Goal: Task Accomplishment & Management: Manage account settings

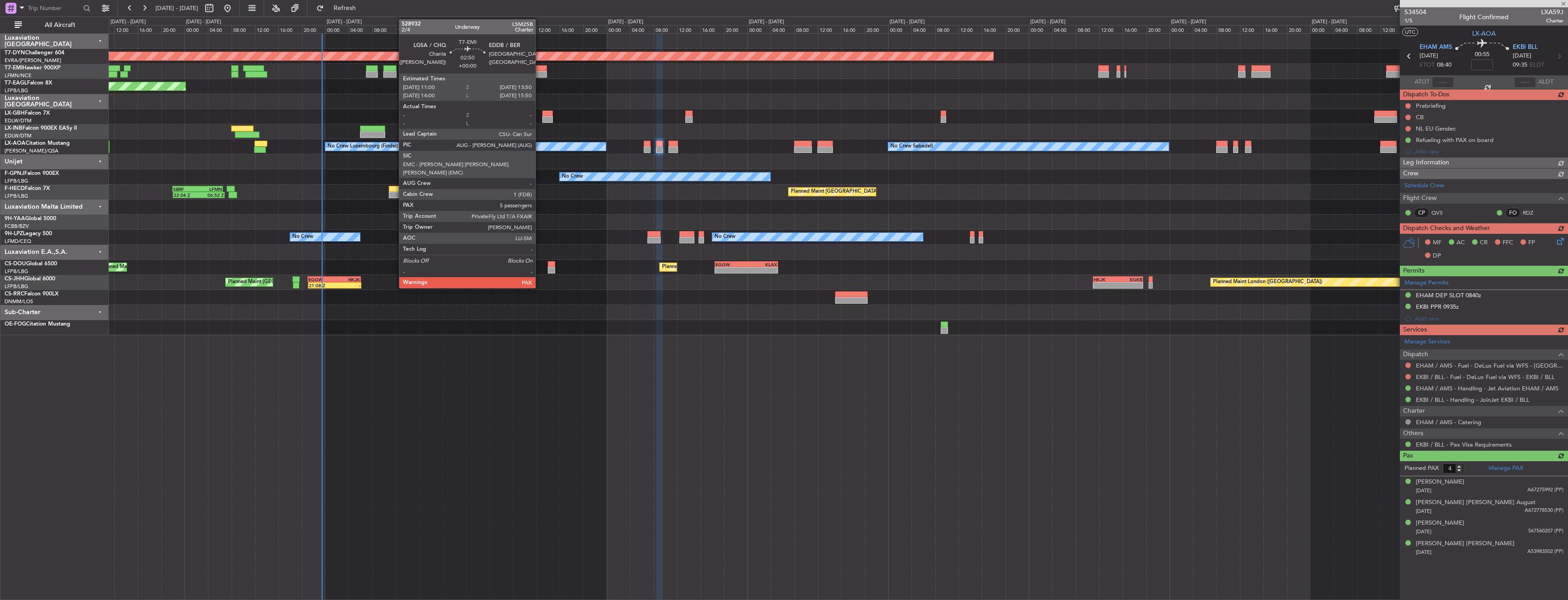
click at [539, 69] on div at bounding box center [539, 68] width 17 height 7
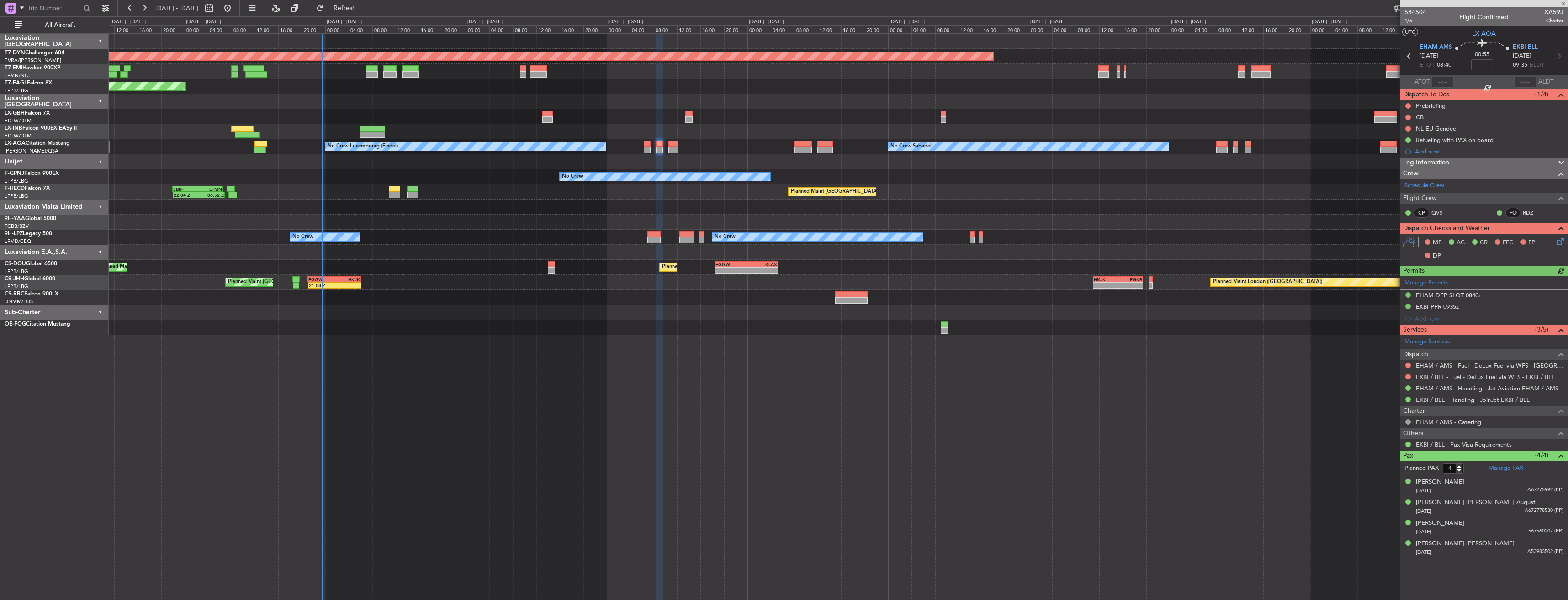
type input "5"
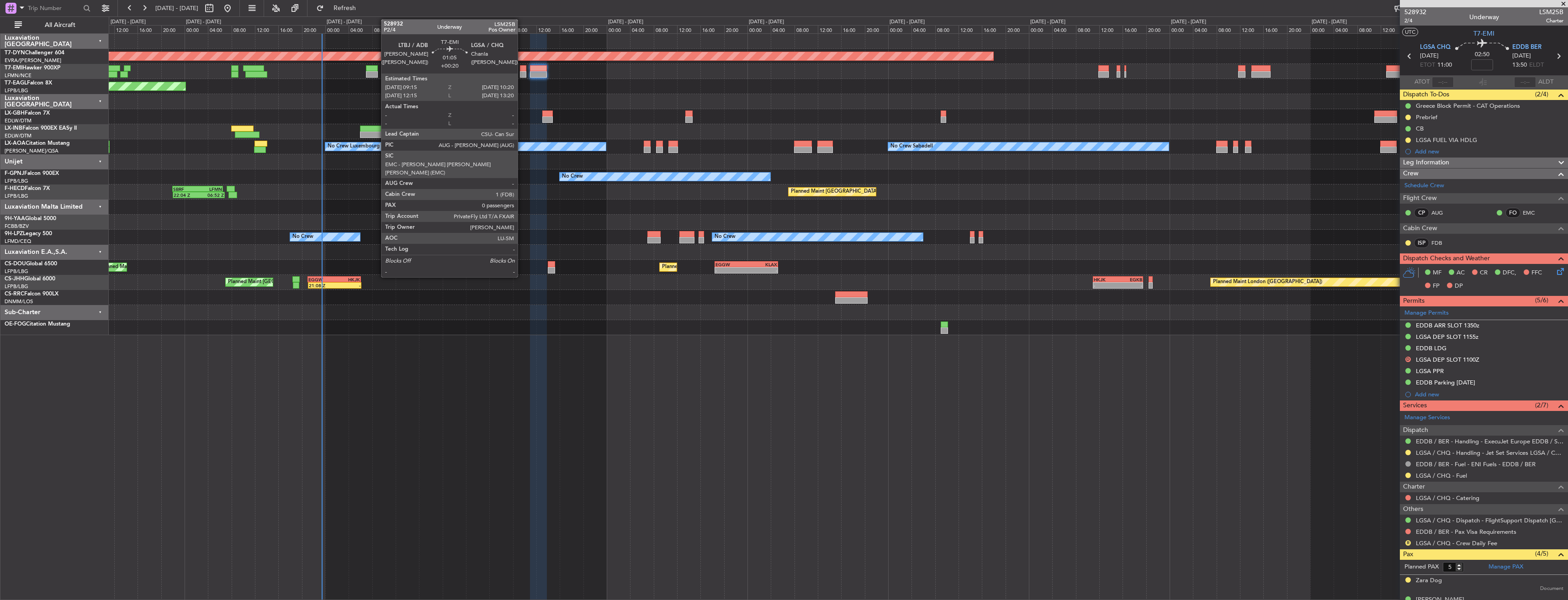
click at [522, 70] on div at bounding box center [523, 68] width 7 height 7
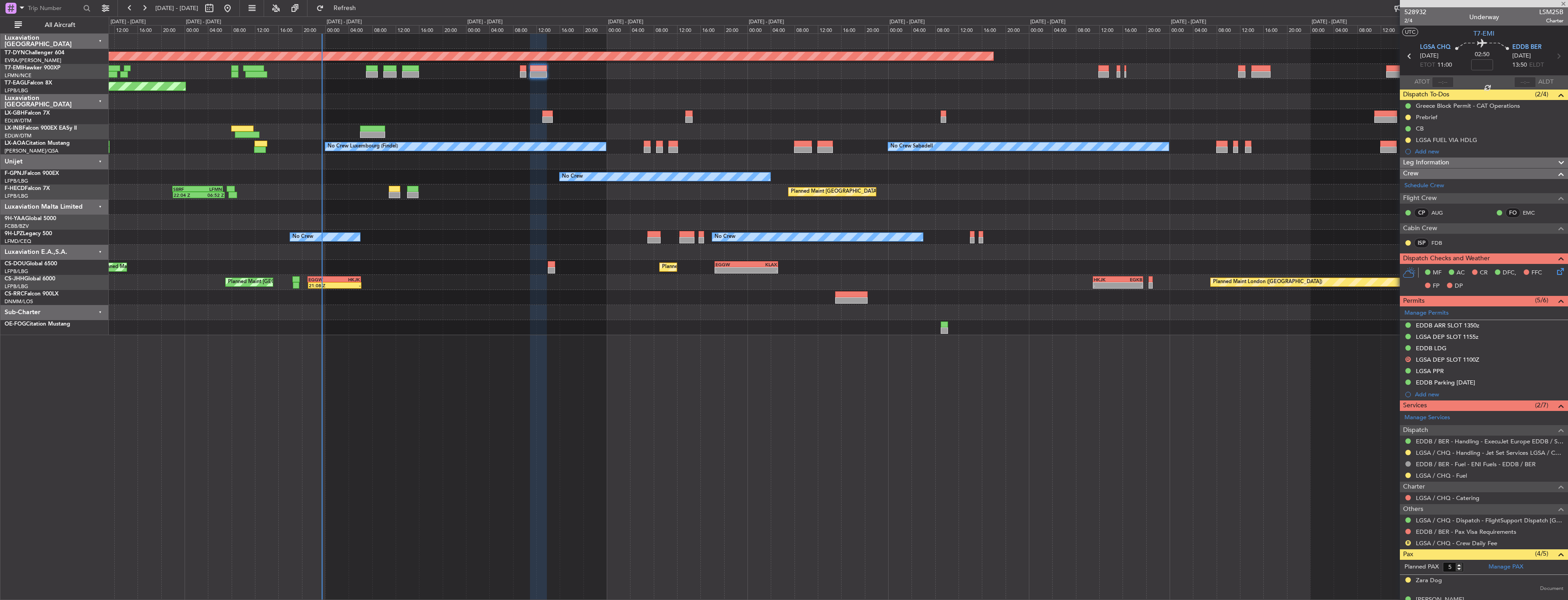
type input "+00:20"
type input "0"
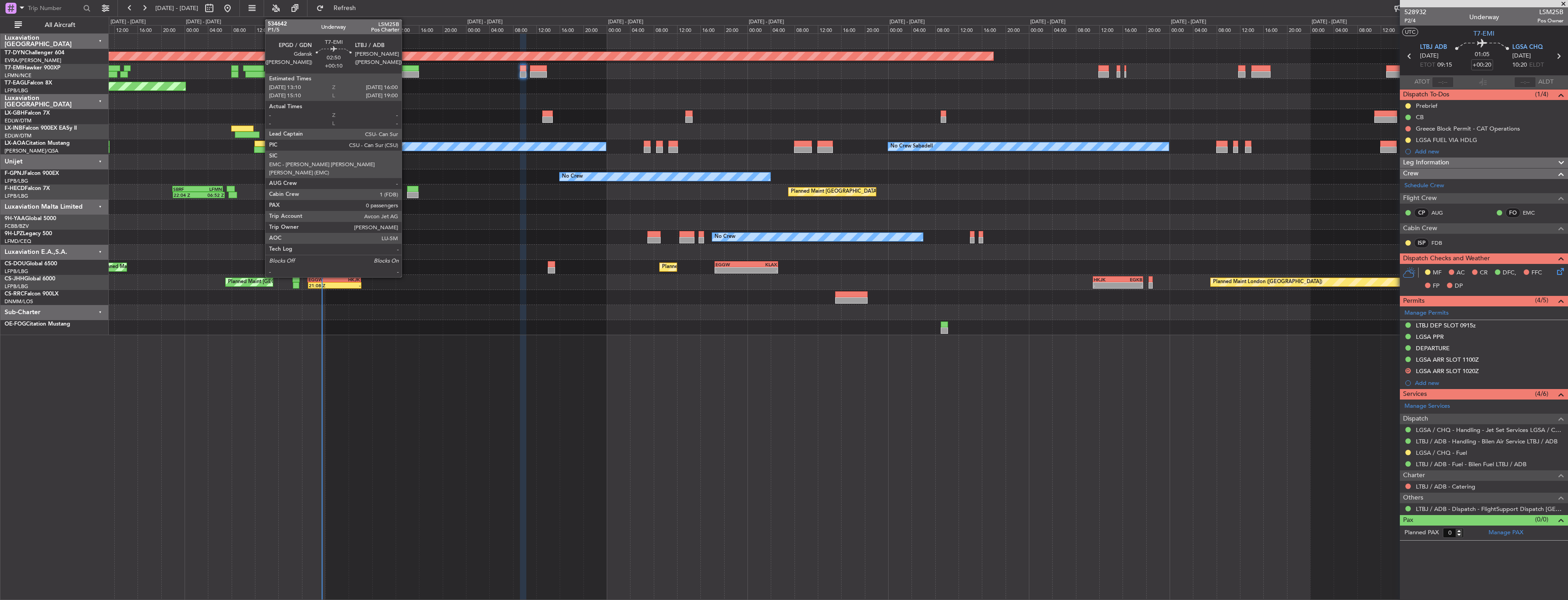
click at [406, 72] on div at bounding box center [411, 74] width 17 height 7
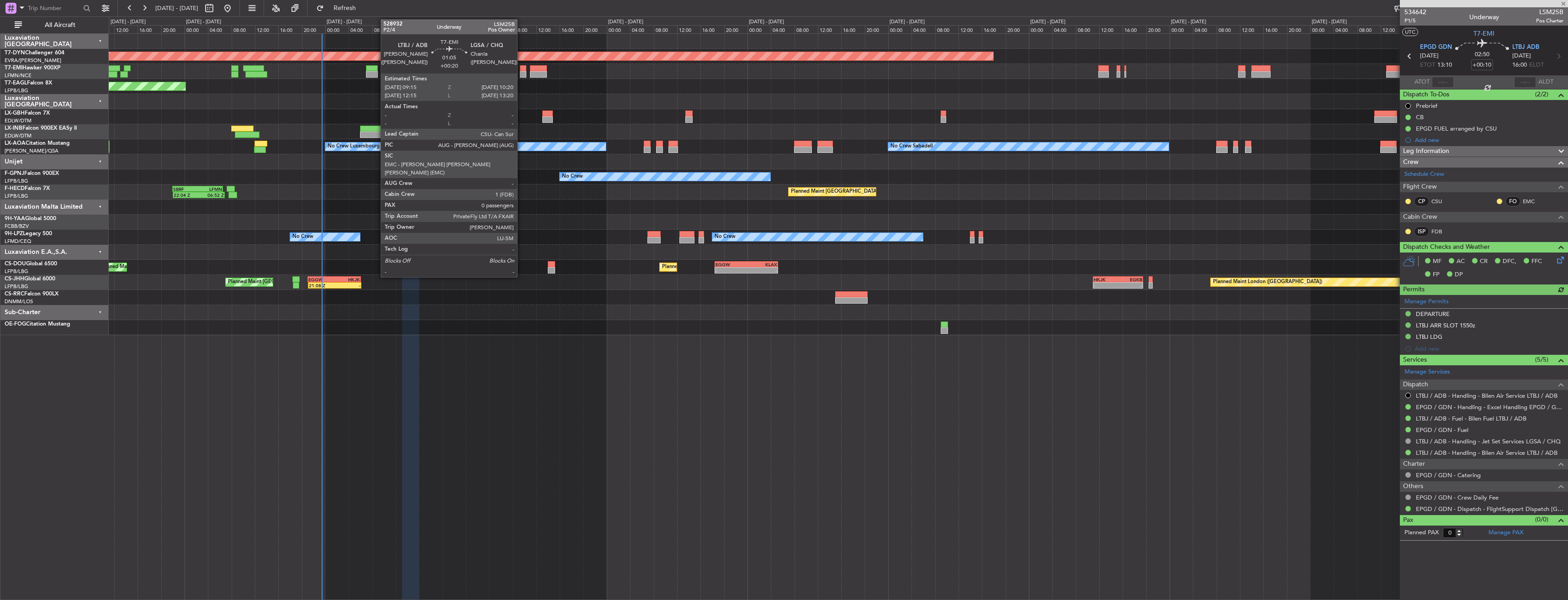
click at [521, 69] on div at bounding box center [523, 68] width 7 height 7
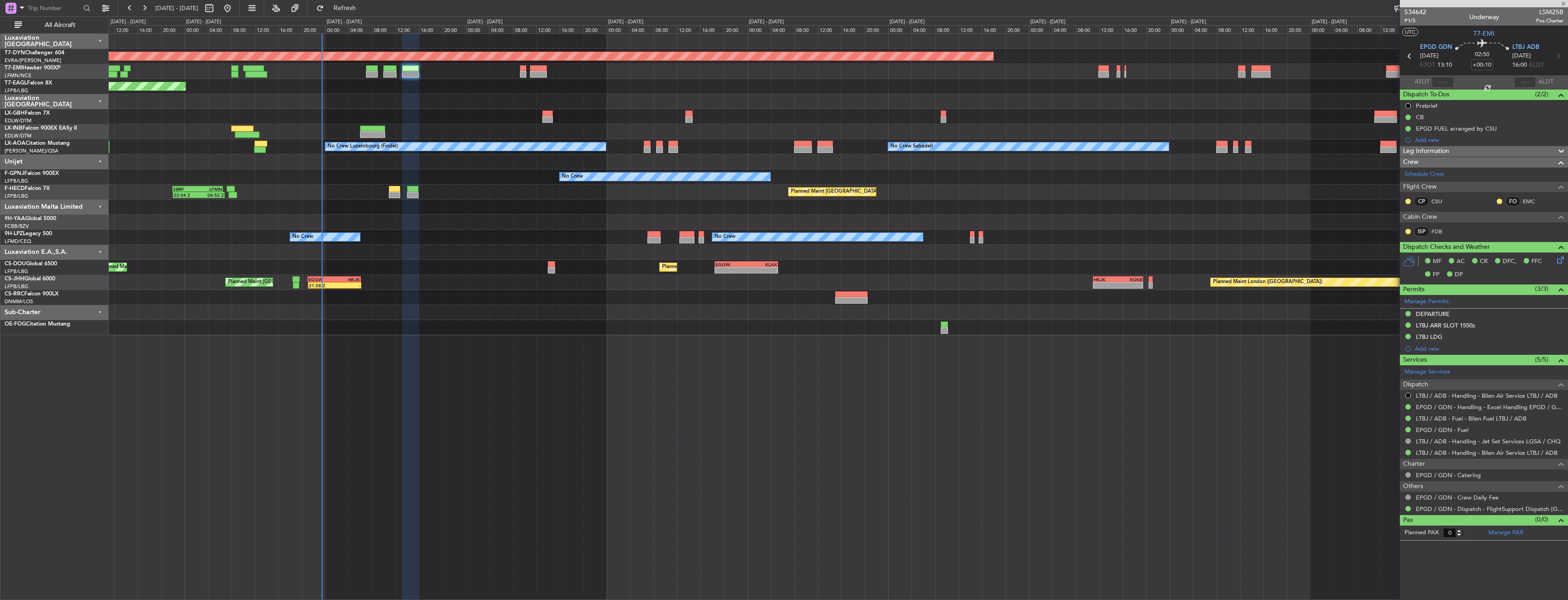
type input "+00:20"
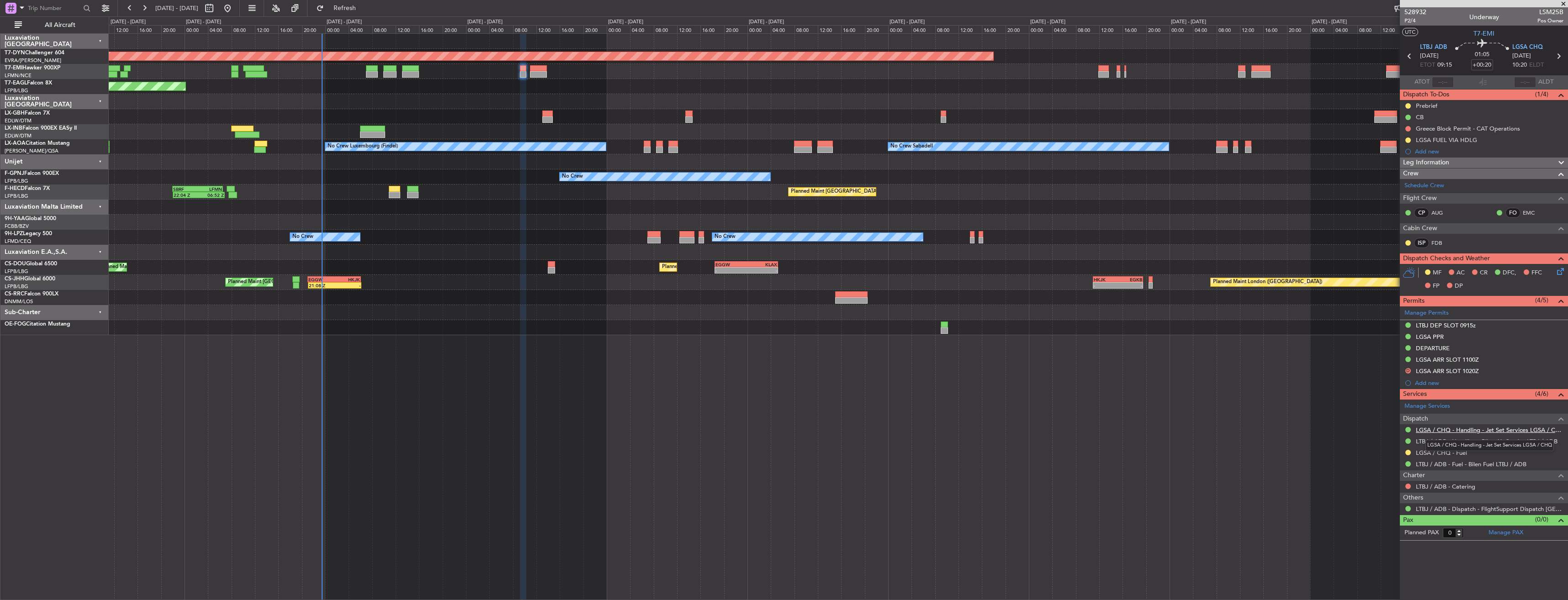
click at [1434, 430] on link "LGSA / CHQ - Handling - Jet Set Services LGSA / CHQ" at bounding box center [1489, 430] width 147 height 8
click at [1429, 439] on link "LTBJ / ADB - Handling - Bilen Air Service LTBJ / ADB" at bounding box center [1486, 441] width 142 height 8
click at [1418, 18] on span "P2/4" at bounding box center [1415, 21] width 22 height 8
click at [1558, 270] on icon at bounding box center [1559, 270] width 7 height 7
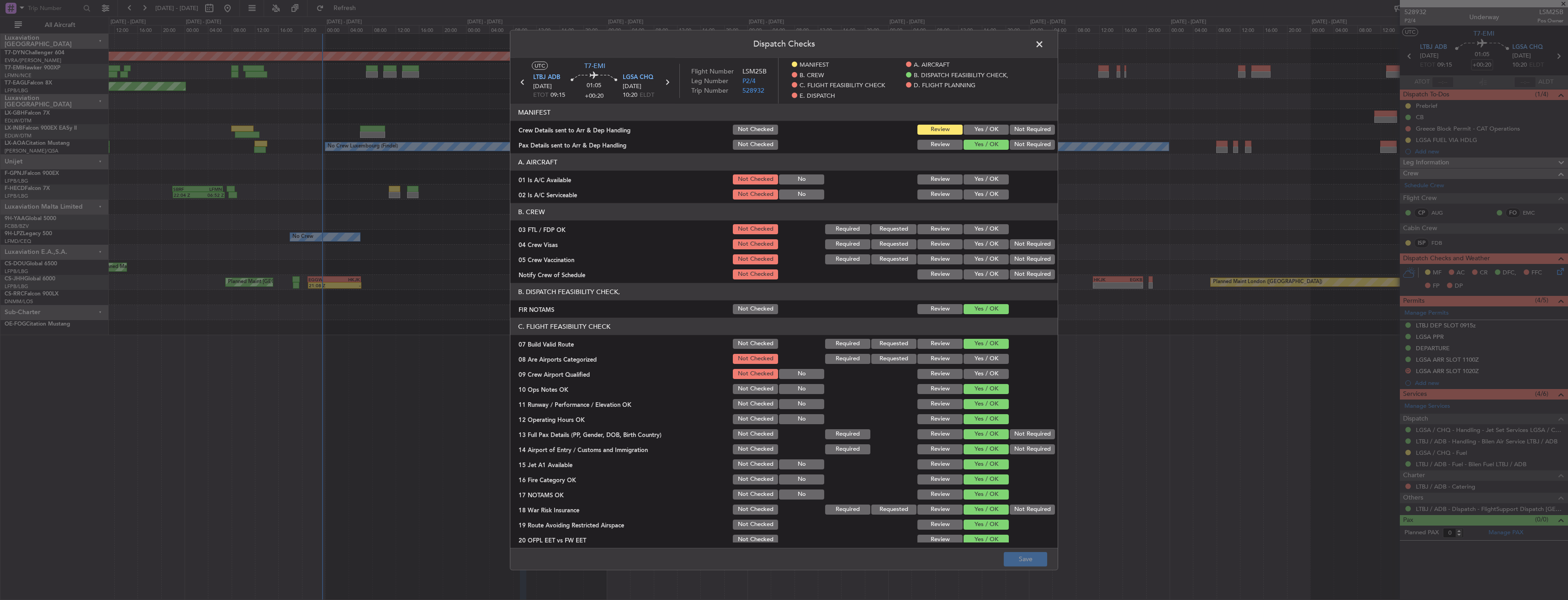
click at [987, 131] on button "Yes / OK" at bounding box center [986, 130] width 45 height 10
click at [1015, 556] on button "Save" at bounding box center [1025, 559] width 43 height 15
click at [1044, 43] on span at bounding box center [1044, 47] width 0 height 18
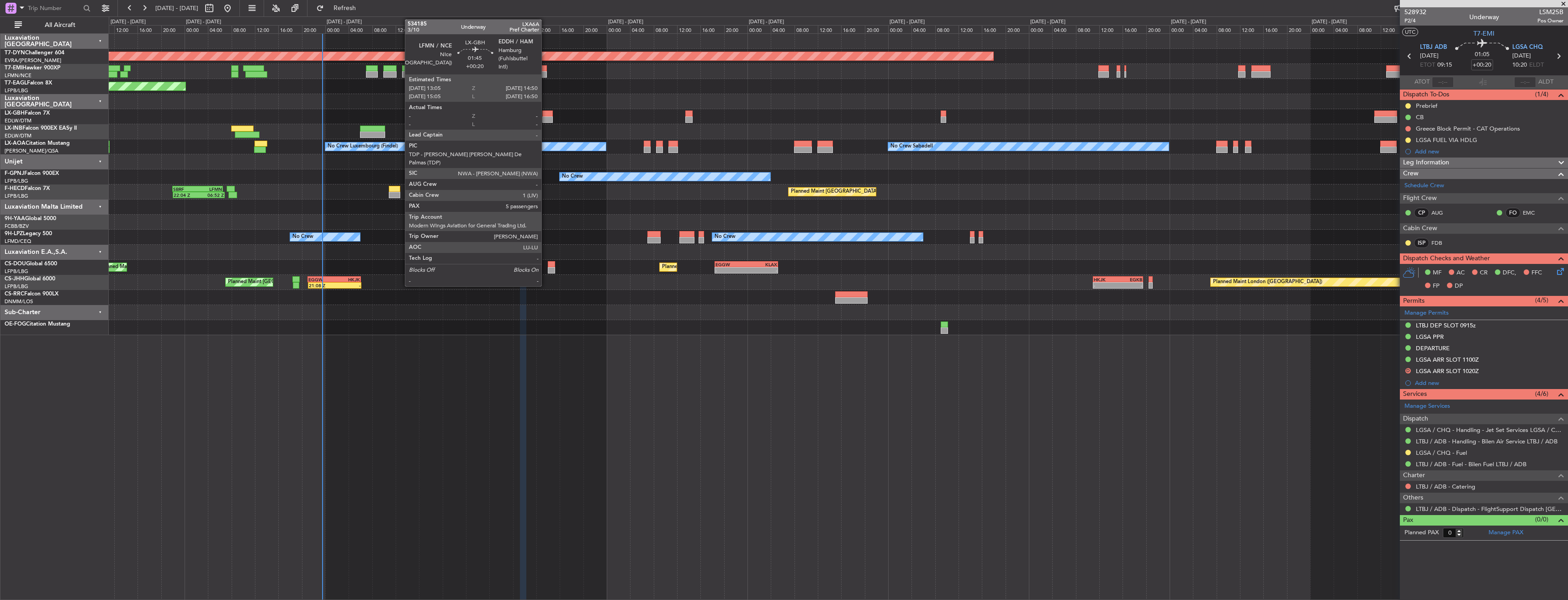
click at [545, 113] on div at bounding box center [547, 114] width 10 height 7
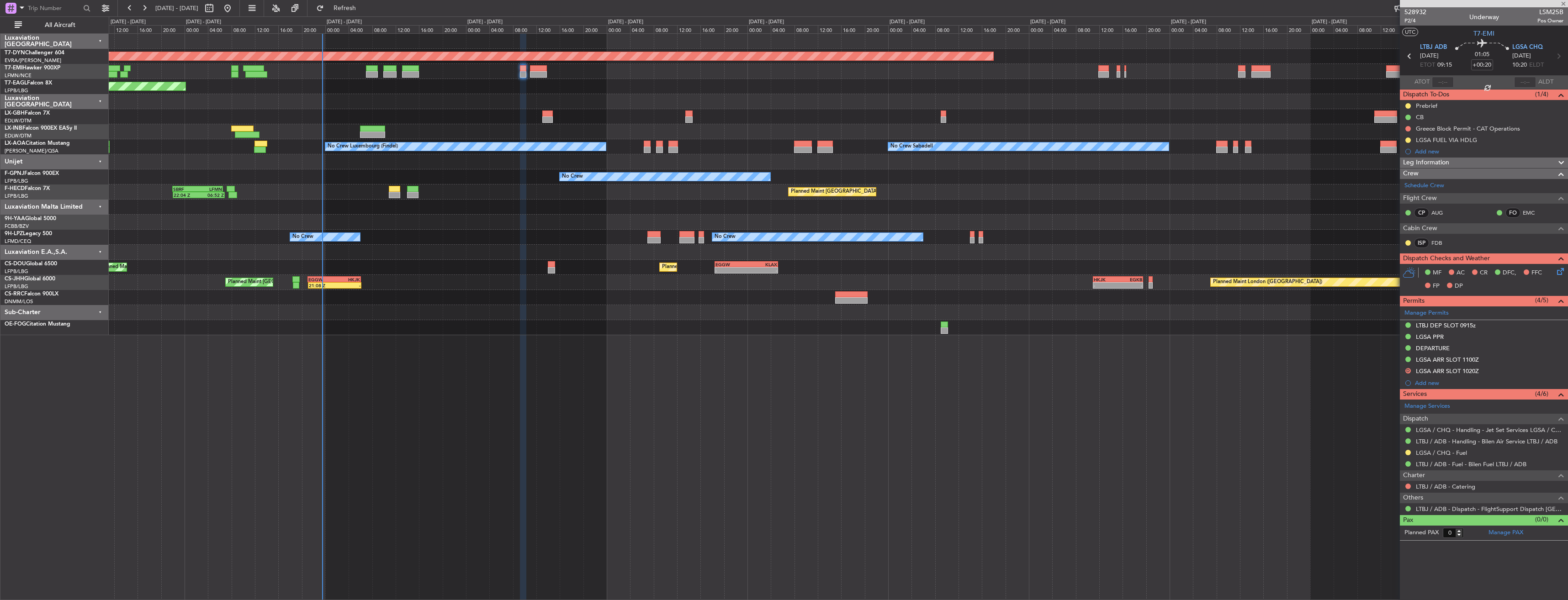
type input "5"
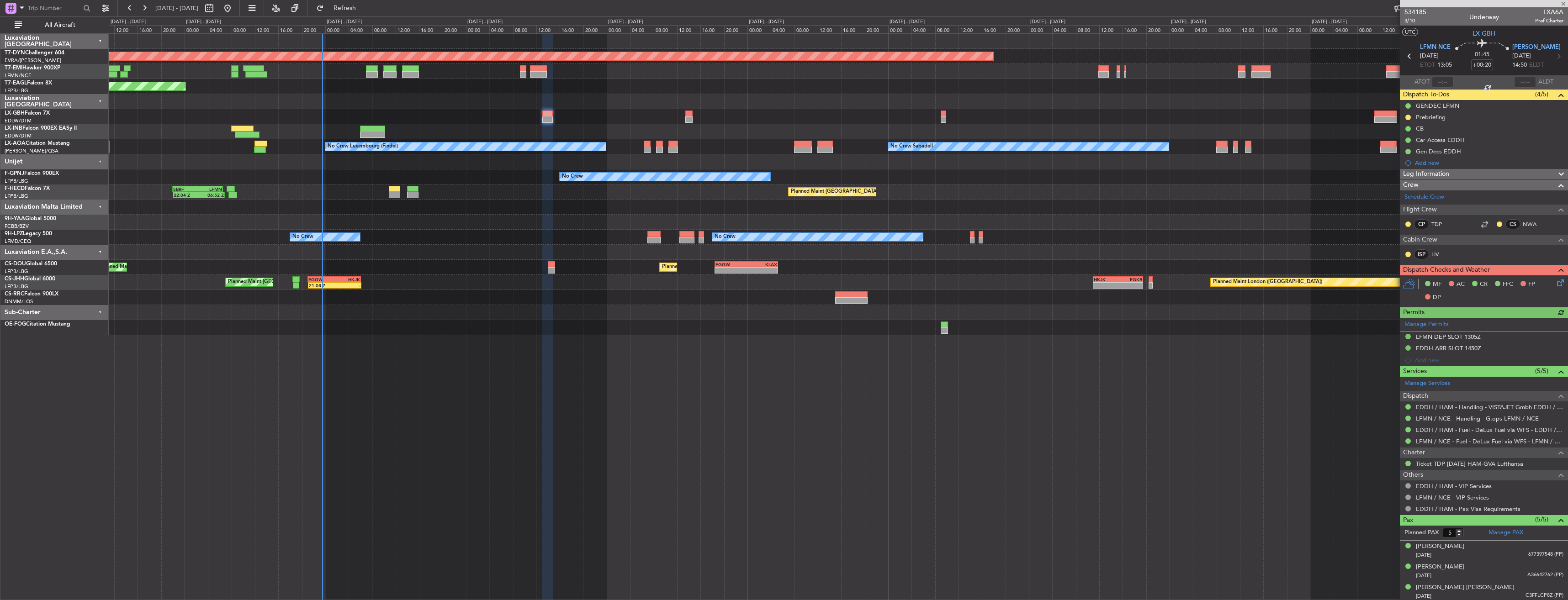
click at [684, 113] on div "Planned Maint Nice ([GEOGRAPHIC_DATA])" at bounding box center [838, 116] width 1459 height 15
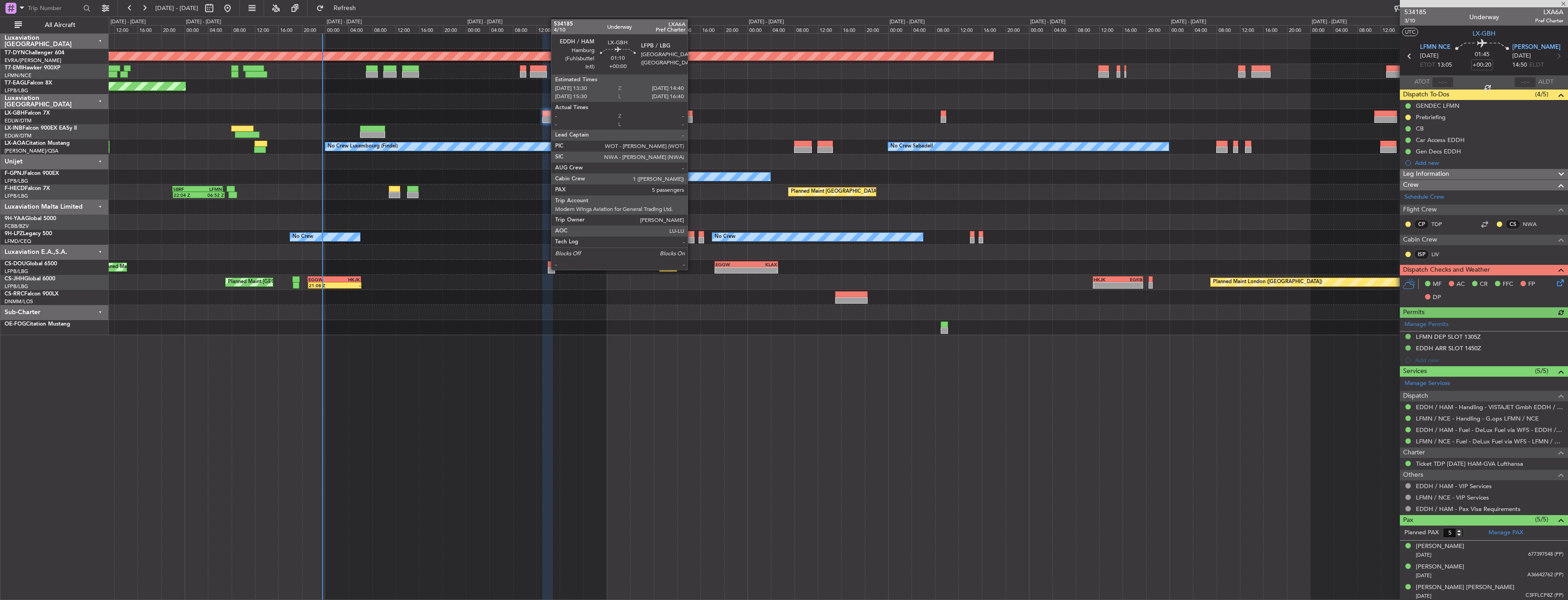
click at [691, 113] on div at bounding box center [688, 114] width 7 height 7
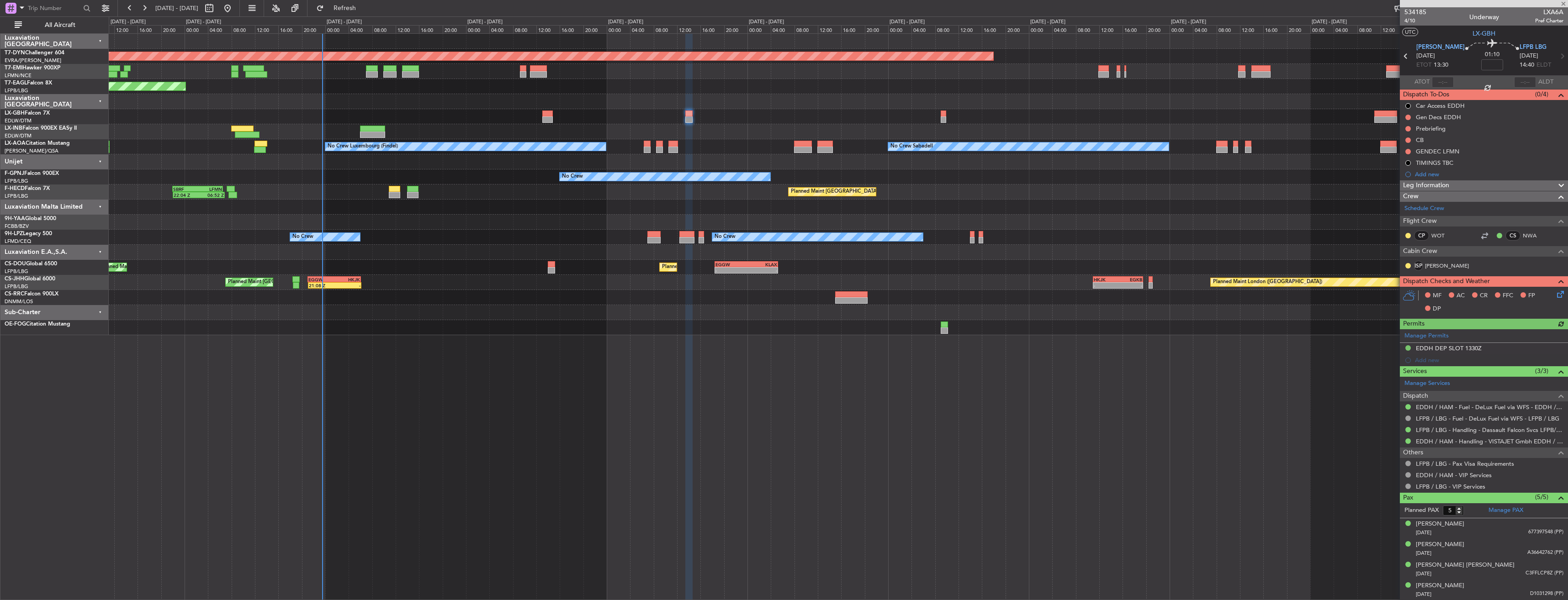
scroll to position [21, 0]
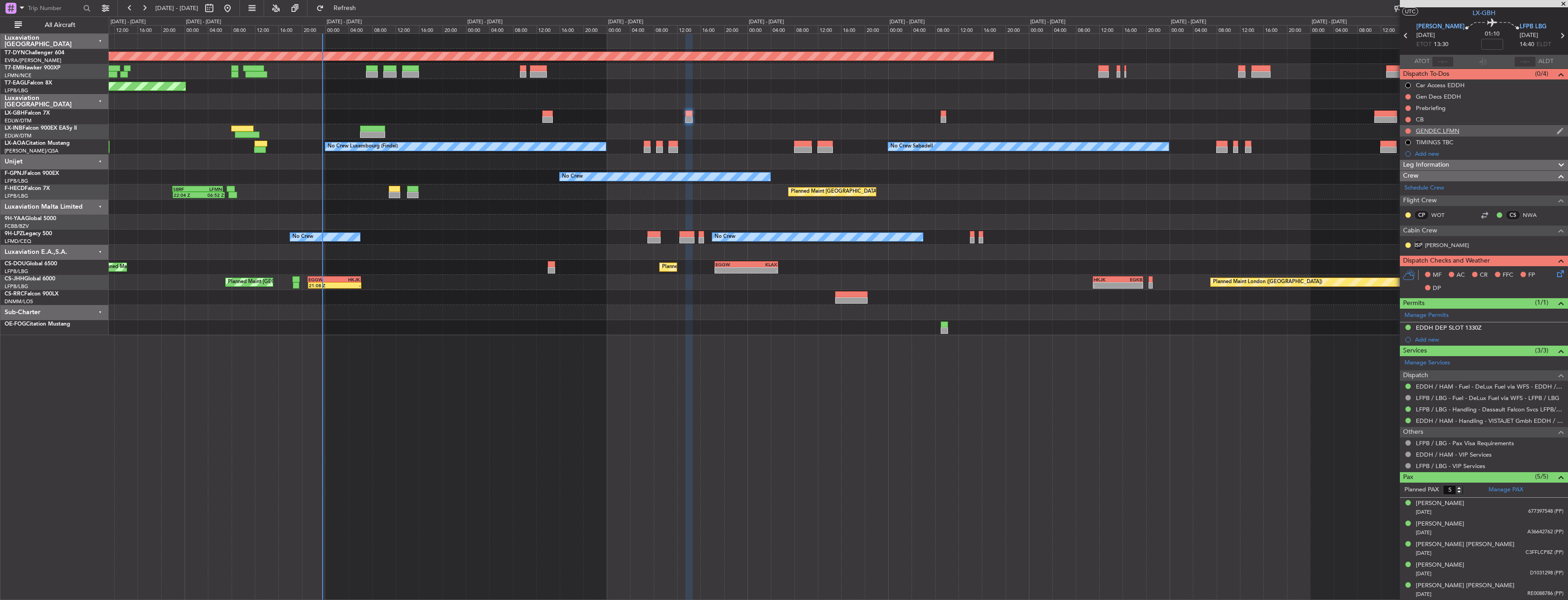
click at [1478, 135] on div "GENDEC LFMN" at bounding box center [1484, 131] width 168 height 12
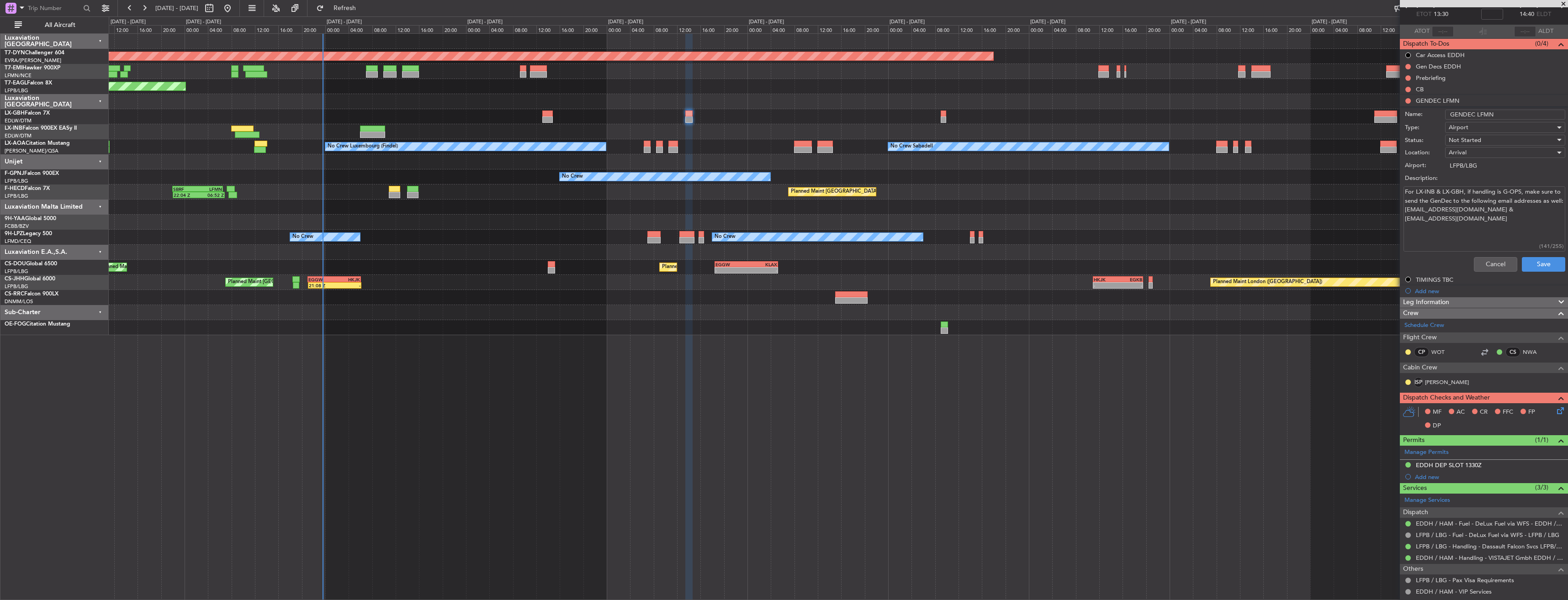
scroll to position [96, 0]
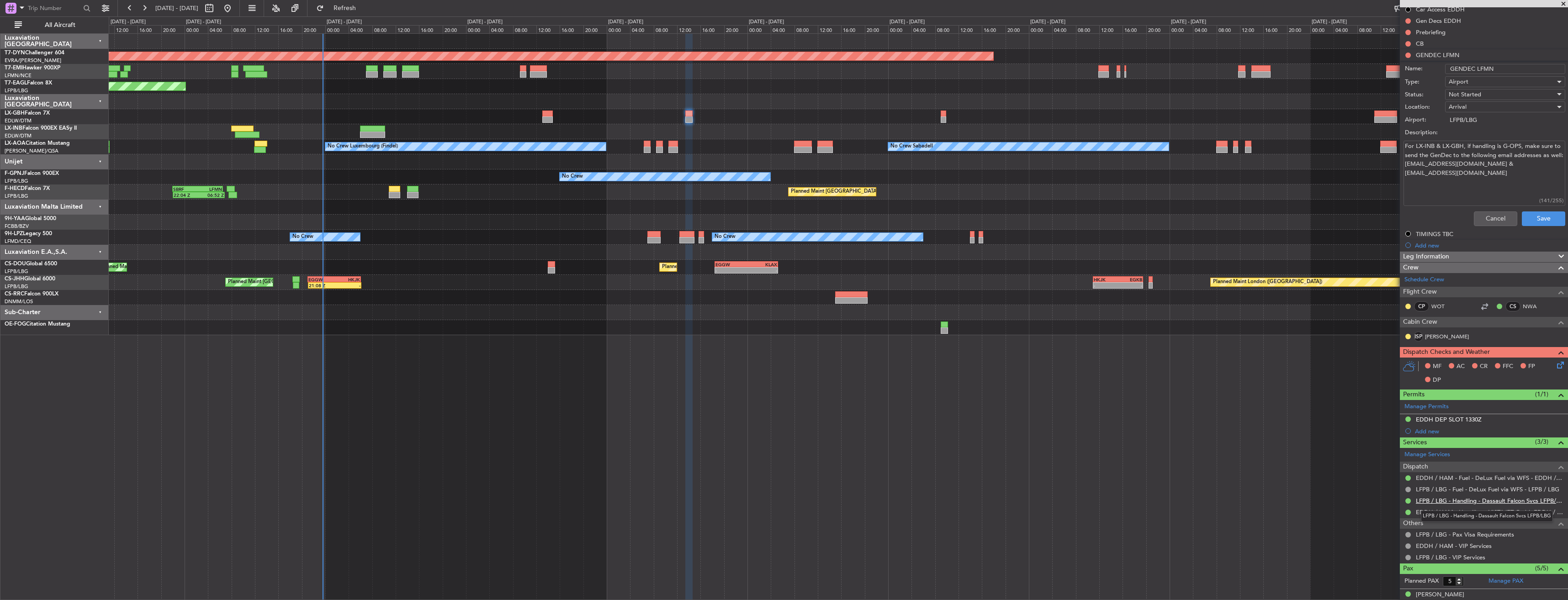
click at [1440, 498] on link "LFPB / LBG - Handling - Dassault Falcon Svcs LFPB/LBG" at bounding box center [1489, 501] width 147 height 8
click at [1466, 512] on link "EDDH / HAM - Handling - VISTAJET Gmbh EDDH / HAM" at bounding box center [1489, 512] width 147 height 8
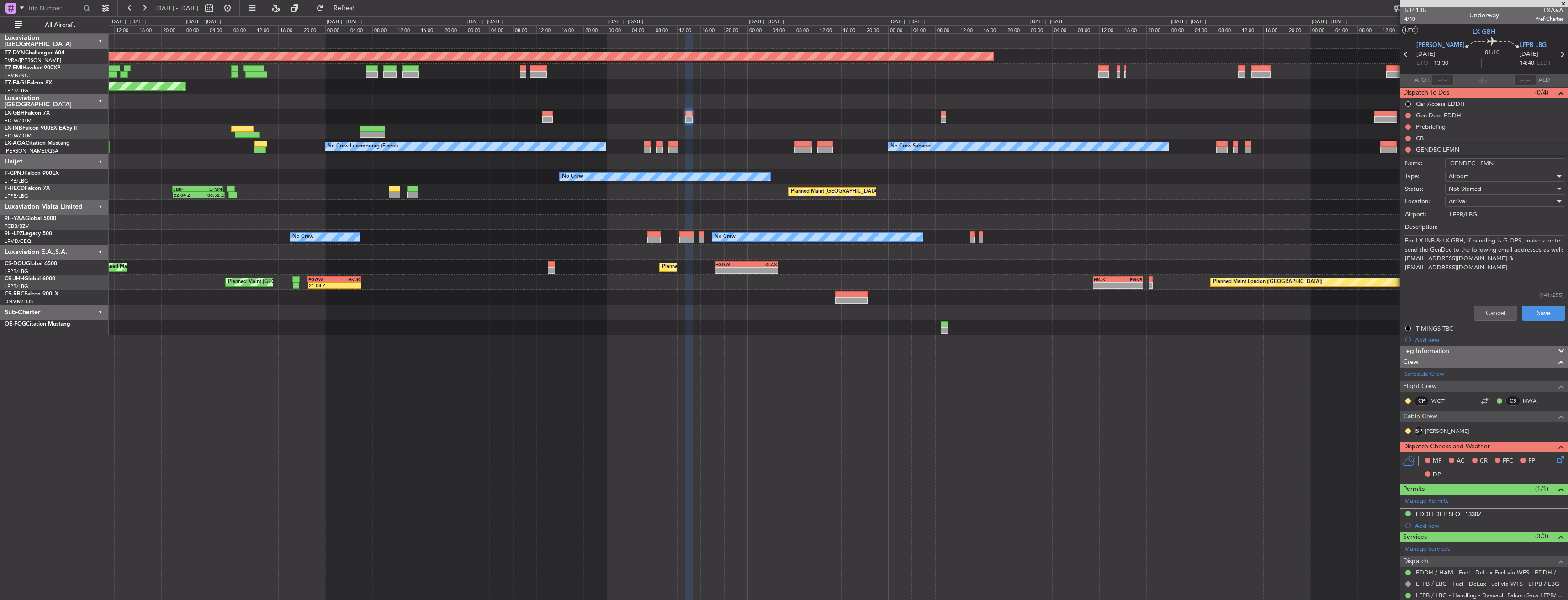
scroll to position [0, 0]
click at [1466, 191] on span "Not Started" at bounding box center [1465, 191] width 32 height 9
click at [1469, 245] on span "Cancelled" at bounding box center [1501, 250] width 107 height 14
click at [1530, 312] on button "Save" at bounding box center [1543, 315] width 43 height 15
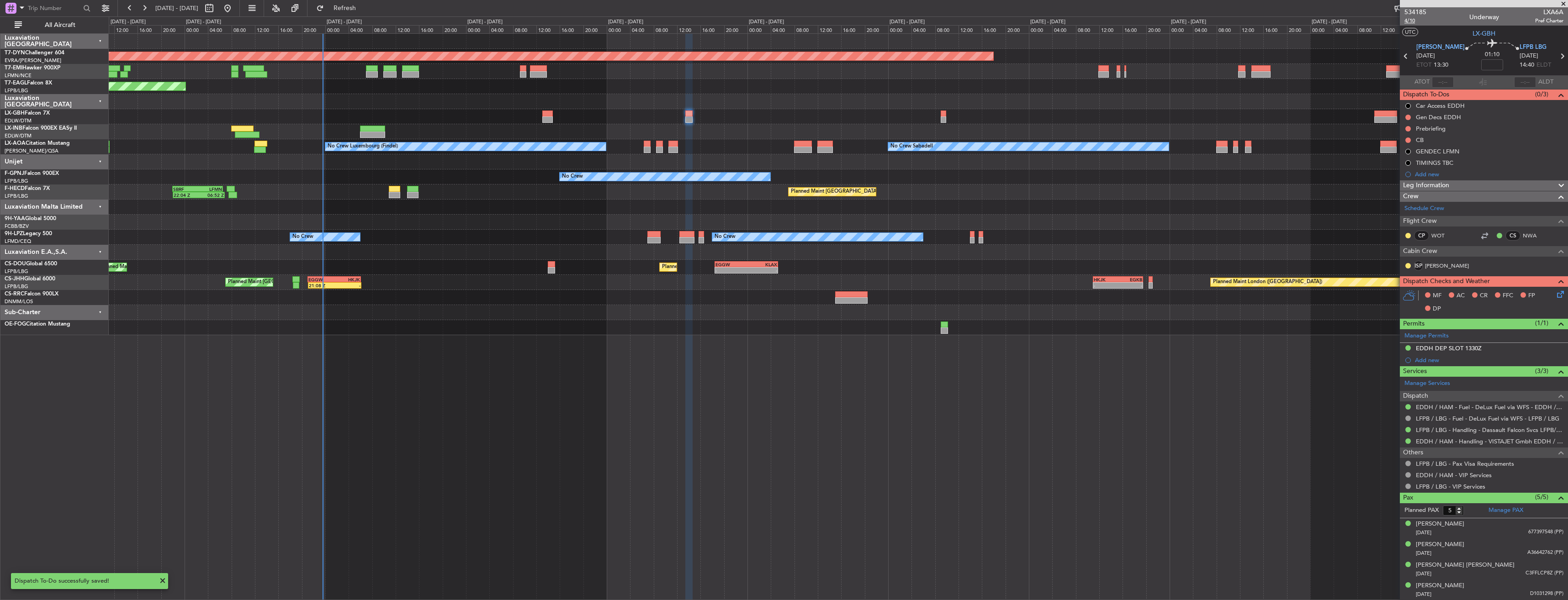
click at [1409, 24] on span "4/10" at bounding box center [1415, 21] width 22 height 8
click at [1555, 293] on icon at bounding box center [1559, 293] width 7 height 7
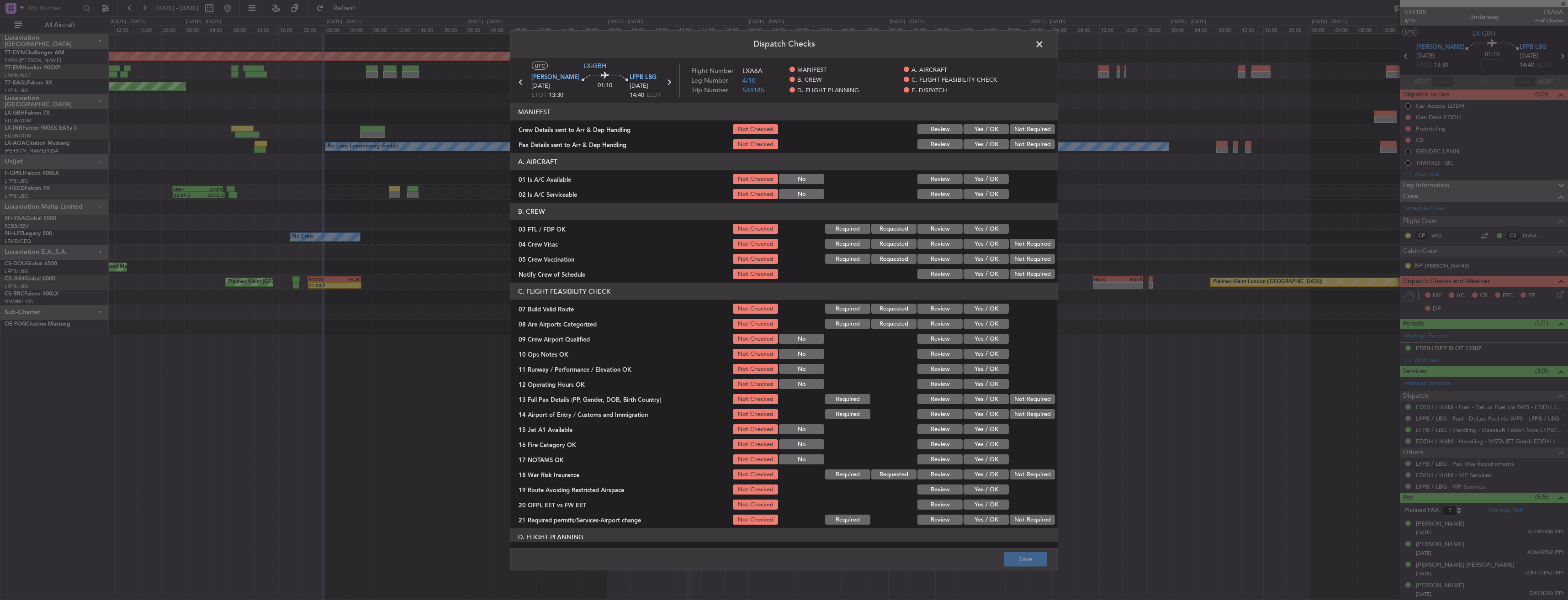
click at [979, 127] on button "Yes / OK" at bounding box center [986, 129] width 45 height 10
click at [979, 144] on button "Yes / OK" at bounding box center [986, 144] width 45 height 10
click at [1031, 557] on button "Save" at bounding box center [1025, 559] width 43 height 15
click at [1044, 43] on span at bounding box center [1044, 47] width 0 height 18
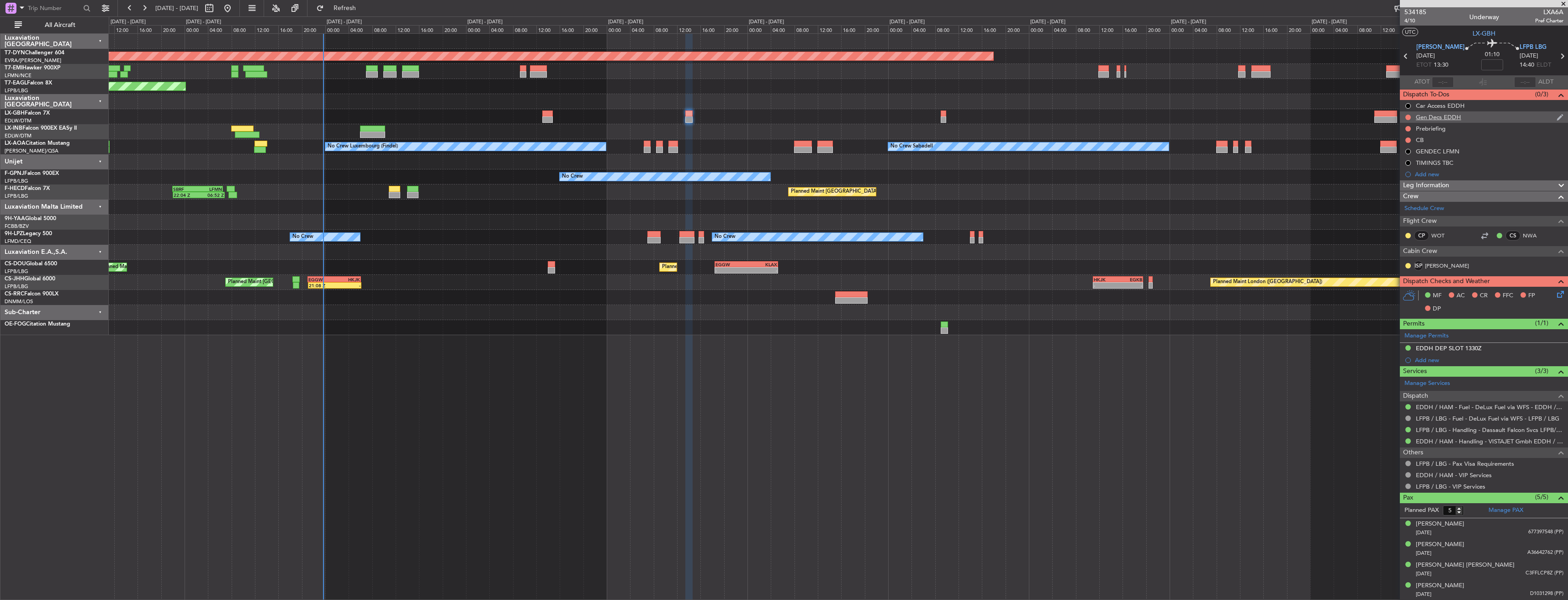
click at [1503, 114] on div "Gen Decs EDDH" at bounding box center [1484, 117] width 168 height 12
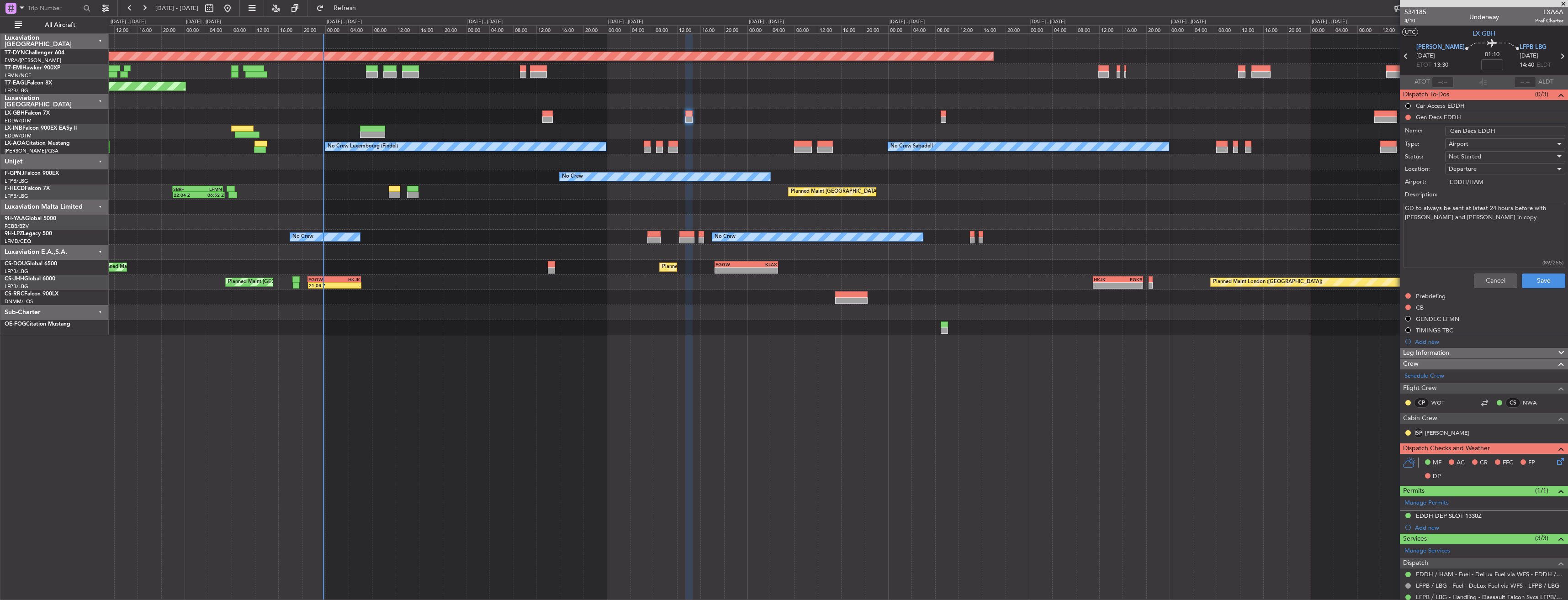
click at [1555, 460] on icon at bounding box center [1559, 460] width 7 height 7
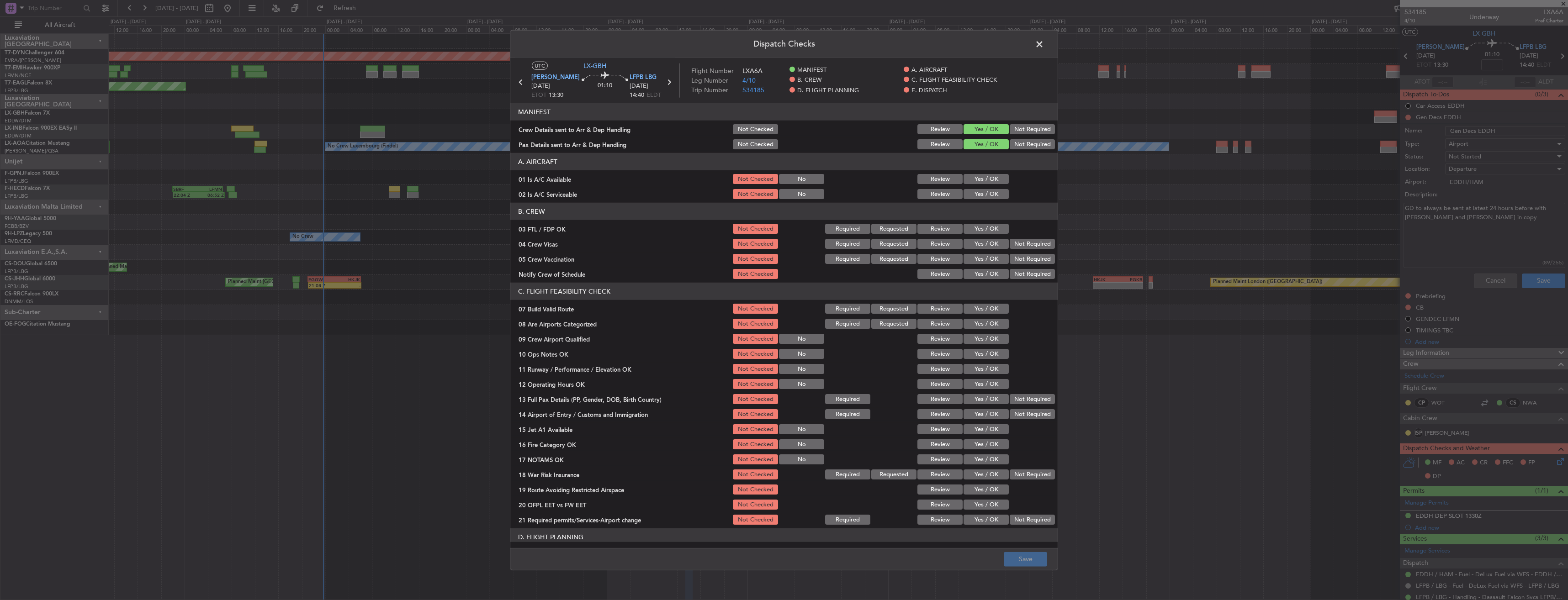
click at [1044, 46] on span at bounding box center [1044, 47] width 0 height 18
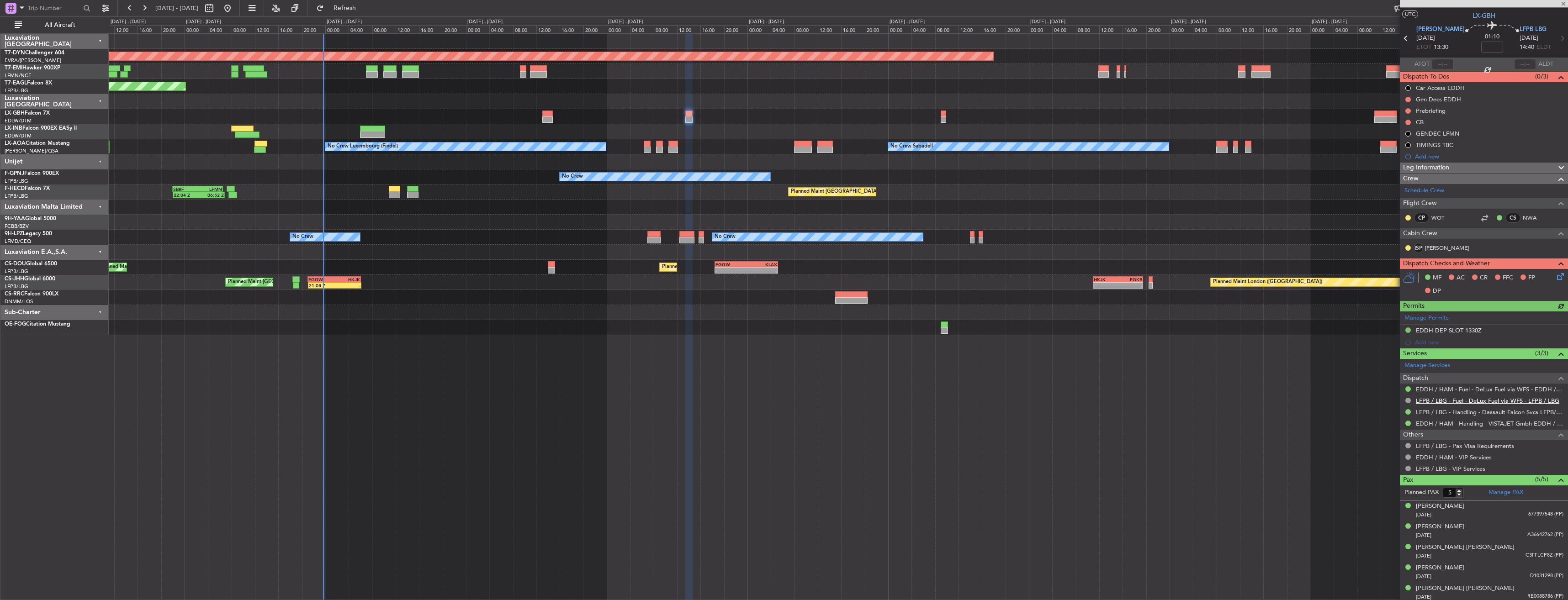
scroll to position [21, 0]
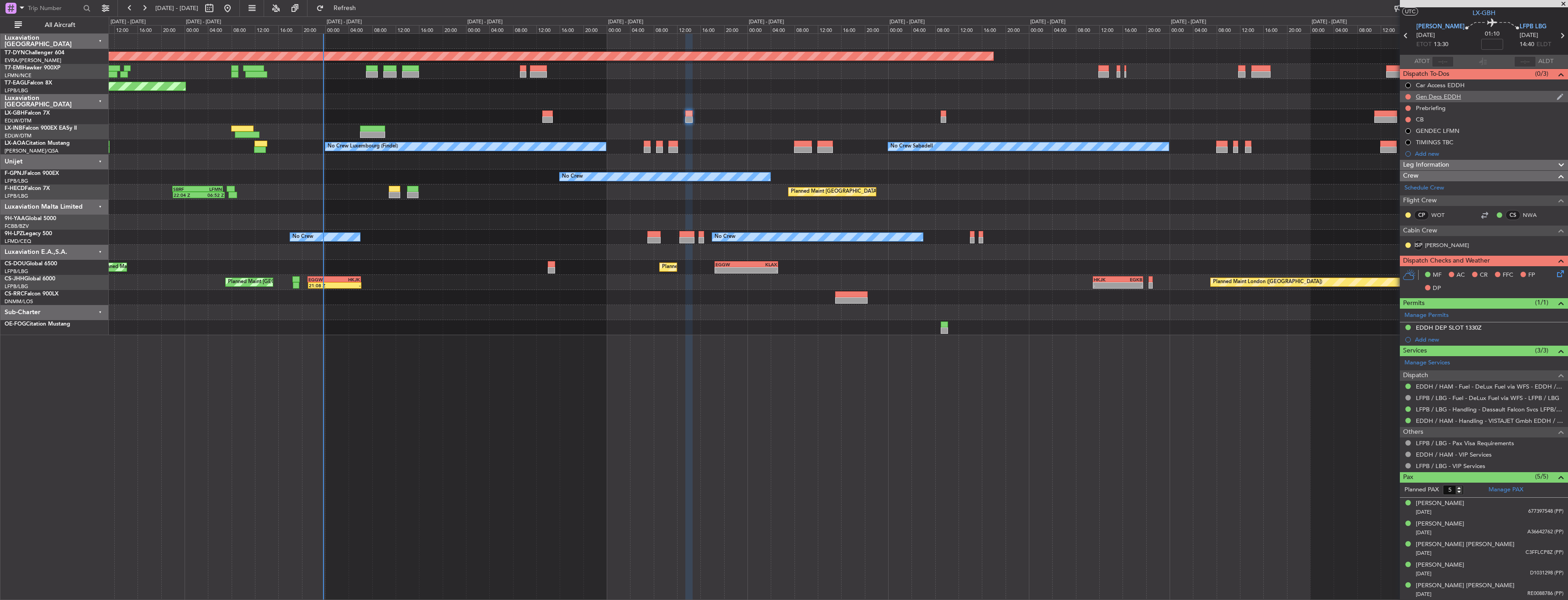
click at [1479, 100] on div "Gen Decs EDDH" at bounding box center [1484, 96] width 168 height 12
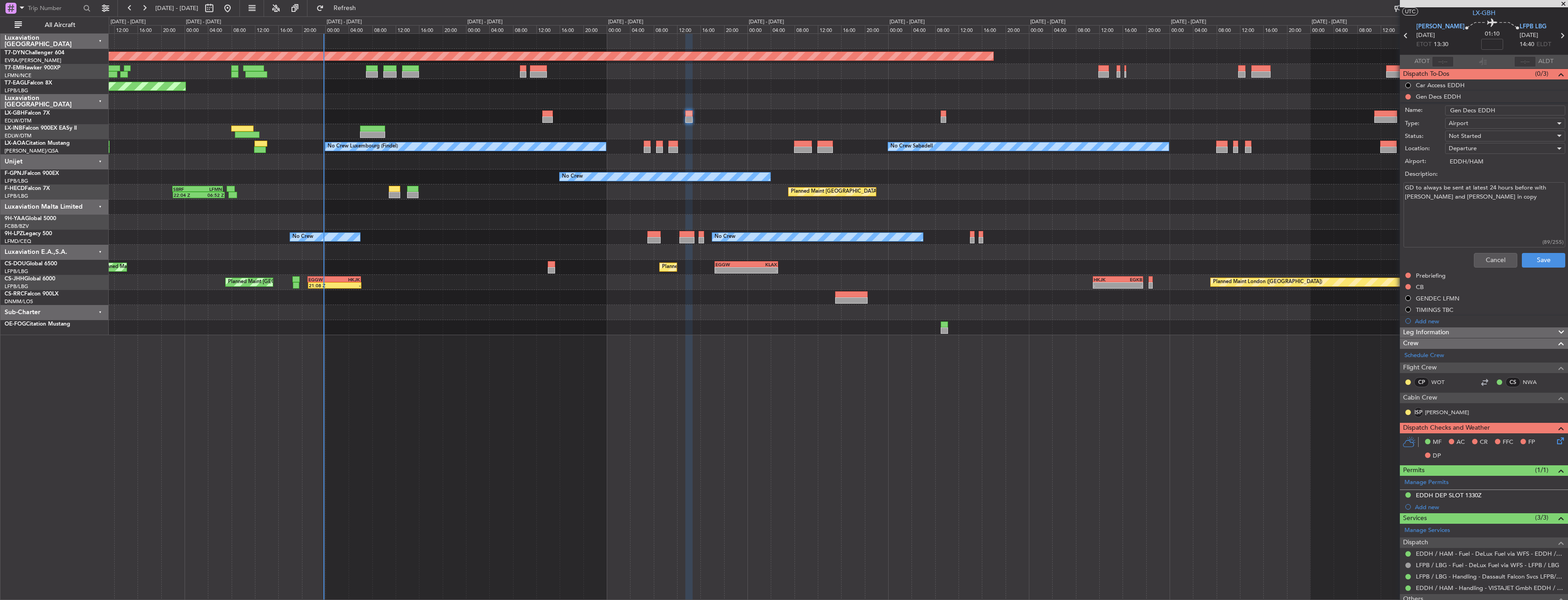
click at [1555, 438] on icon at bounding box center [1559, 439] width 7 height 7
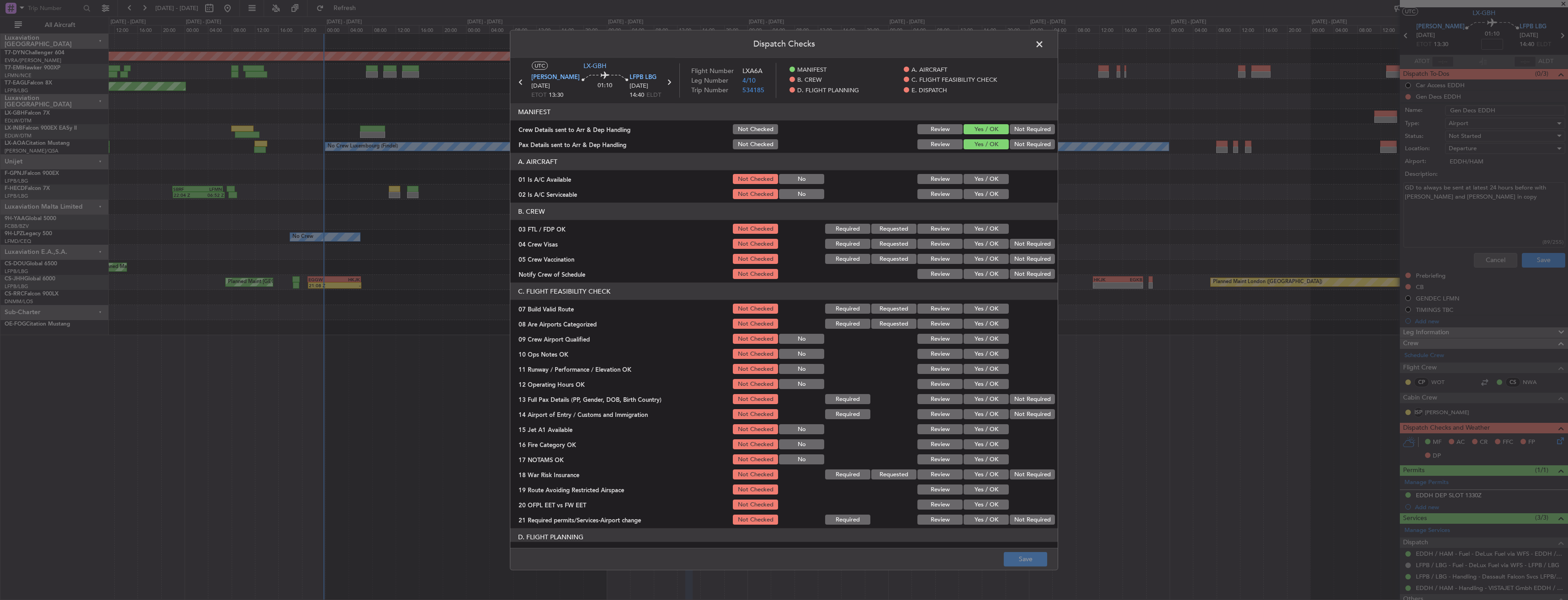
click at [950, 138] on div "Review" at bounding box center [939, 144] width 46 height 13
click at [939, 131] on button "Review" at bounding box center [940, 129] width 45 height 10
click at [938, 144] on button "Review" at bounding box center [940, 144] width 45 height 10
click at [1032, 555] on button "Save" at bounding box center [1025, 559] width 43 height 15
click at [1044, 38] on span at bounding box center [1044, 47] width 0 height 18
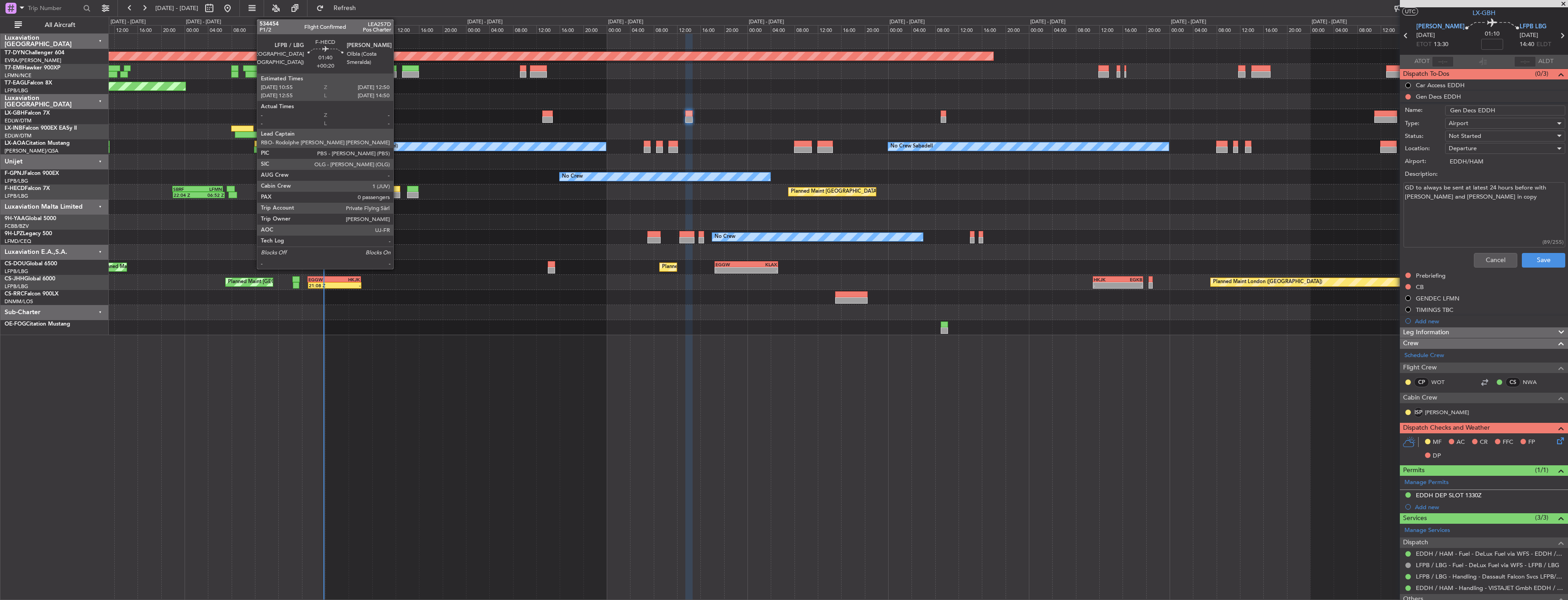
click at [397, 189] on div at bounding box center [394, 189] width 12 height 7
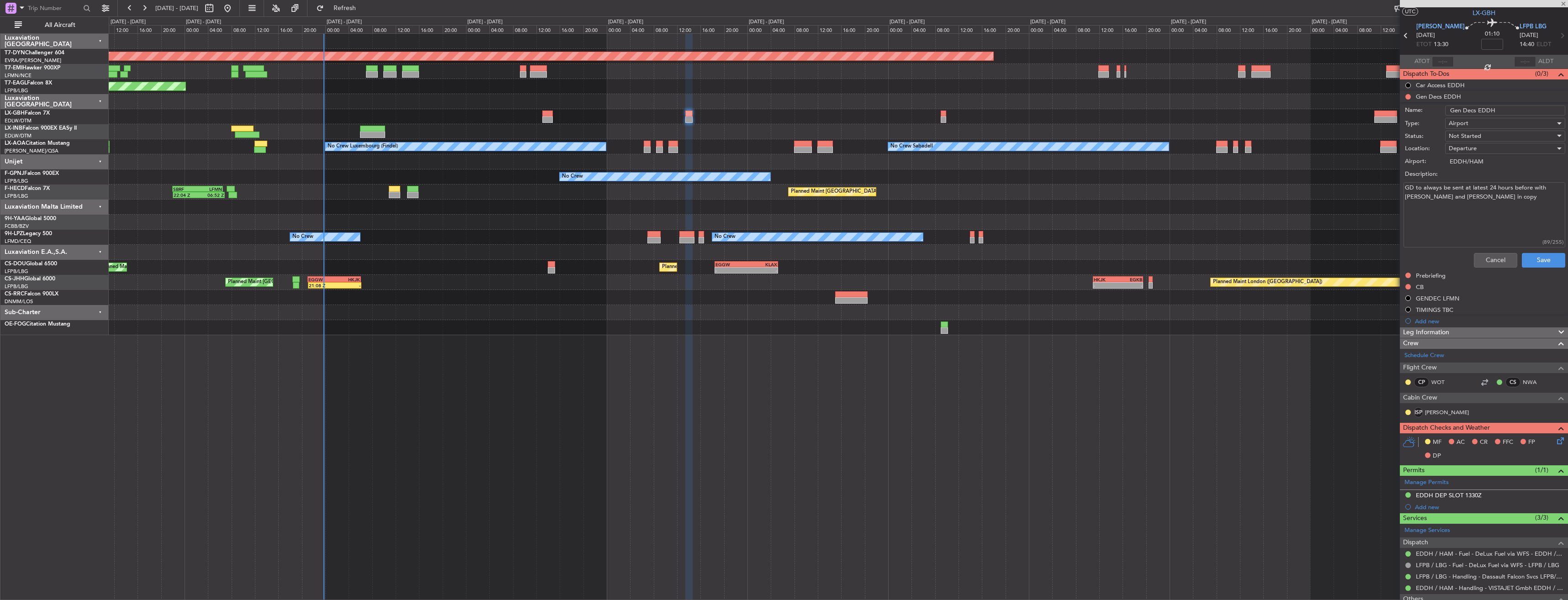
type input "+00:20"
type input "0"
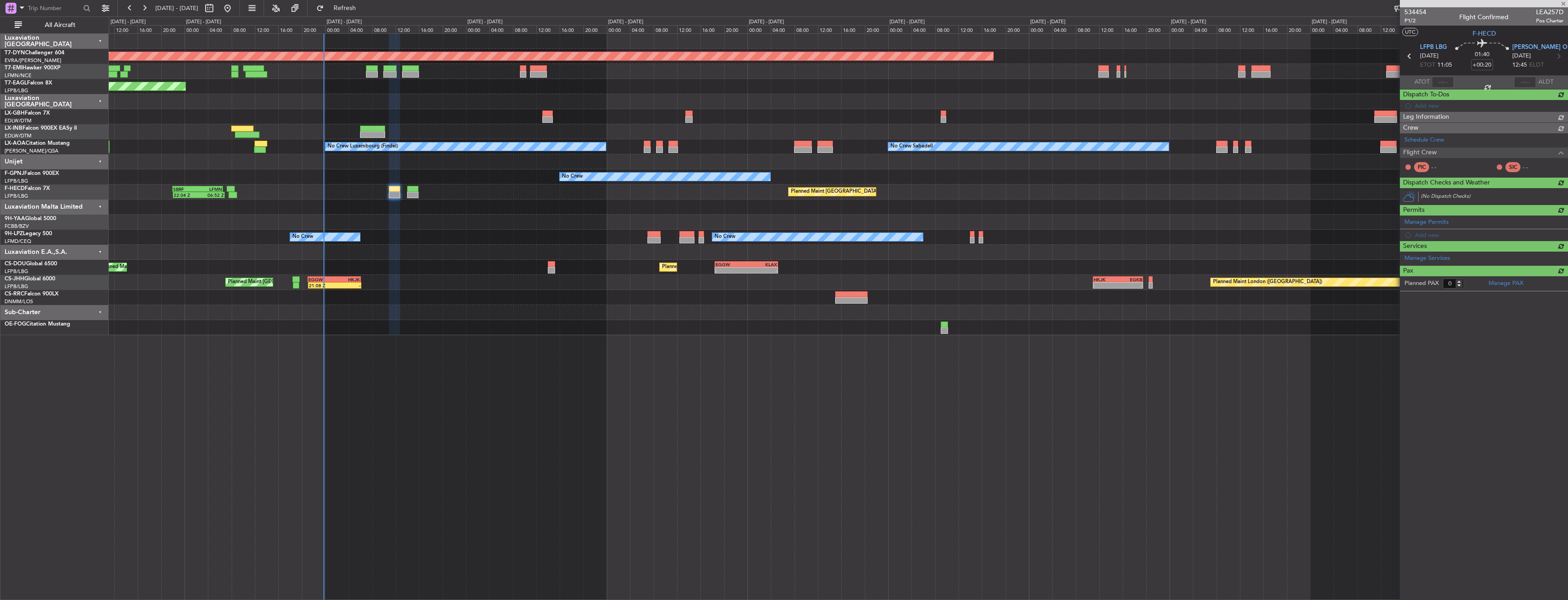
scroll to position [0, 0]
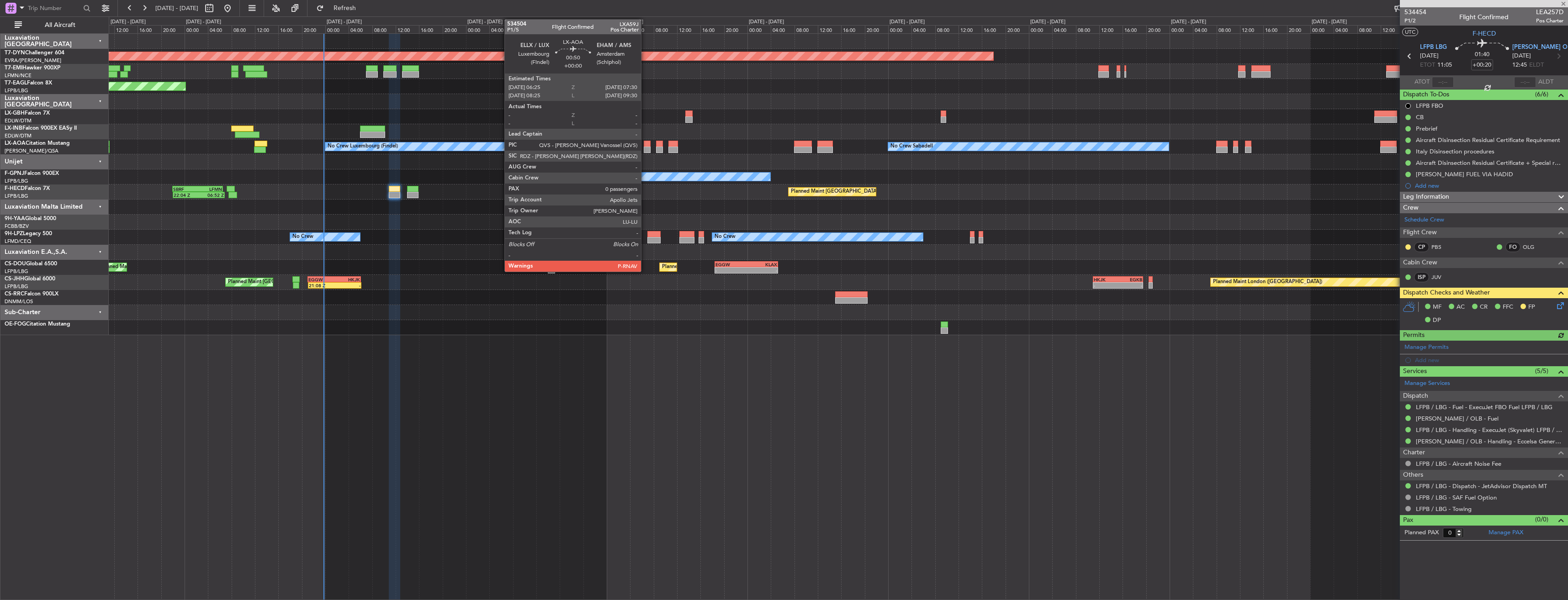
click at [645, 144] on div at bounding box center [647, 144] width 7 height 7
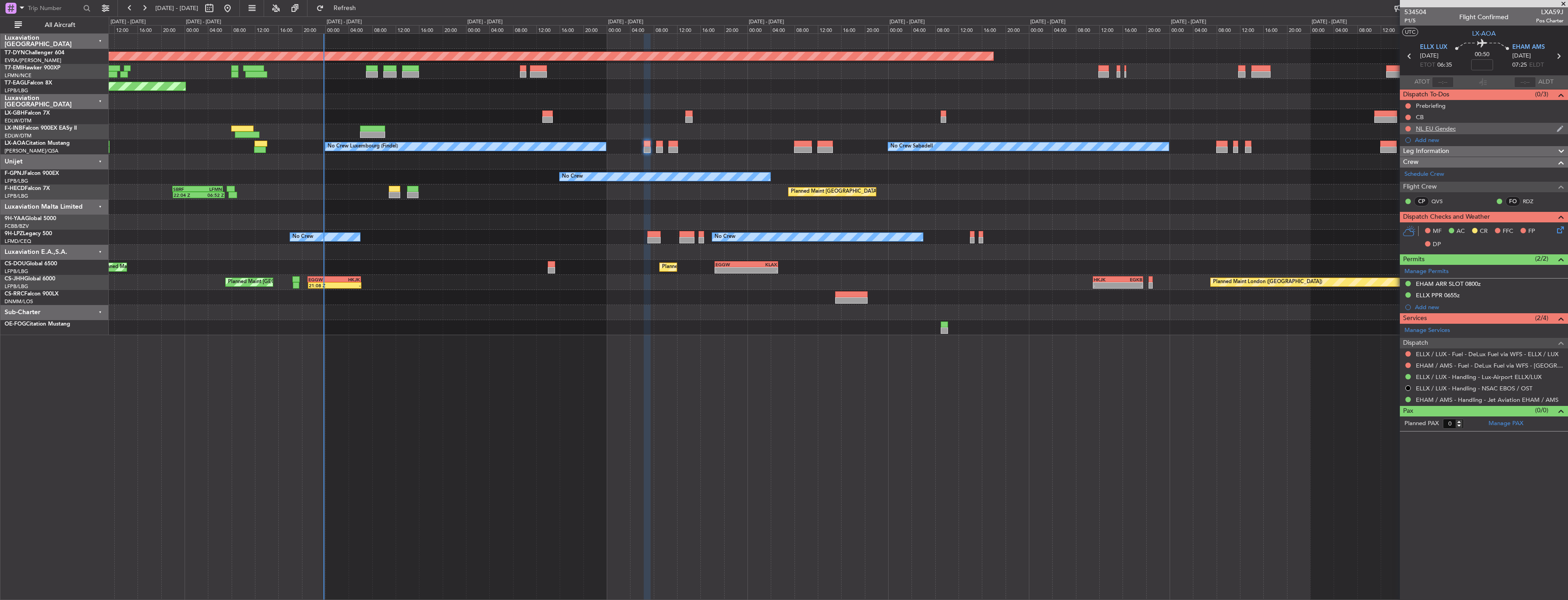
click at [1496, 128] on div "NL EU Gendec" at bounding box center [1484, 128] width 168 height 12
click at [1408, 128] on button at bounding box center [1408, 128] width 5 height 5
click at [1414, 180] on span "Cancelled" at bounding box center [1410, 183] width 26 height 9
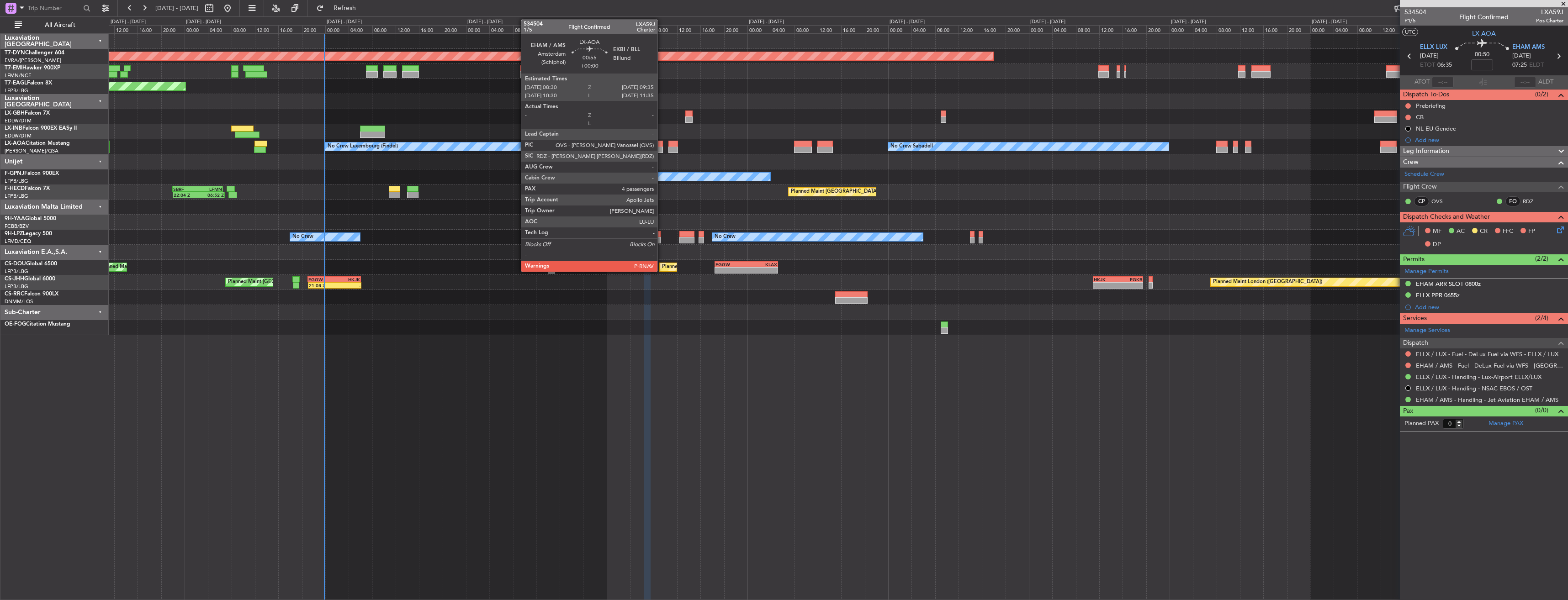
click at [662, 145] on div at bounding box center [659, 144] width 7 height 7
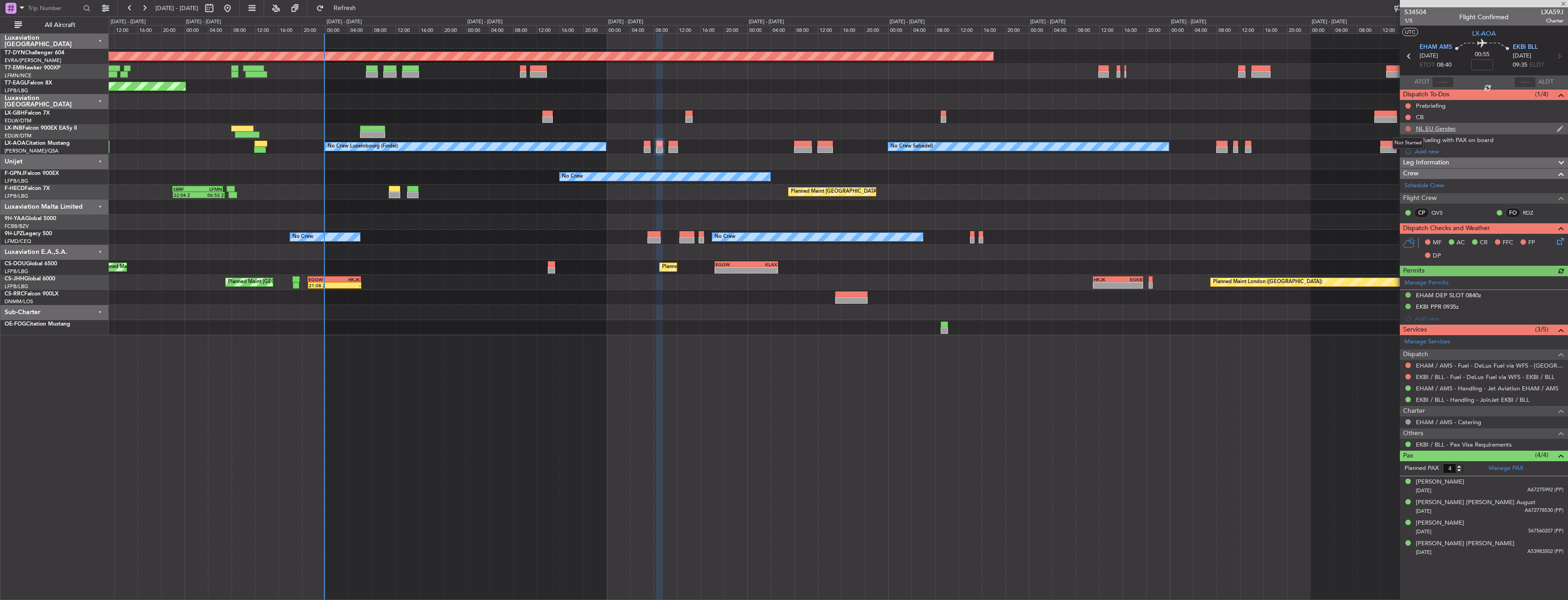
click at [1409, 128] on button at bounding box center [1408, 128] width 5 height 5
click at [1398, 182] on span "Cancelled" at bounding box center [1410, 183] width 26 height 9
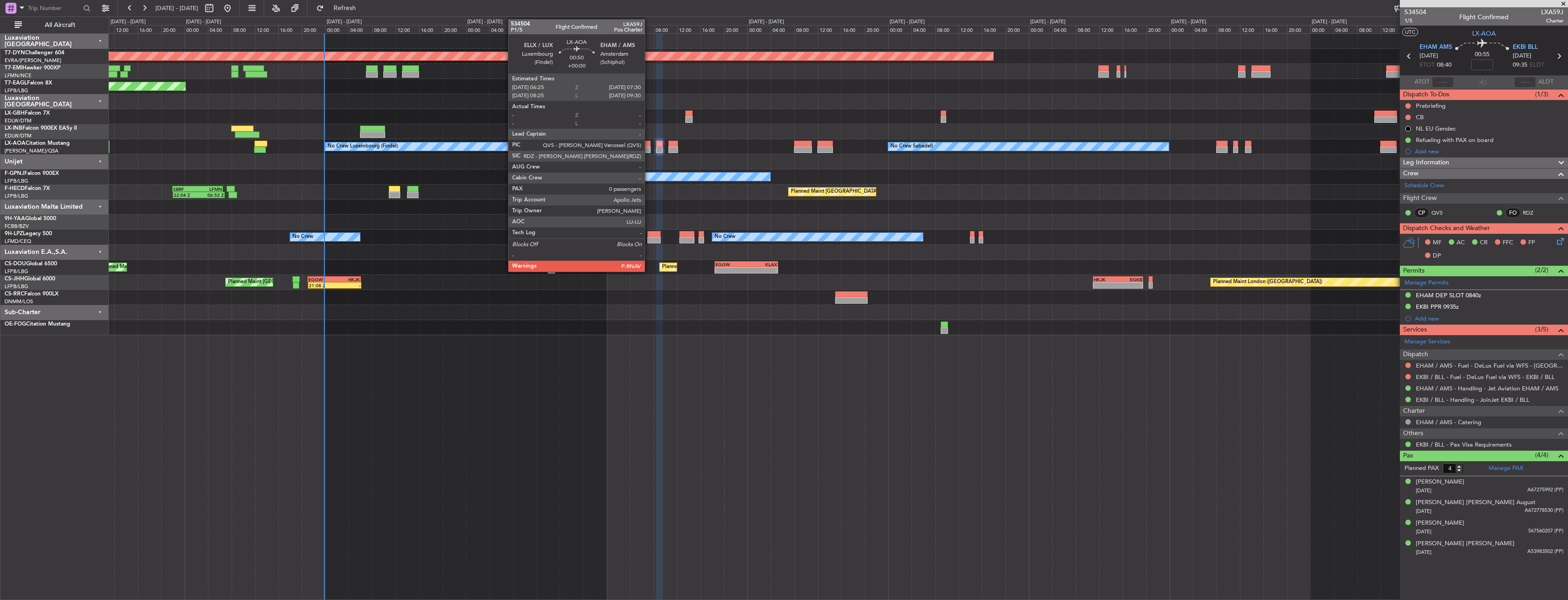
click at [649, 142] on div at bounding box center [647, 144] width 7 height 7
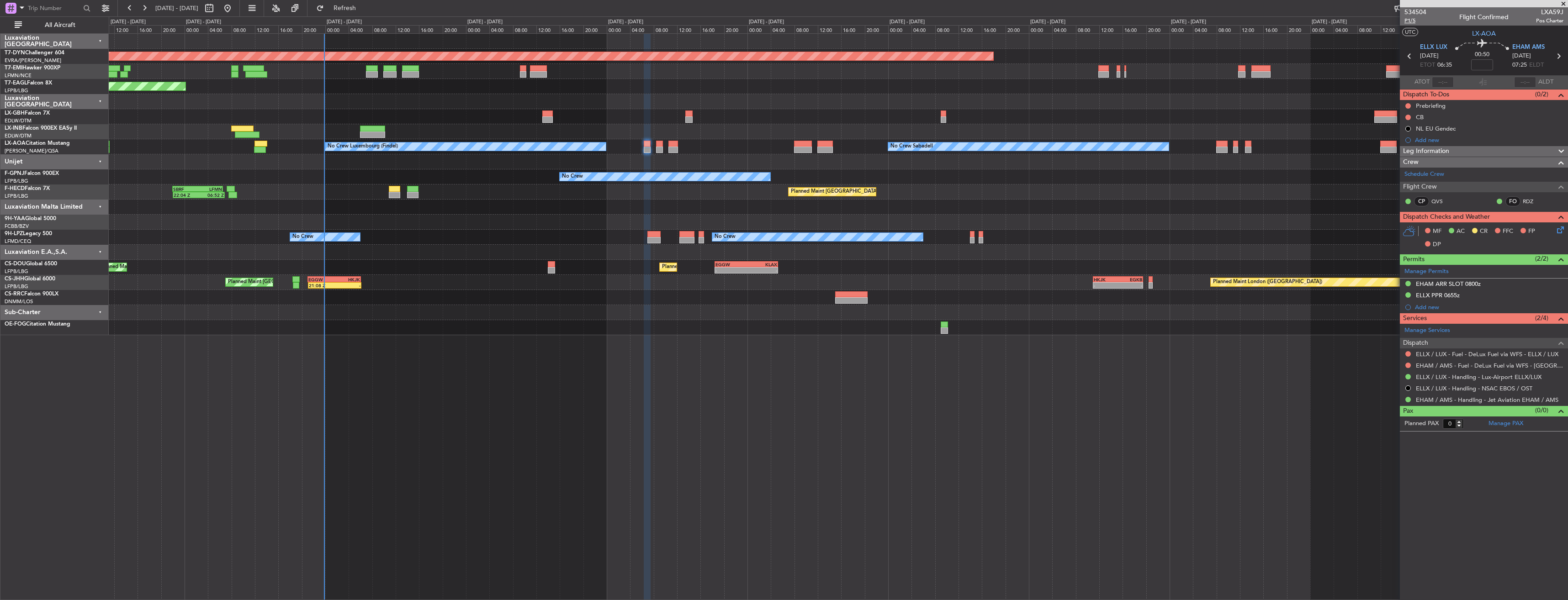
click at [1410, 21] on span "P1/5" at bounding box center [1415, 21] width 22 height 8
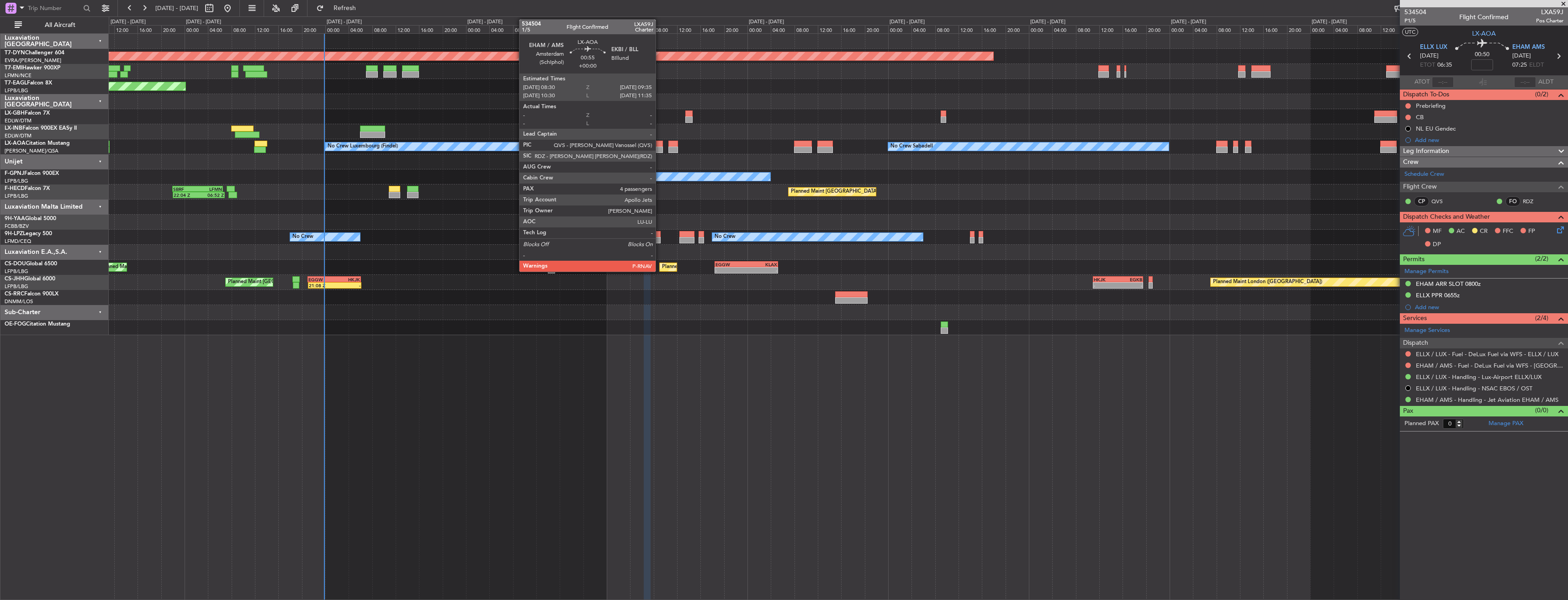
click at [660, 144] on div at bounding box center [659, 144] width 7 height 7
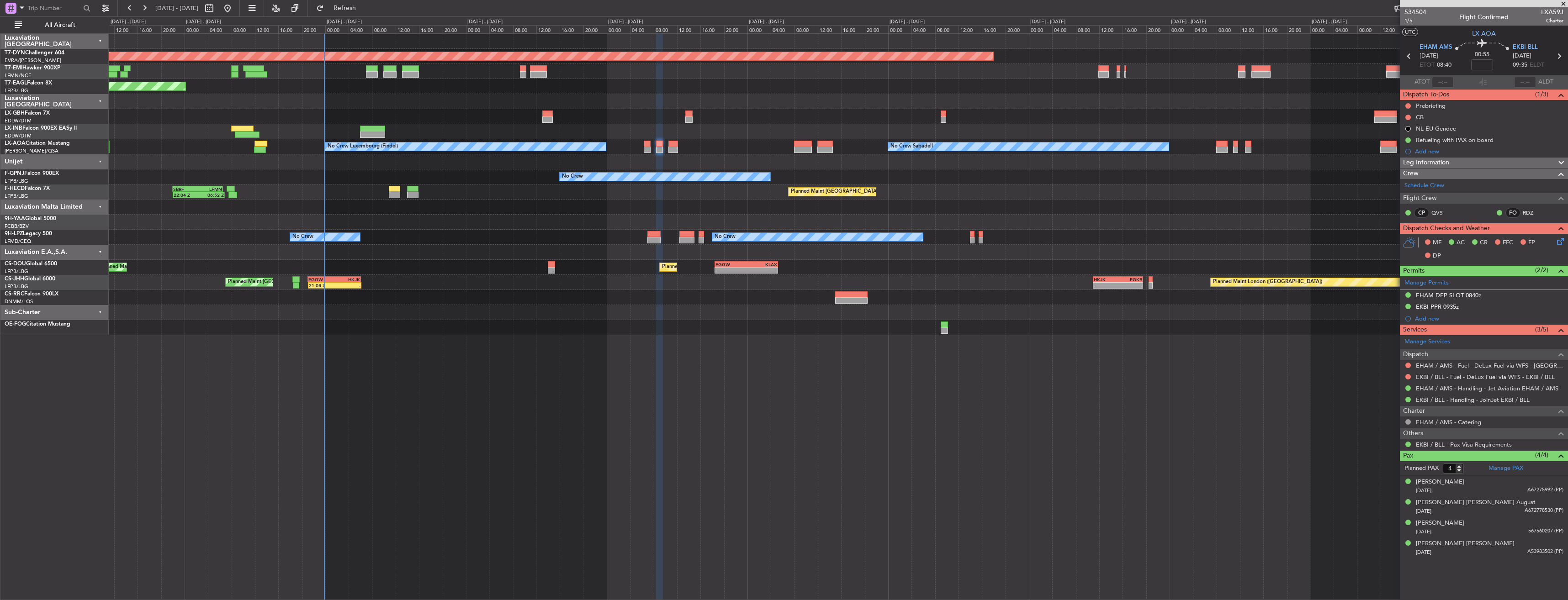
click at [1411, 23] on span "1/5" at bounding box center [1415, 21] width 22 height 8
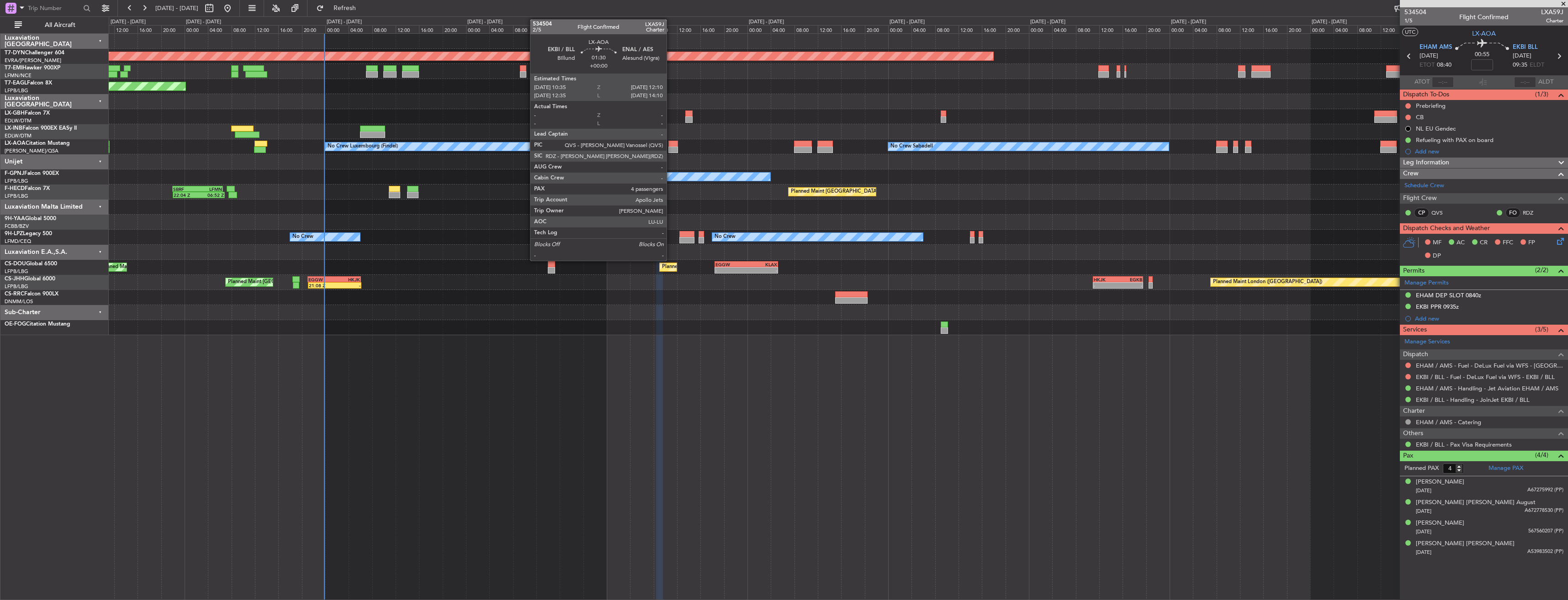
click at [671, 144] on div at bounding box center [673, 144] width 10 height 7
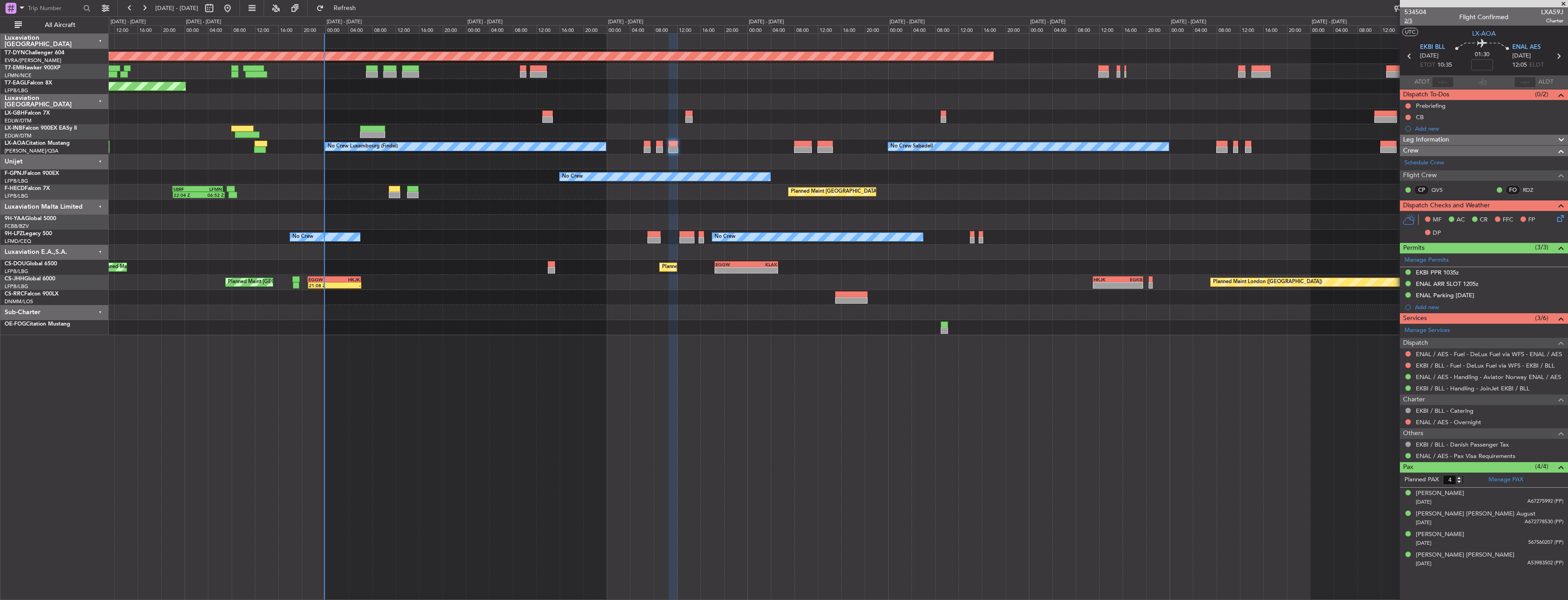
click at [1412, 23] on span "2/5" at bounding box center [1415, 21] width 22 height 8
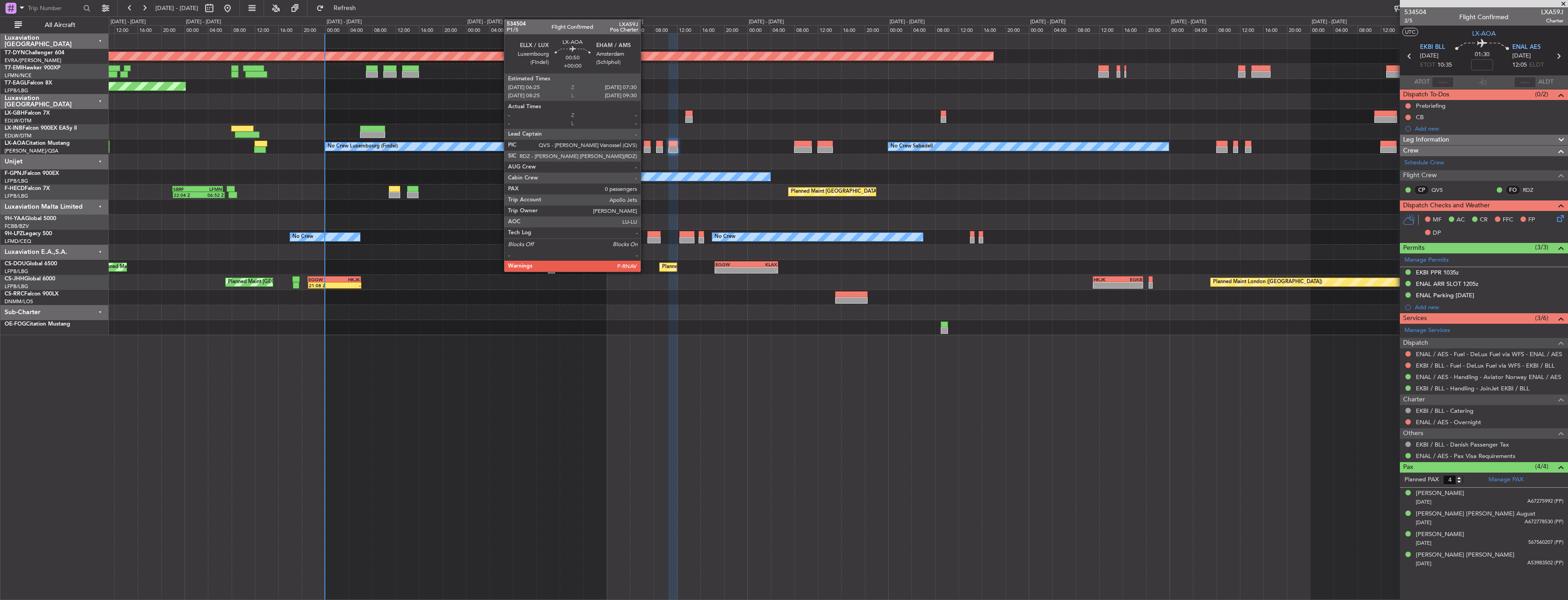
click at [645, 144] on div at bounding box center [647, 144] width 7 height 7
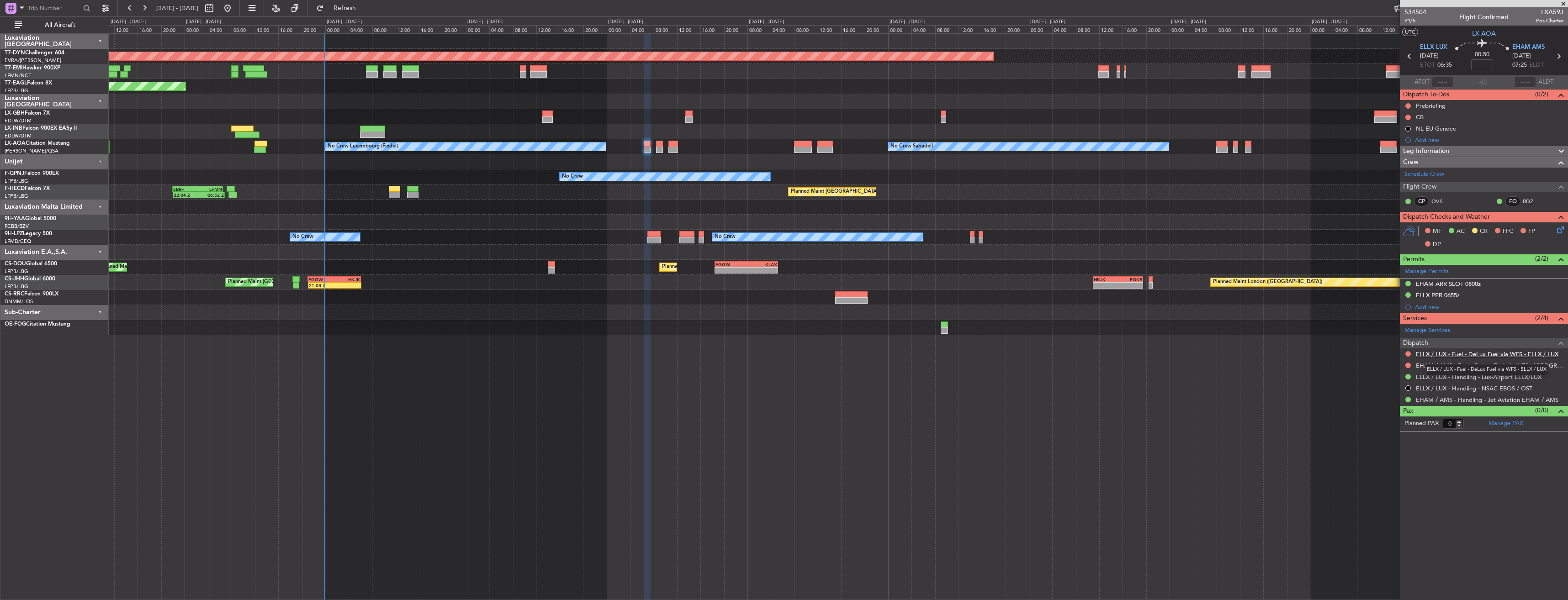
click at [1432, 352] on link "ELLX / LUX - Fuel - DeLux Fuel via WFS - ELLX / LUX" at bounding box center [1487, 354] width 142 height 8
click at [1439, 377] on link "ELLX / LUX - Handling - Lux-Airport ELLX/LUX" at bounding box center [1479, 377] width 125 height 8
click at [1437, 400] on link "EHAM / AMS - Handling - Jet Aviation EHAM / AMS" at bounding box center [1487, 400] width 142 height 8
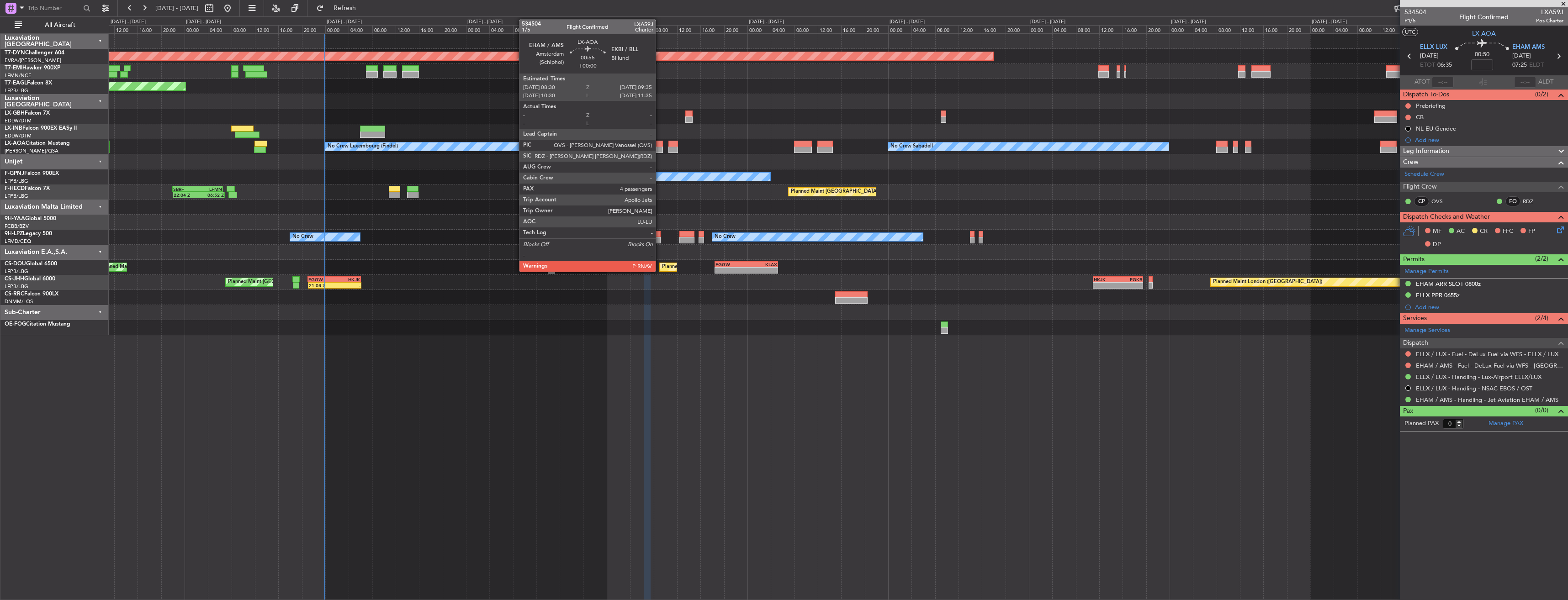
click at [660, 145] on div at bounding box center [659, 144] width 7 height 7
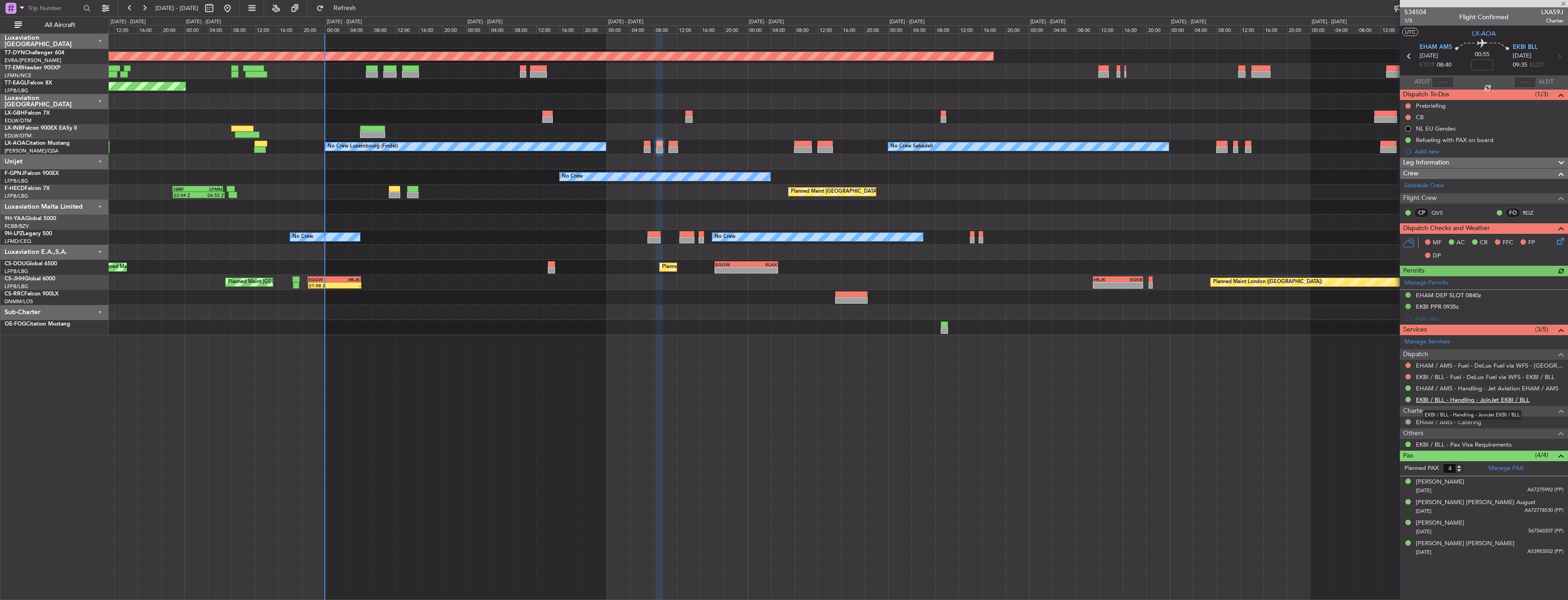
click at [1427, 400] on link "EKBI / BLL - Handling - JoinJet EKBI / BLL" at bounding box center [1472, 400] width 114 height 8
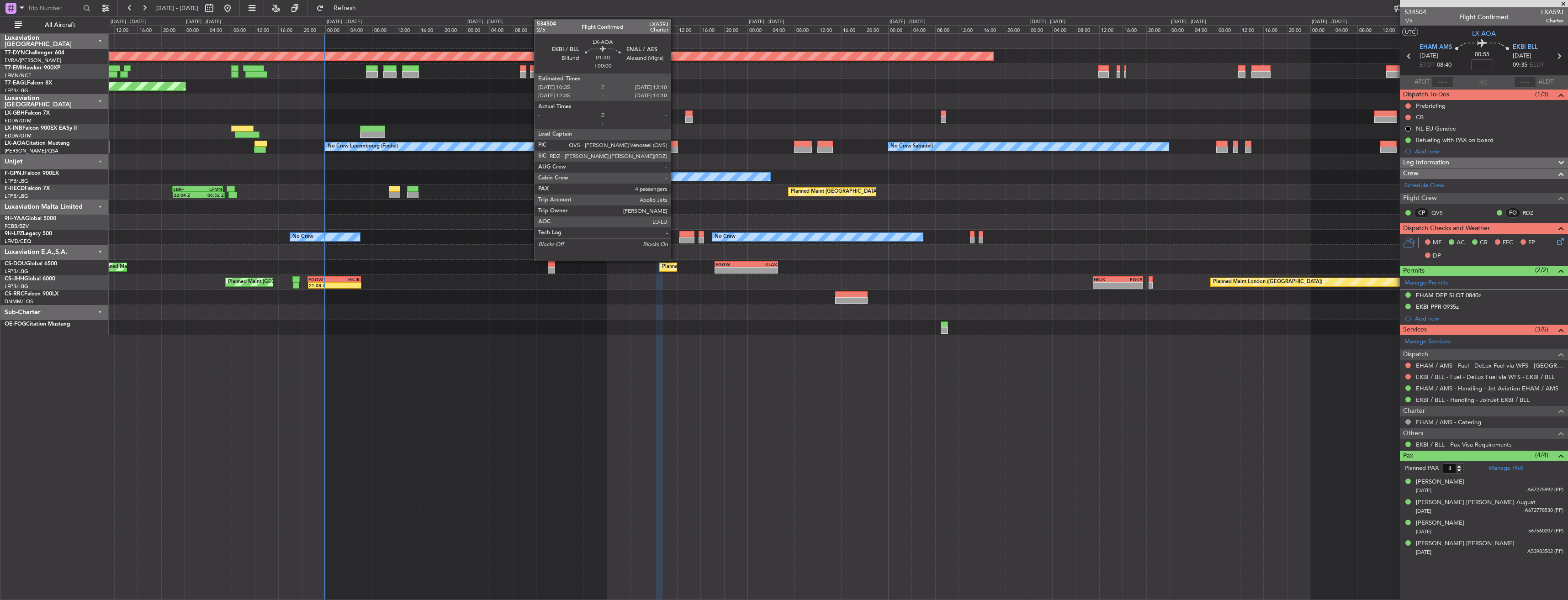
click at [675, 144] on div at bounding box center [673, 144] width 10 height 7
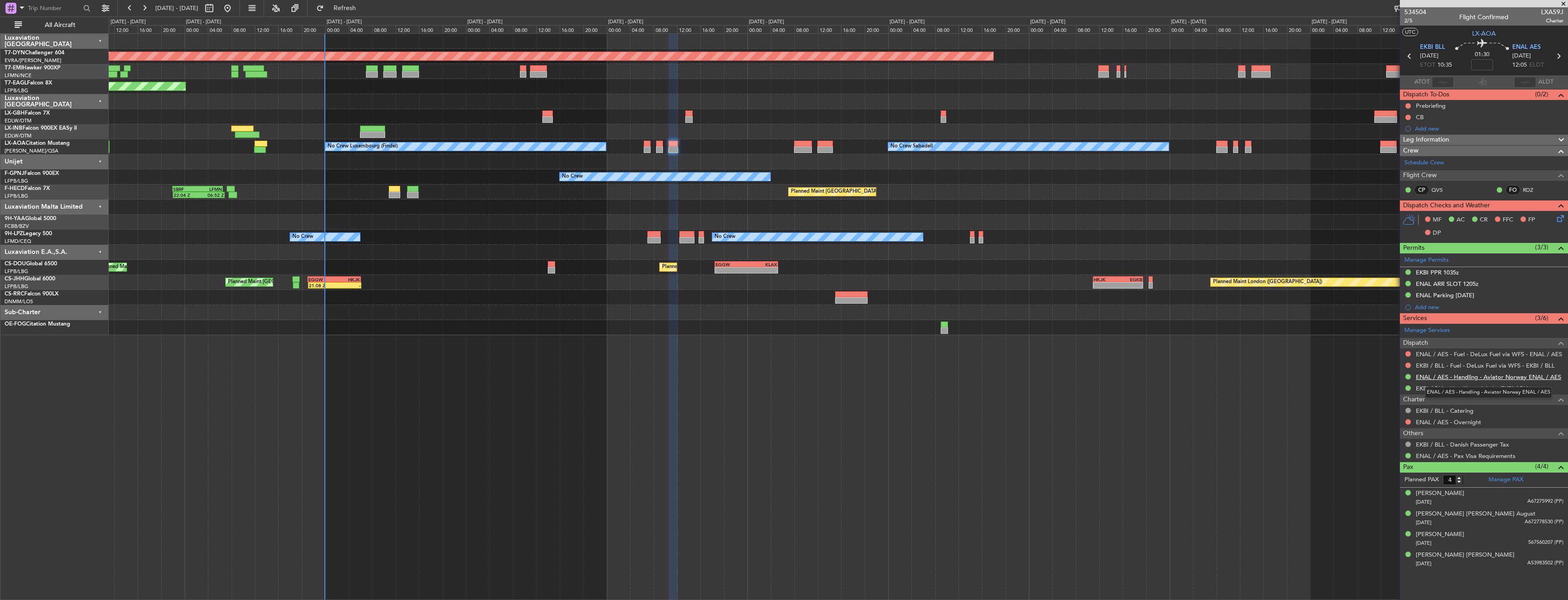
click at [1469, 378] on link "ENAL / AES - Handling - Aviator Norway ENAL / AES" at bounding box center [1488, 377] width 145 height 8
click at [1560, 217] on icon at bounding box center [1559, 217] width 7 height 7
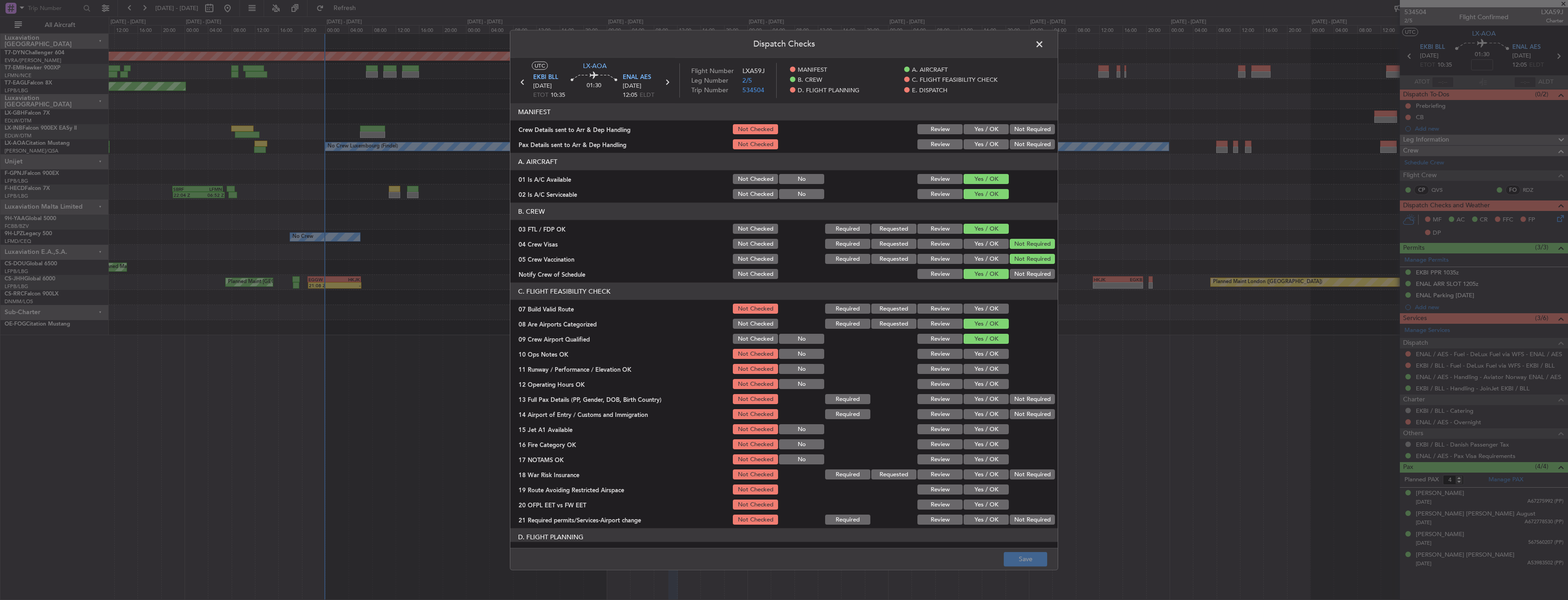
drag, startPoint x: 985, startPoint y: 144, endPoint x: 979, endPoint y: 129, distance: 16.2
click at [984, 144] on button "Yes / OK" at bounding box center [986, 144] width 45 height 10
click at [978, 127] on button "Yes / OK" at bounding box center [986, 129] width 45 height 10
click at [1013, 559] on button "Save" at bounding box center [1025, 559] width 43 height 15
click at [1044, 47] on span at bounding box center [1044, 47] width 0 height 18
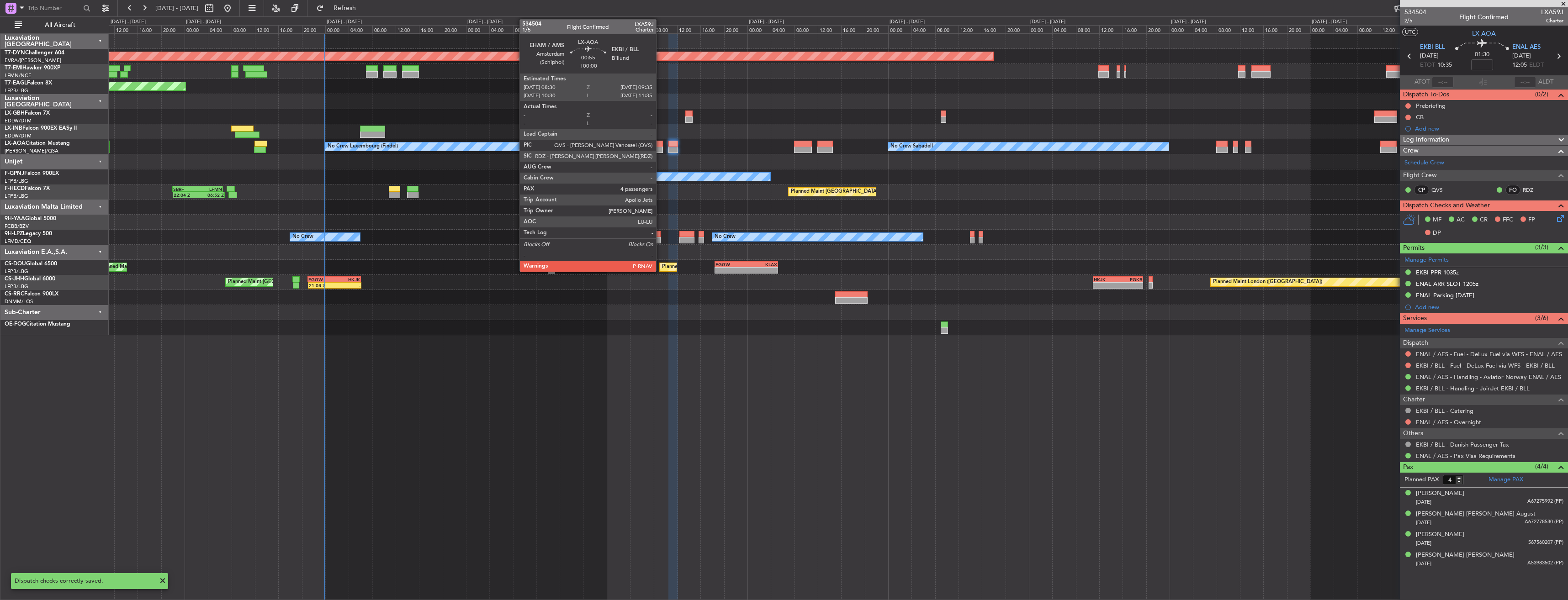
click at [660, 142] on div at bounding box center [659, 144] width 7 height 7
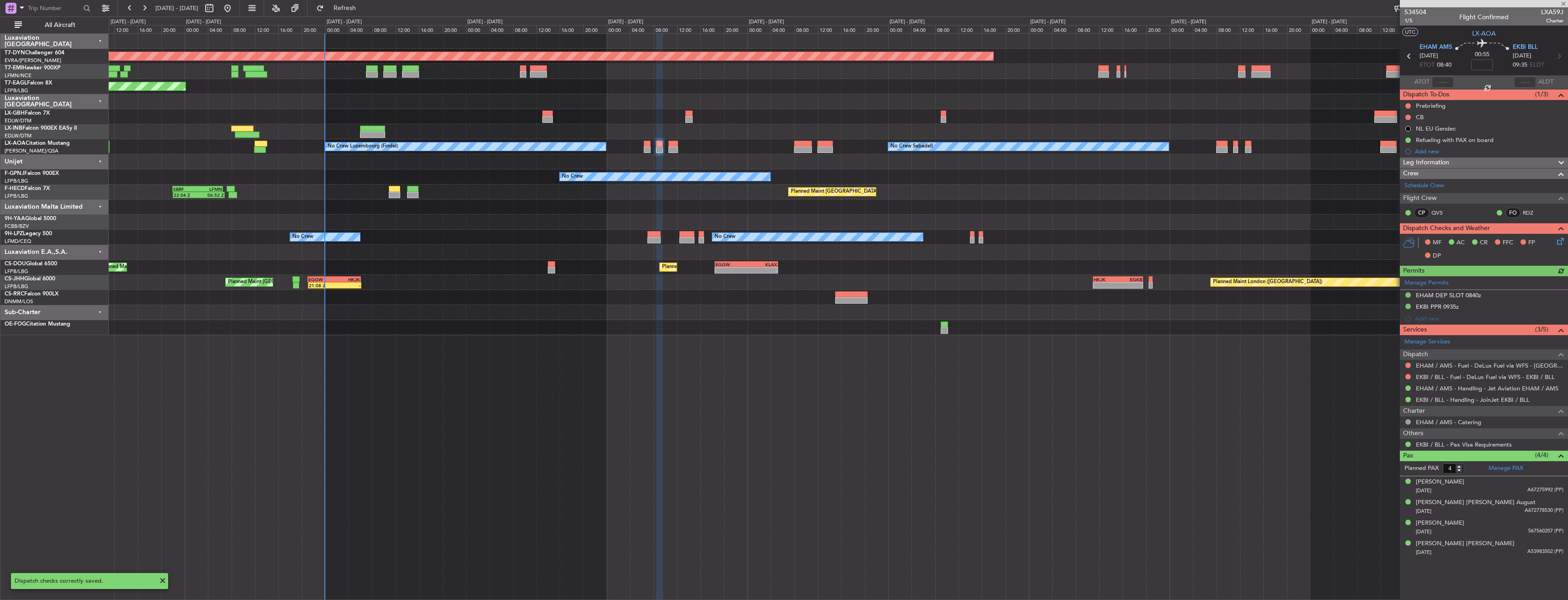
click at [1562, 243] on icon at bounding box center [1559, 240] width 7 height 7
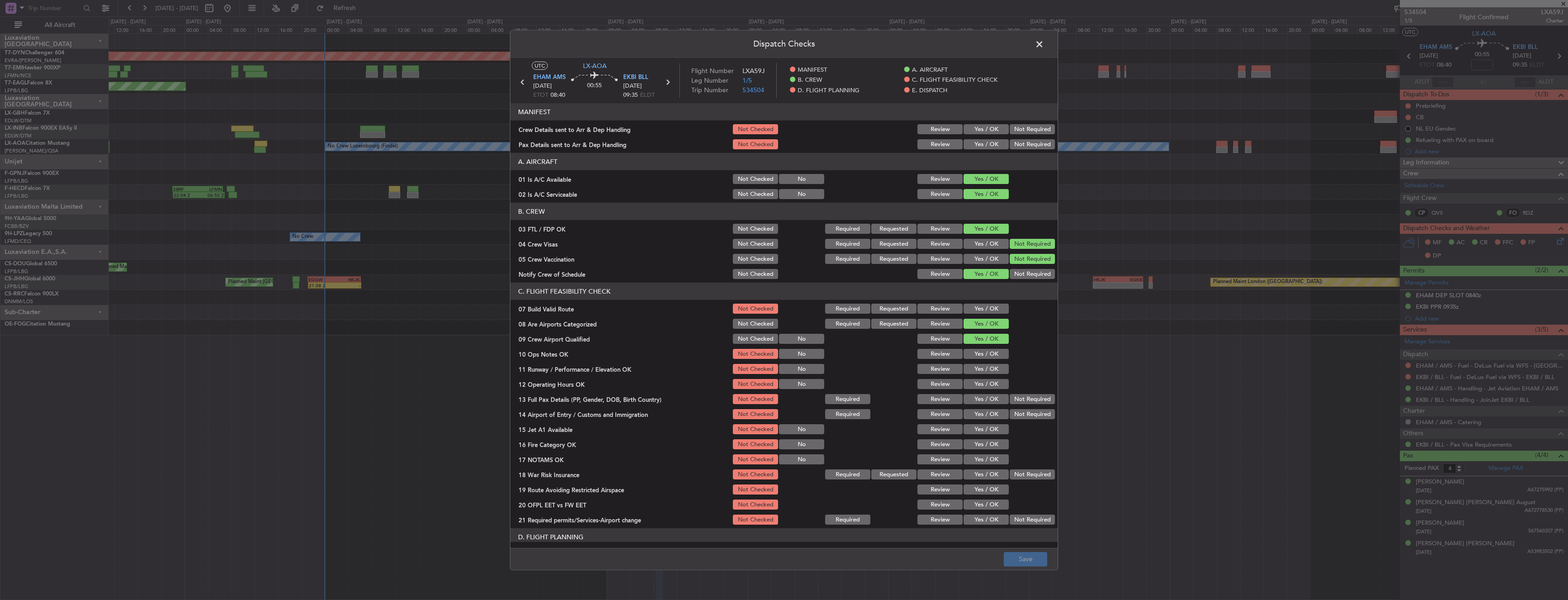
click at [976, 144] on button "Yes / OK" at bounding box center [986, 144] width 45 height 10
click at [979, 128] on button "Yes / OK" at bounding box center [986, 129] width 45 height 10
click at [1020, 557] on button "Save" at bounding box center [1025, 559] width 43 height 15
click at [1044, 42] on span at bounding box center [1044, 47] width 0 height 18
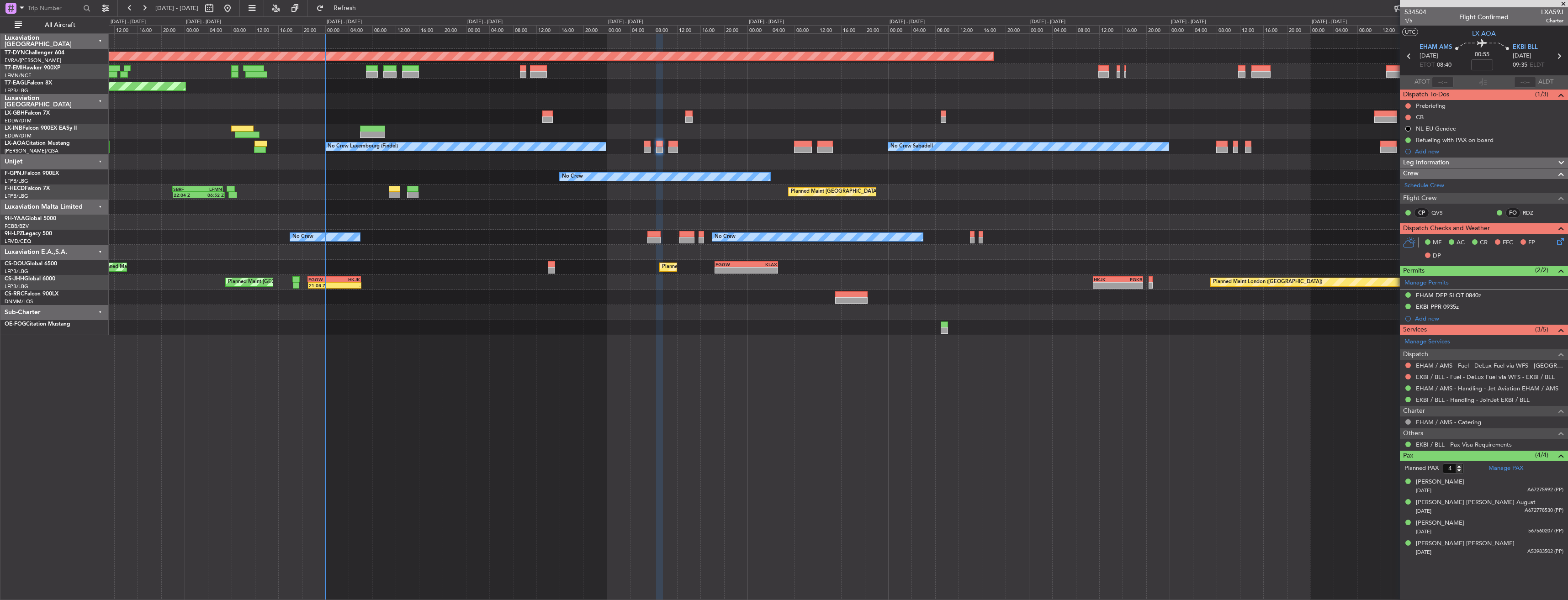
click at [643, 142] on div "No Crew Luxembourg (Findel) No Crew Sabadell No Crew Sabadell" at bounding box center [838, 147] width 1459 height 15
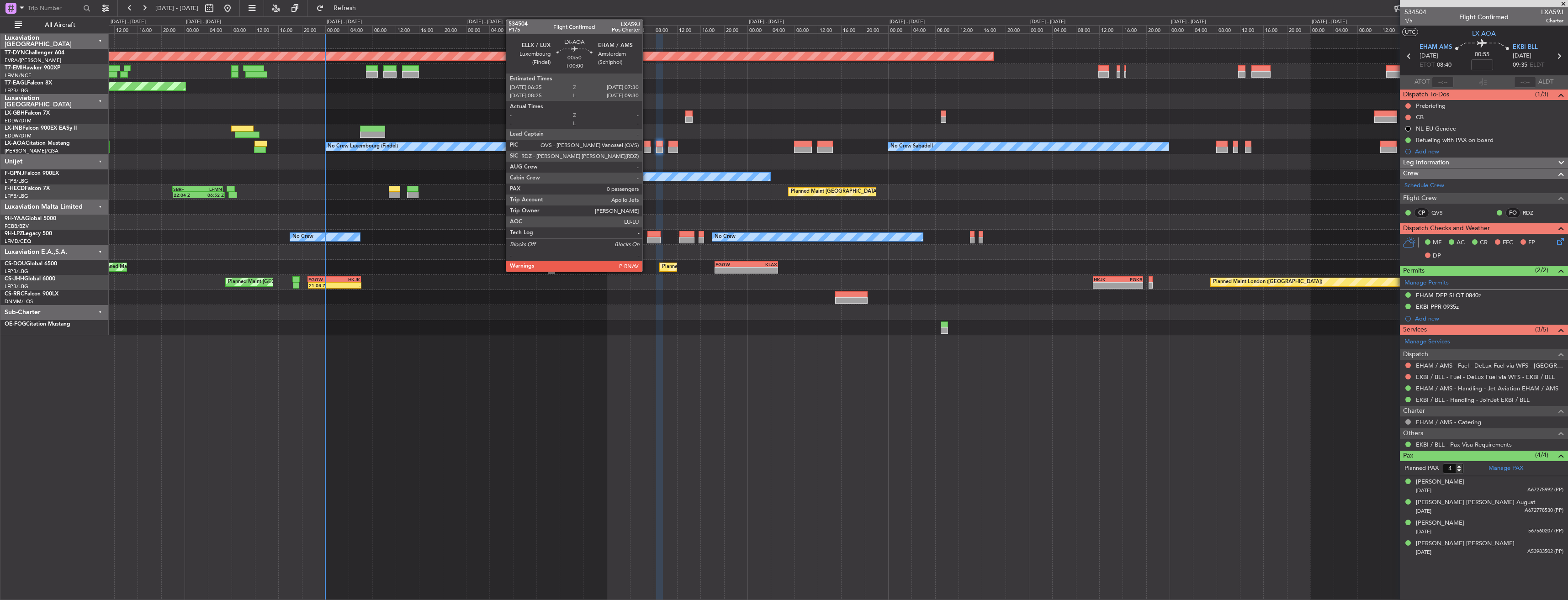
click at [646, 142] on div at bounding box center [647, 144] width 7 height 7
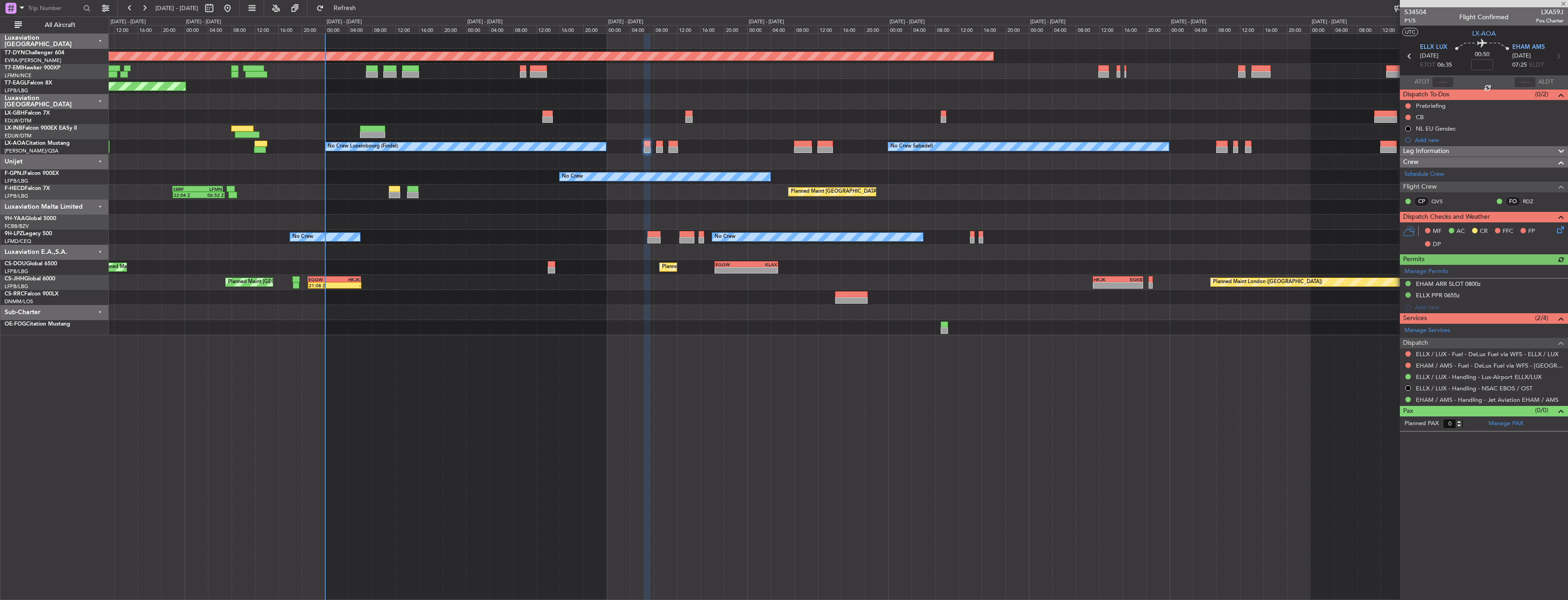
click at [1562, 231] on icon at bounding box center [1559, 228] width 7 height 7
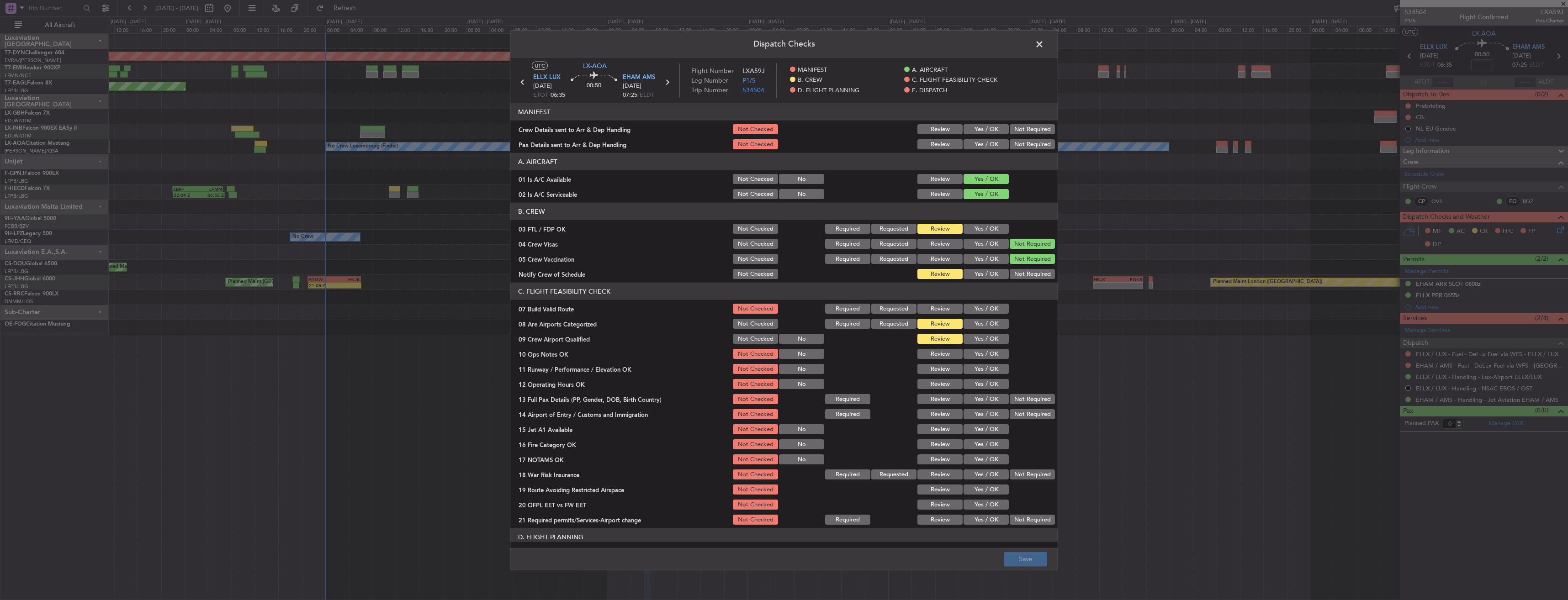
drag, startPoint x: 984, startPoint y: 142, endPoint x: 983, endPoint y: 119, distance: 23.0
click at [984, 142] on button "Yes / OK" at bounding box center [986, 144] width 45 height 10
click at [983, 119] on header "MANIFEST" at bounding box center [783, 112] width 547 height 18
click at [985, 127] on button "Yes / OK" at bounding box center [986, 129] width 45 height 10
click at [1030, 557] on button "Save" at bounding box center [1025, 559] width 43 height 15
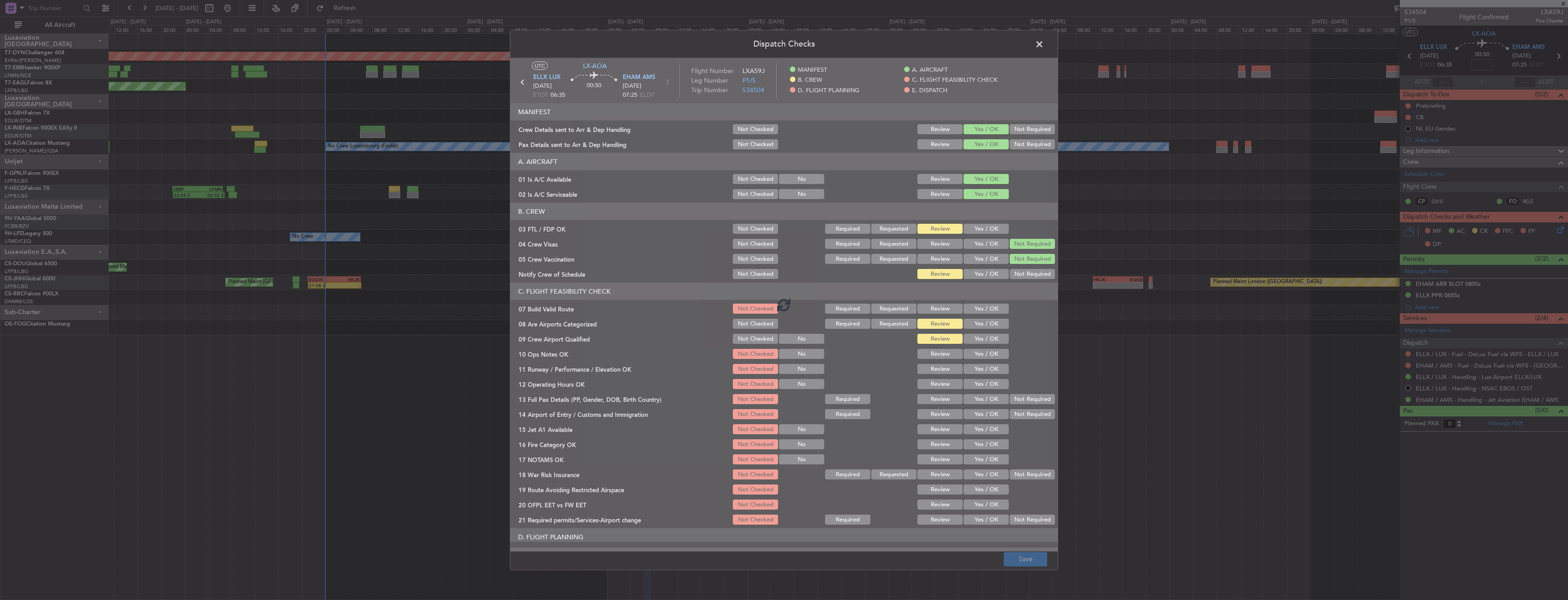
click at [1044, 45] on span at bounding box center [1044, 47] width 0 height 18
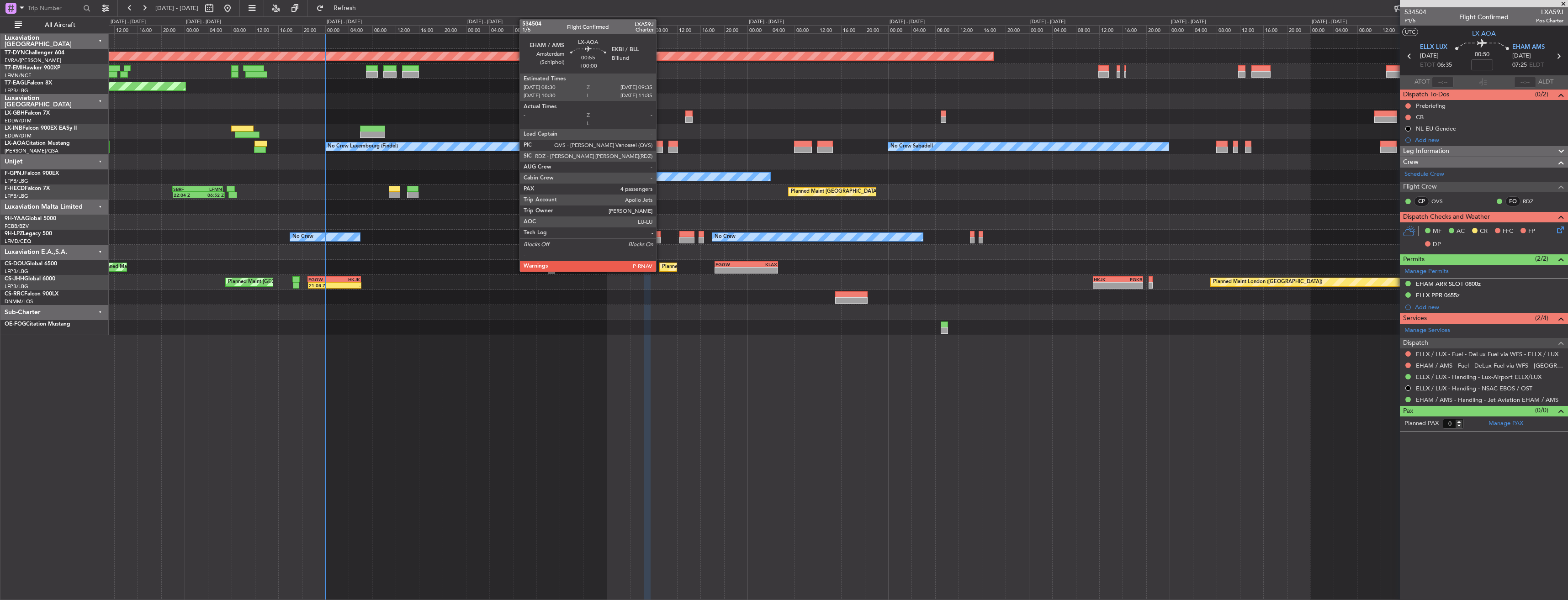
click at [660, 145] on div at bounding box center [659, 144] width 7 height 7
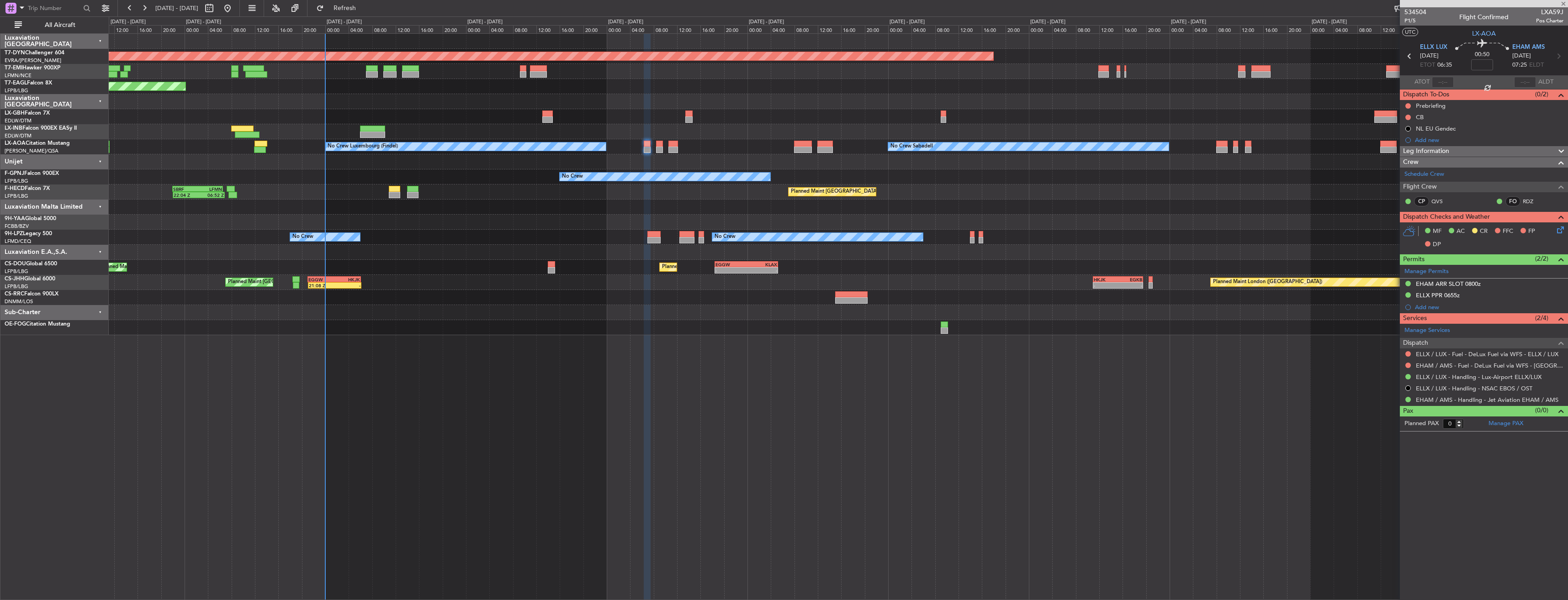
type input "4"
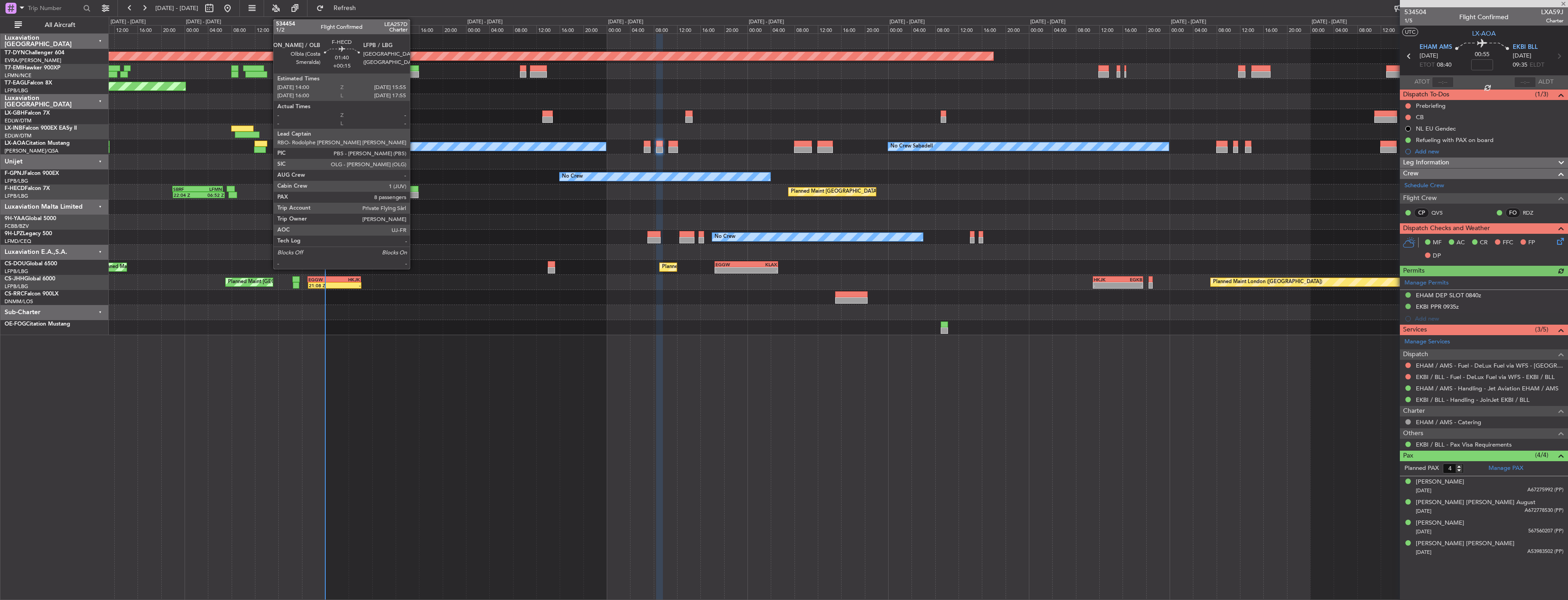
click at [414, 190] on div at bounding box center [413, 189] width 12 height 7
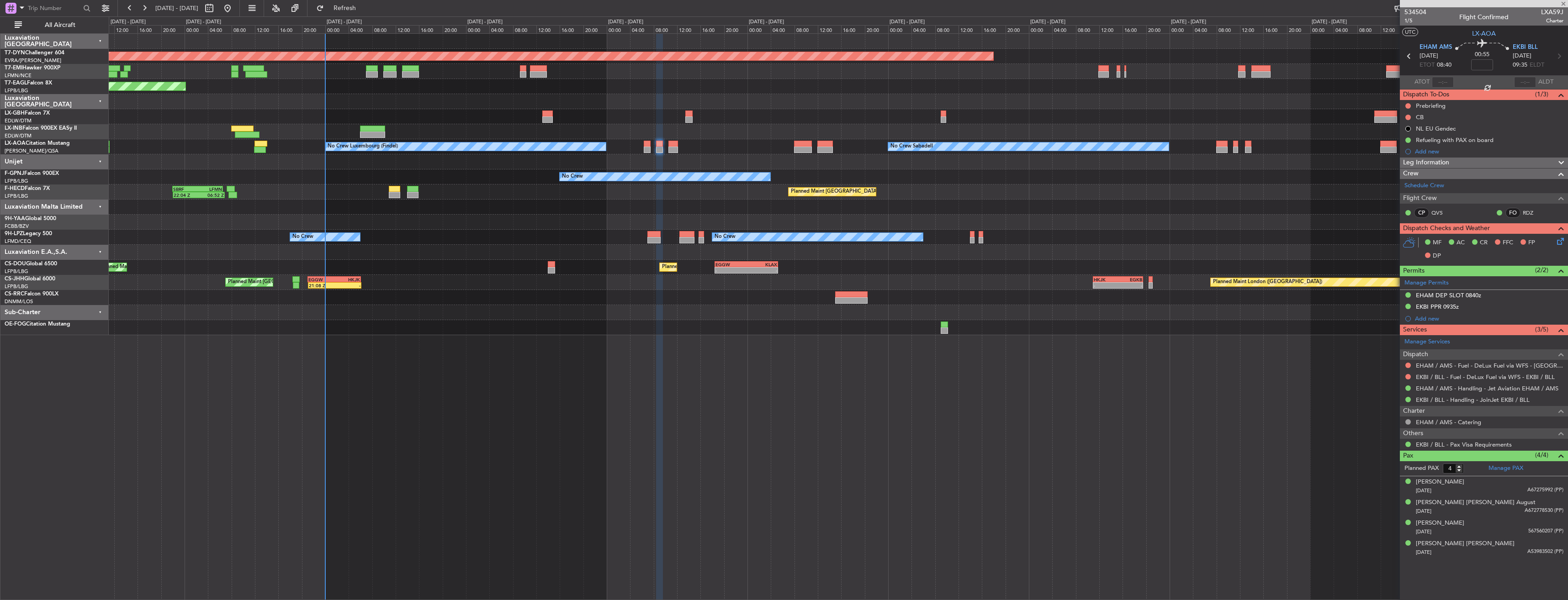
type input "+00:15"
type input "8"
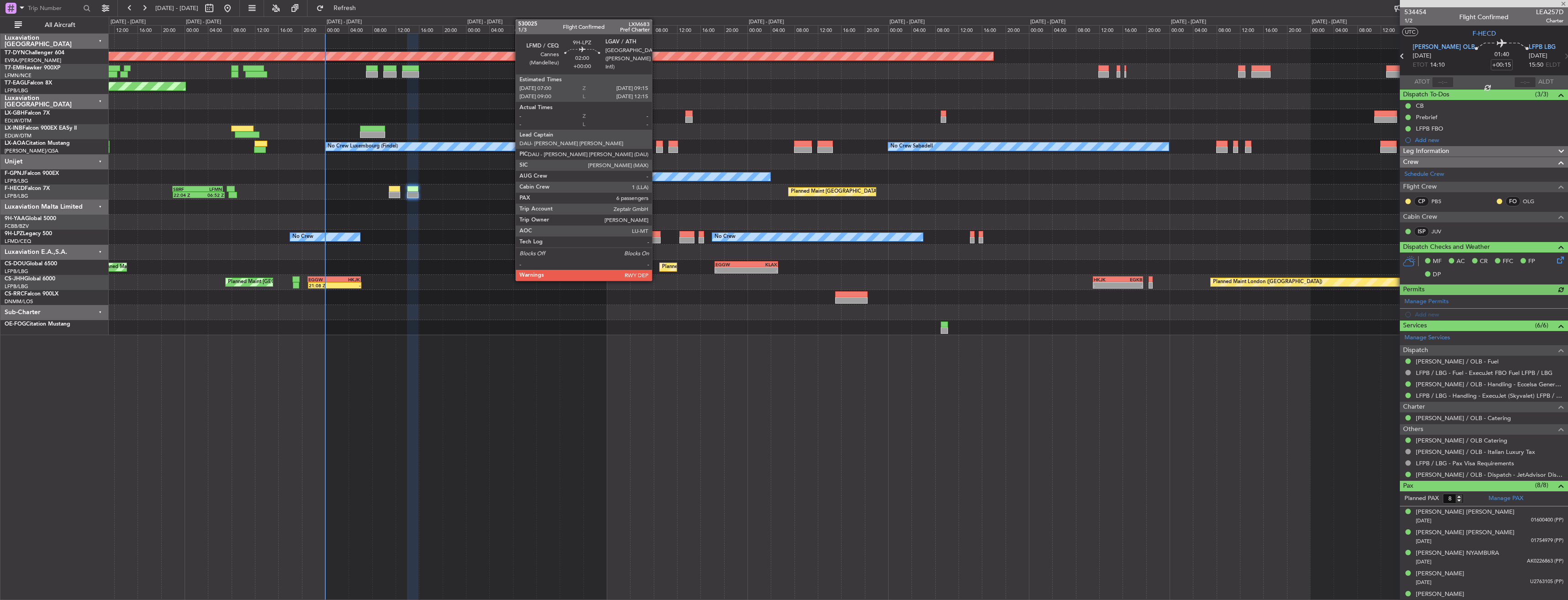
click at [656, 234] on div at bounding box center [654, 234] width 13 height 7
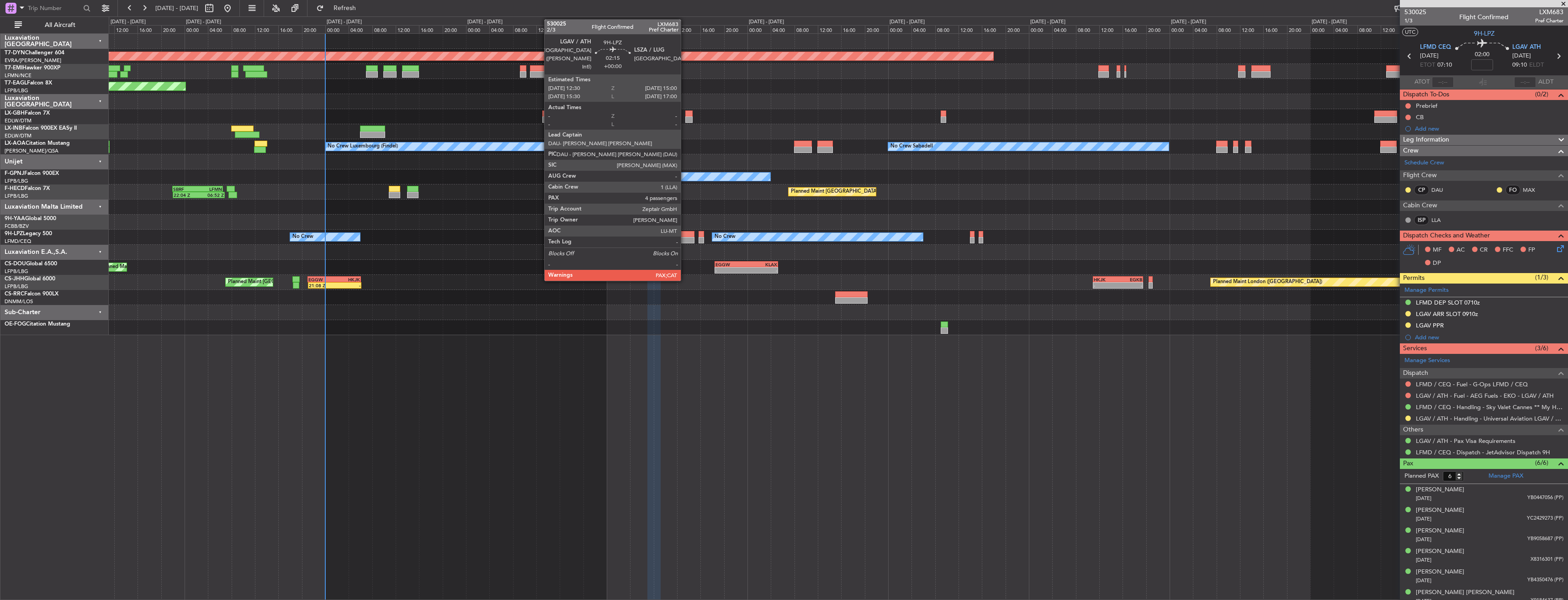
click at [685, 234] on div at bounding box center [687, 234] width 15 height 7
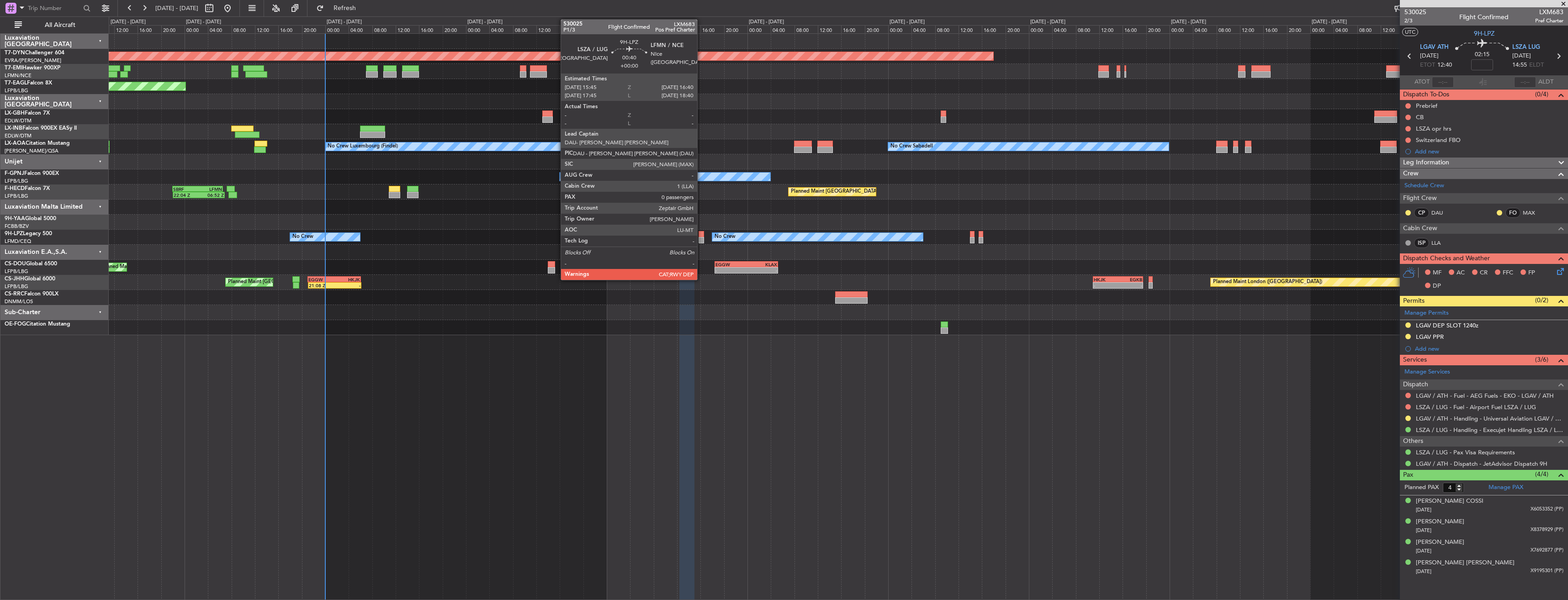
click at [701, 234] on div at bounding box center [701, 234] width 5 height 7
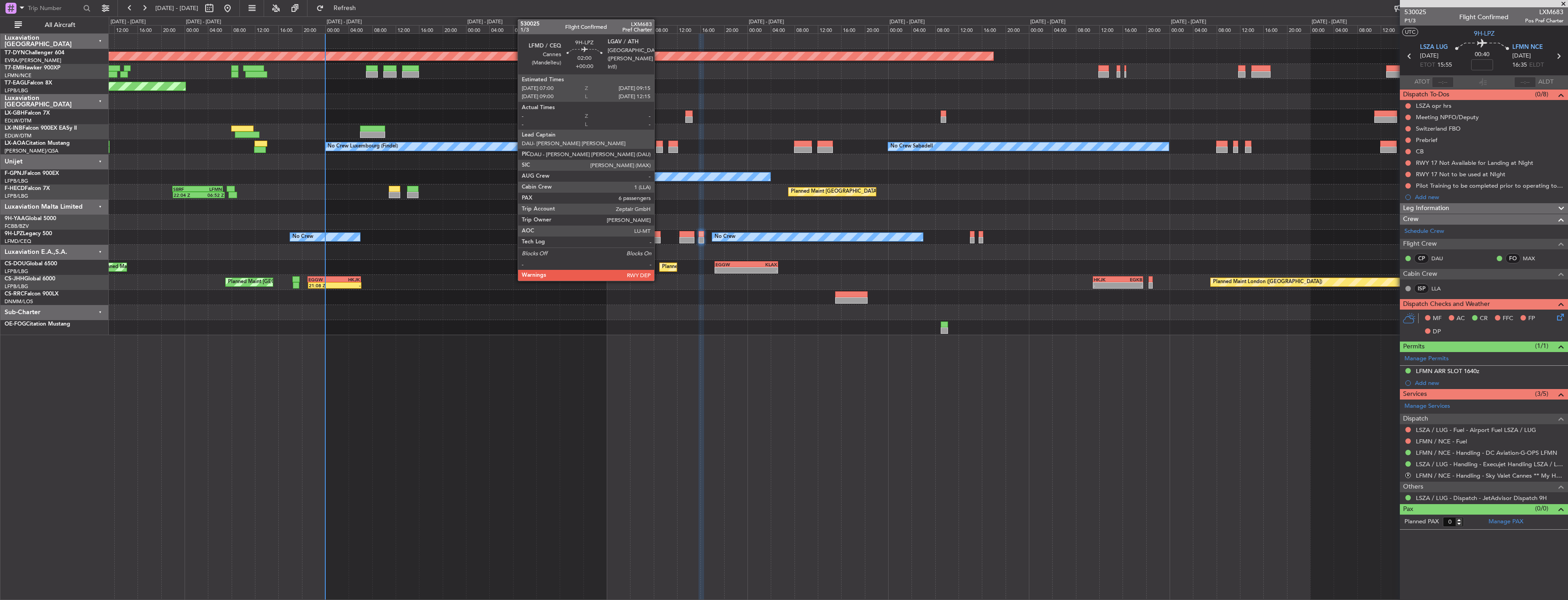
click at [659, 234] on div at bounding box center [654, 234] width 13 height 7
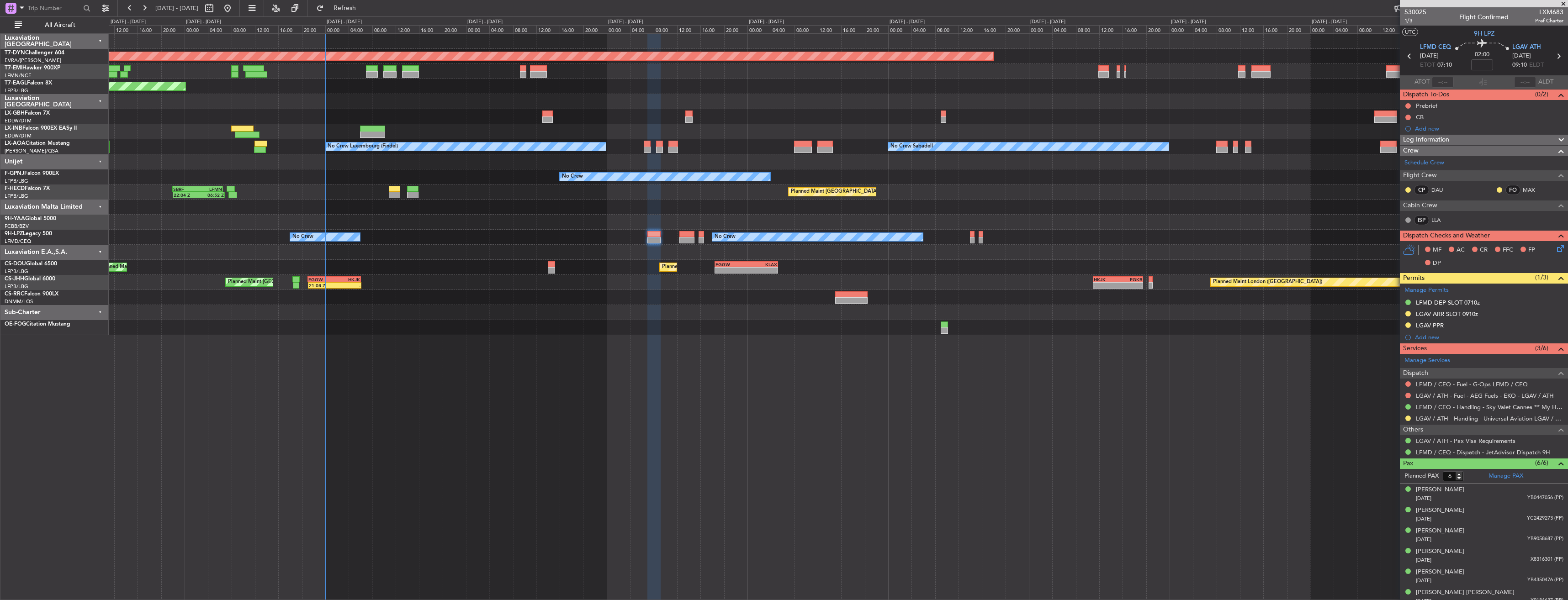
click at [1410, 23] on span "1/3" at bounding box center [1415, 21] width 22 height 8
click at [1452, 420] on link "LGAV / ATH - Handling - Universal Aviation LGAV / ATH" at bounding box center [1489, 419] width 147 height 8
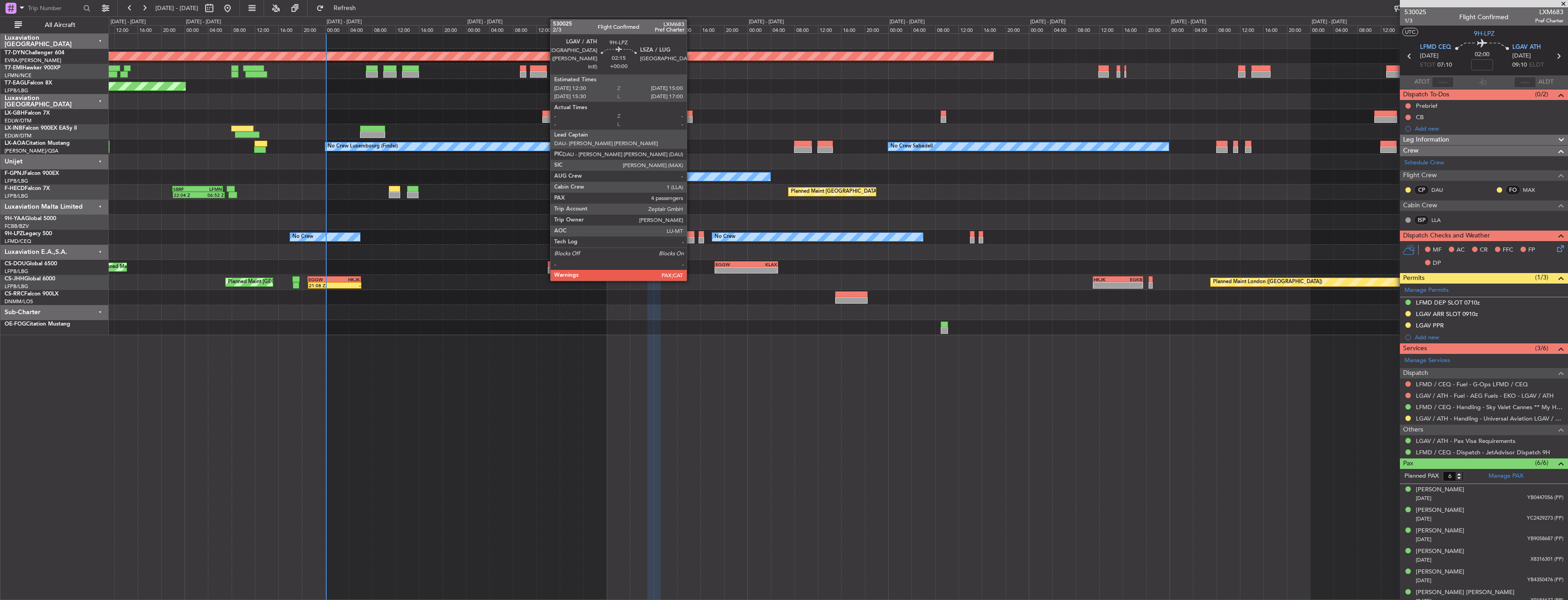
click at [691, 232] on div at bounding box center [687, 234] width 15 height 7
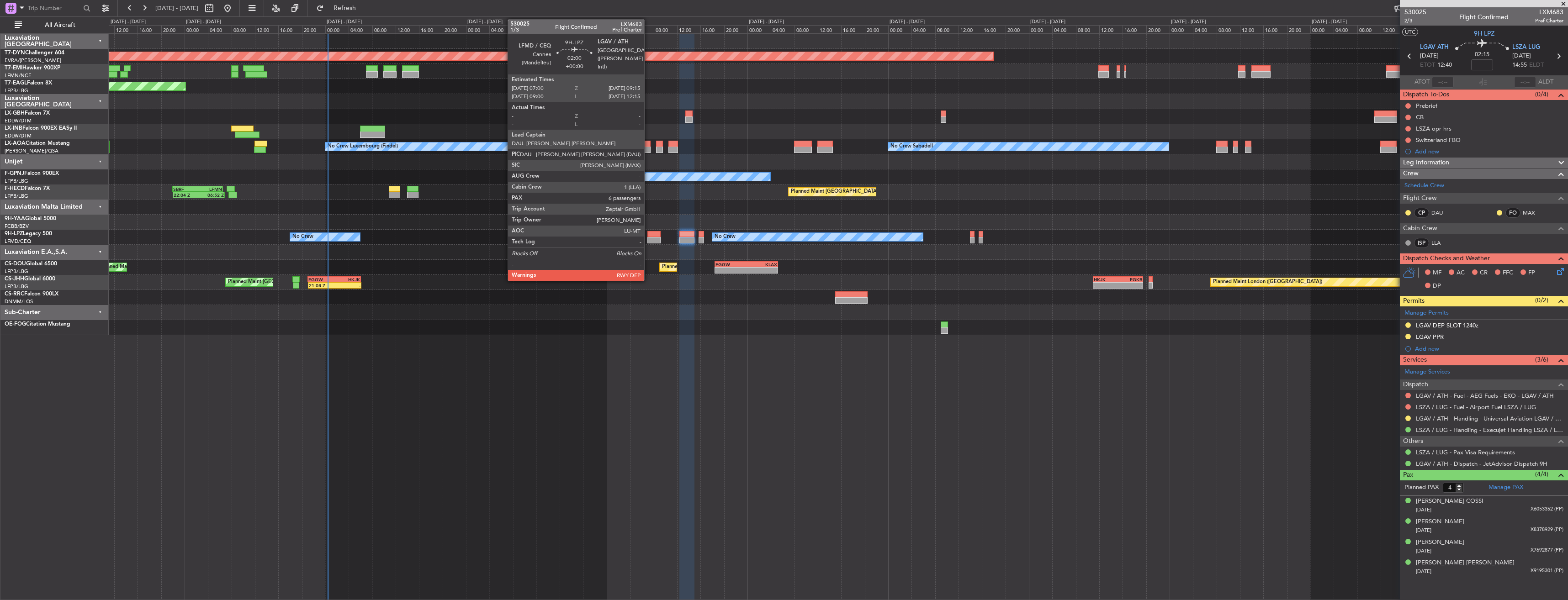
click at [649, 237] on div at bounding box center [654, 240] width 13 height 7
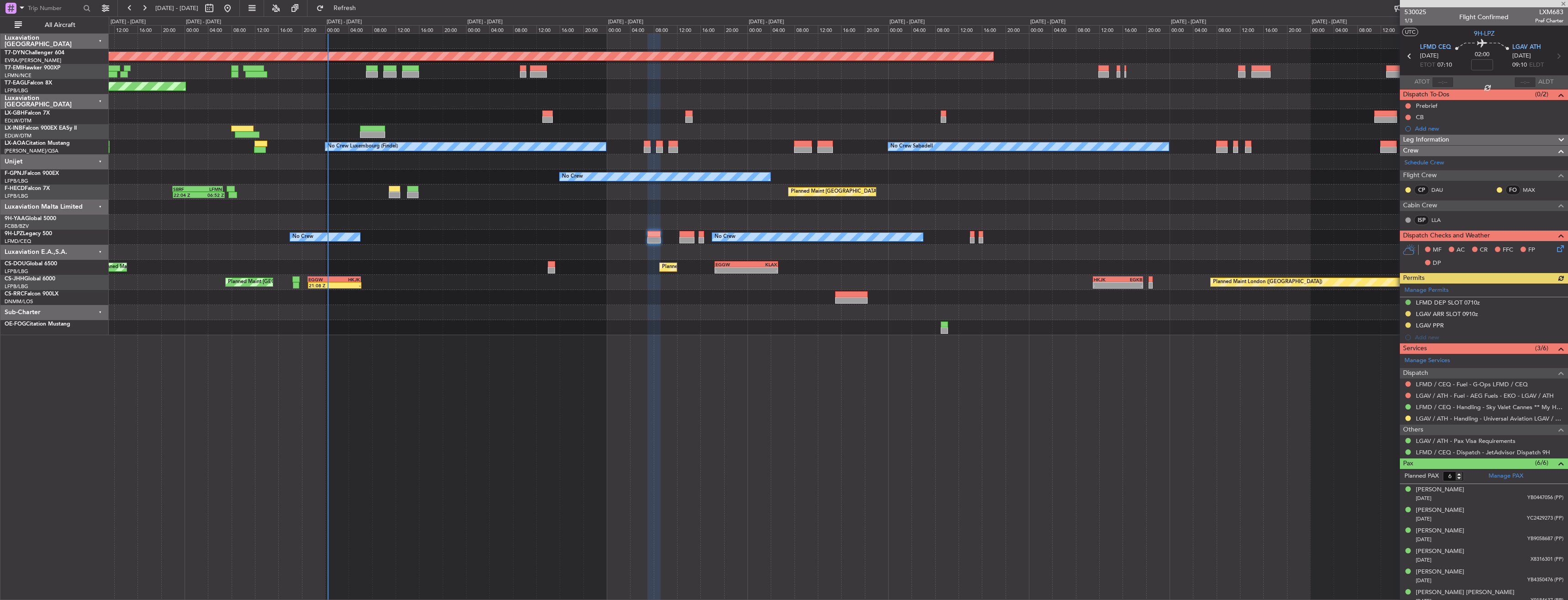
click at [1555, 247] on icon at bounding box center [1559, 247] width 7 height 7
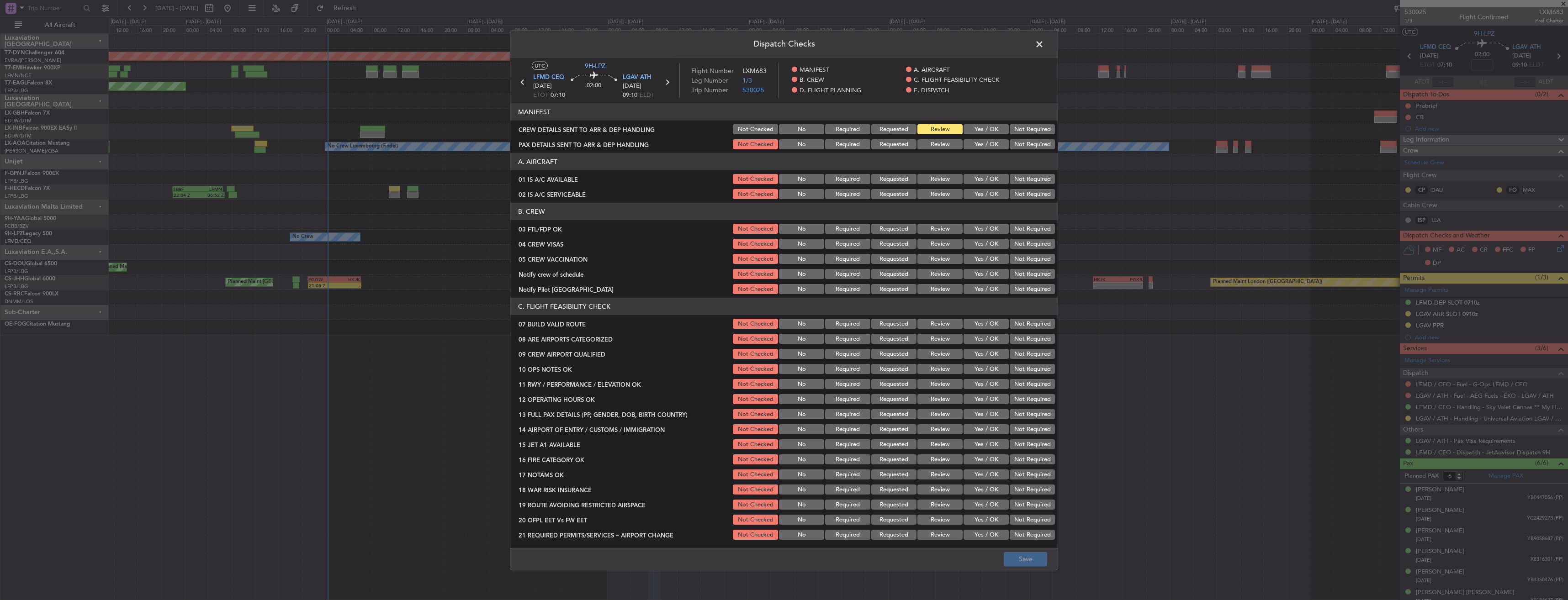
click at [971, 144] on button "Yes / OK" at bounding box center [986, 144] width 45 height 10
click at [977, 129] on button "Yes / OK" at bounding box center [986, 129] width 45 height 10
click at [1023, 560] on button "Save" at bounding box center [1025, 559] width 43 height 15
click at [1044, 39] on span at bounding box center [1044, 47] width 0 height 18
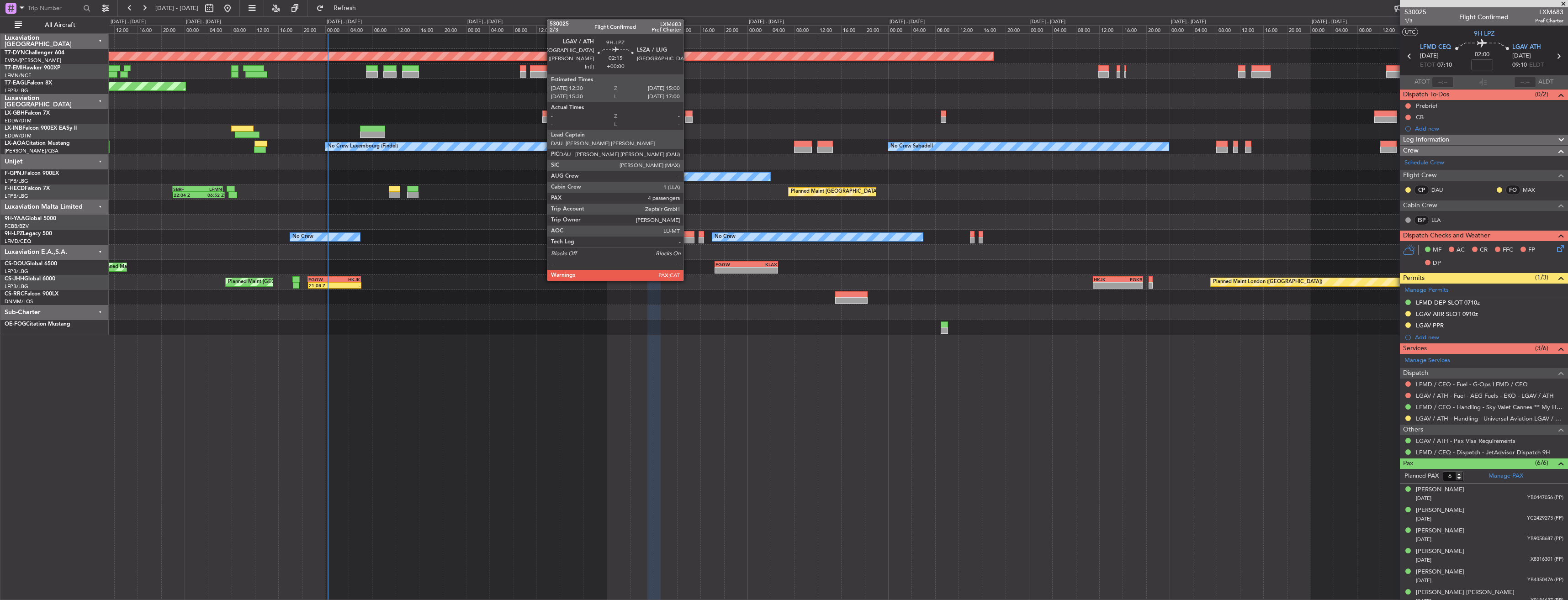
click at [688, 235] on div at bounding box center [687, 234] width 15 height 7
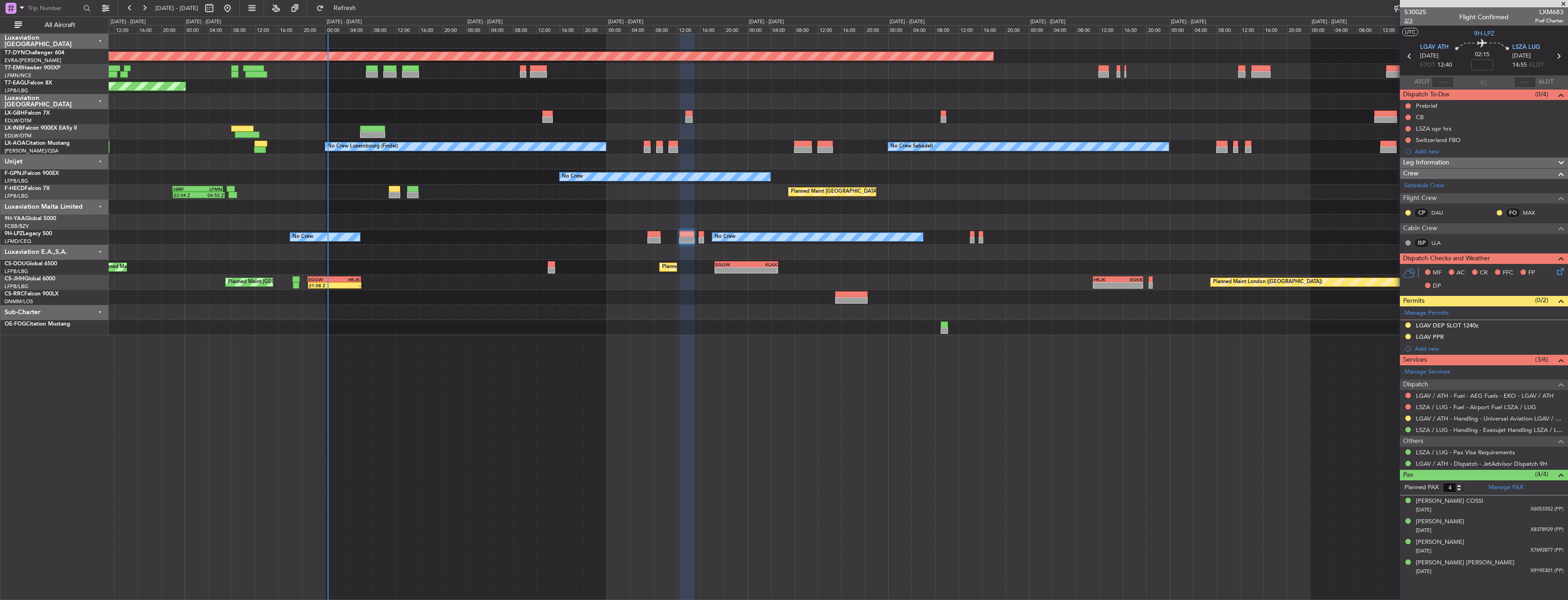
click at [1416, 24] on span "2/3" at bounding box center [1415, 21] width 22 height 8
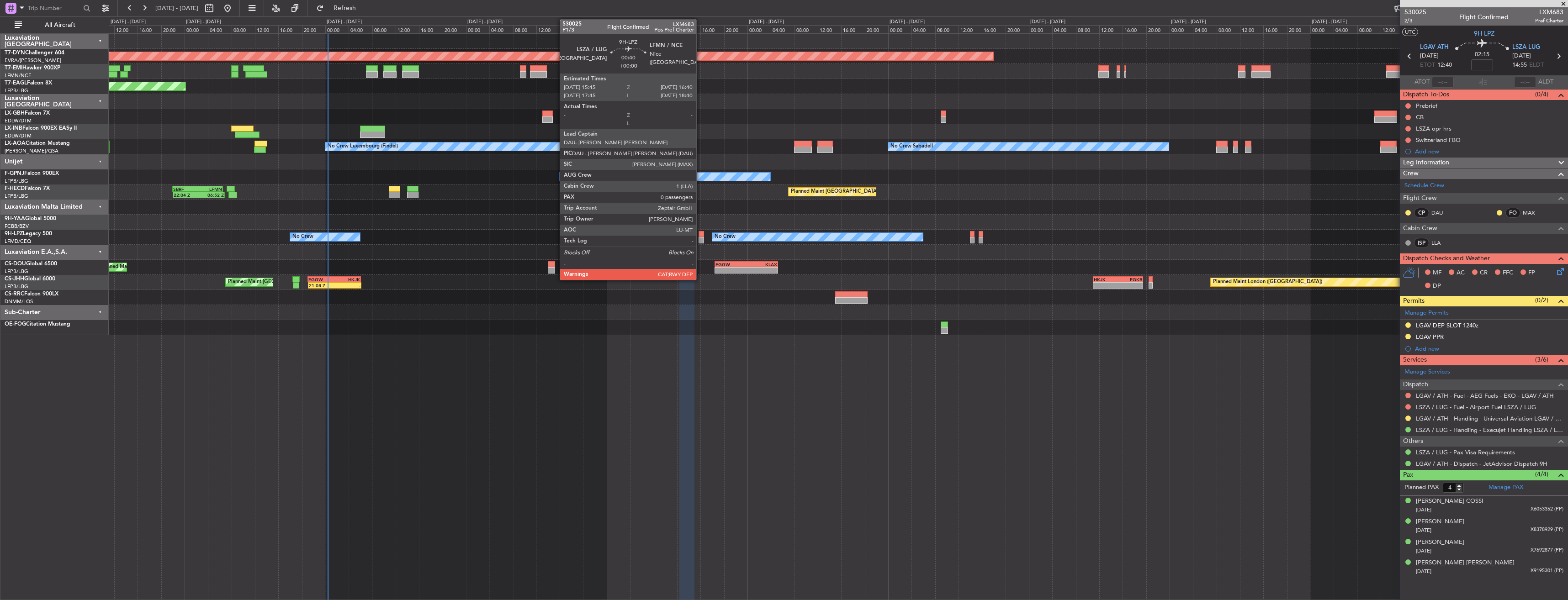
click at [701, 234] on div at bounding box center [701, 234] width 5 height 7
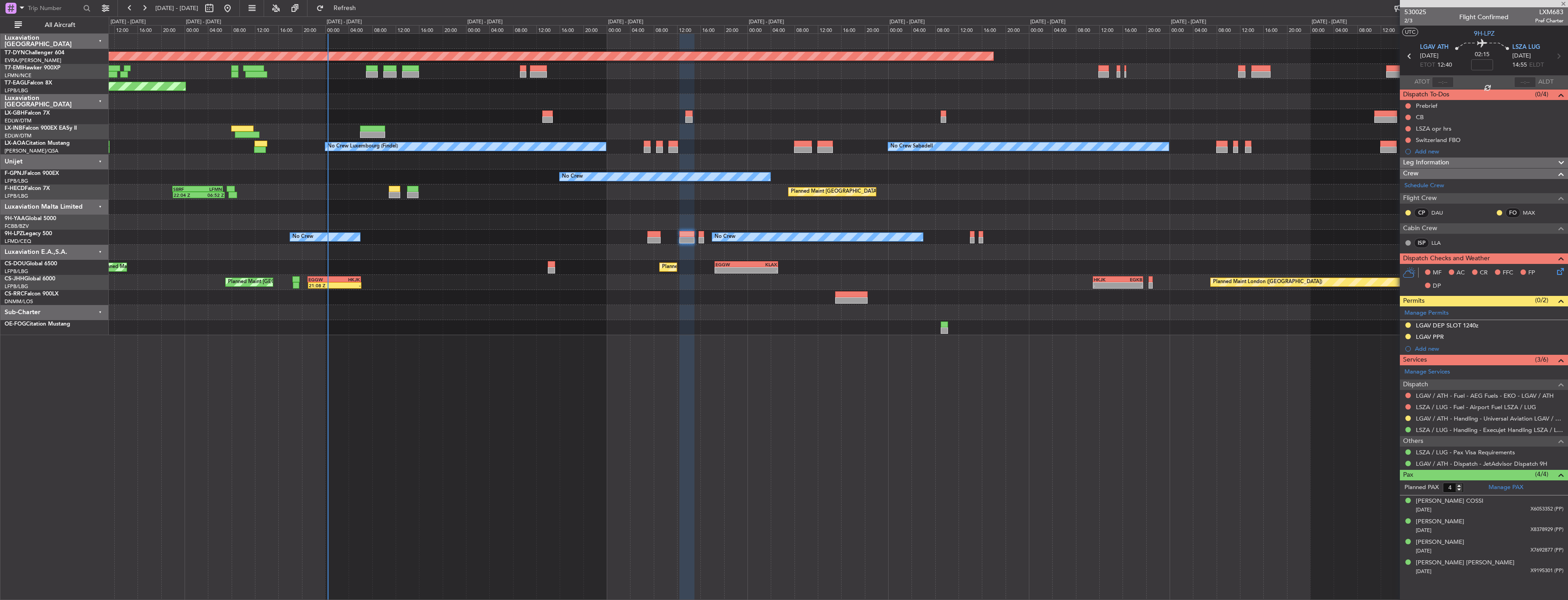
type input "0"
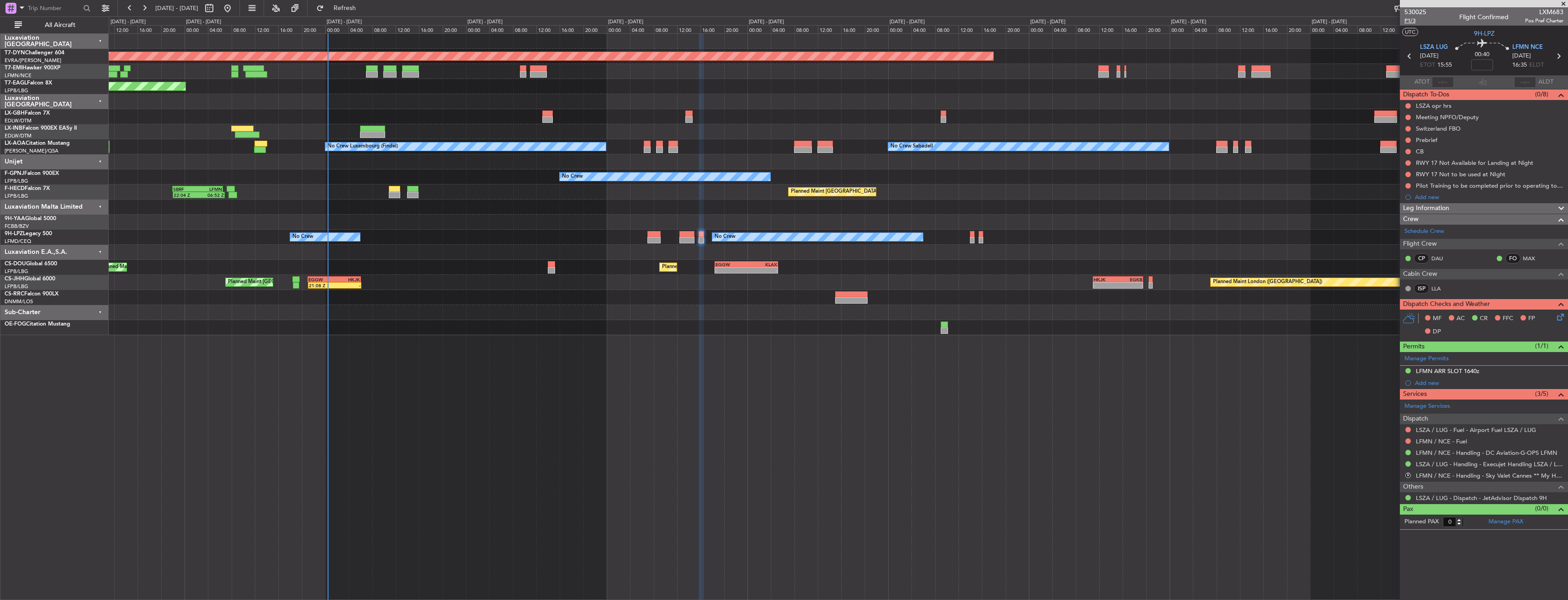
click at [1413, 21] on span "P1/3" at bounding box center [1415, 21] width 22 height 8
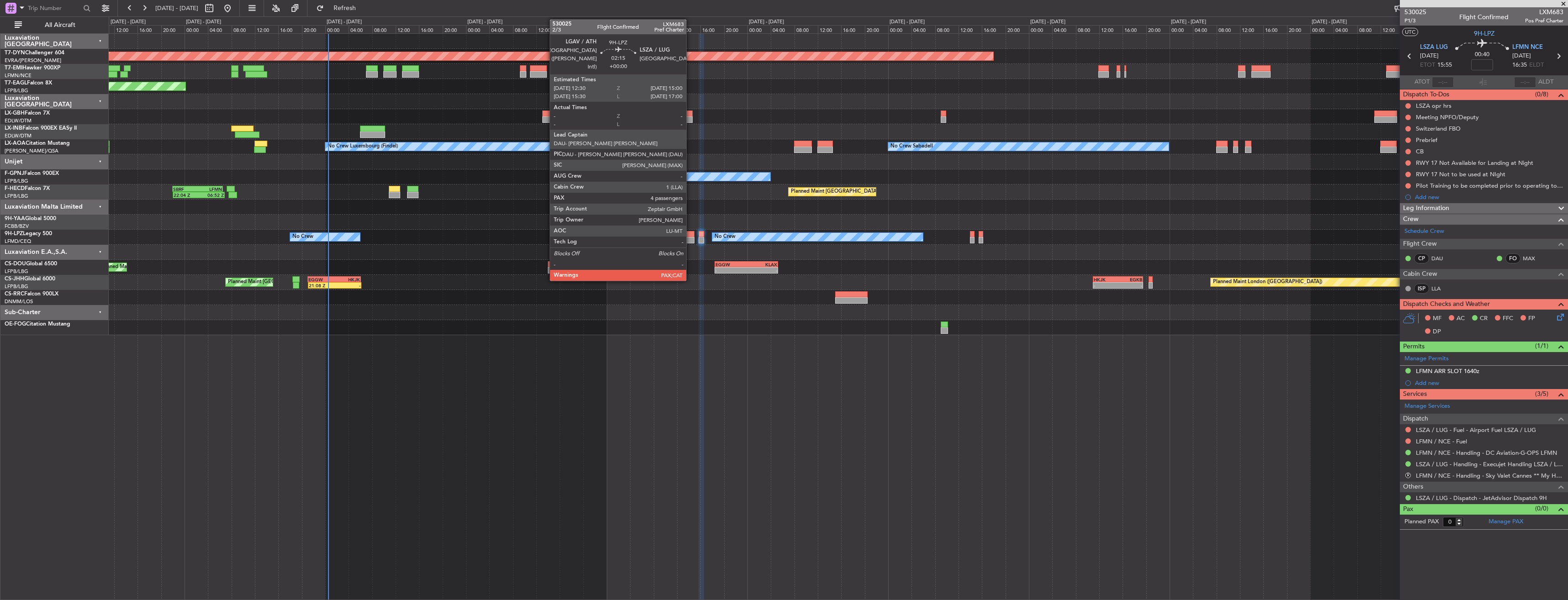
click at [690, 235] on div at bounding box center [687, 234] width 15 height 7
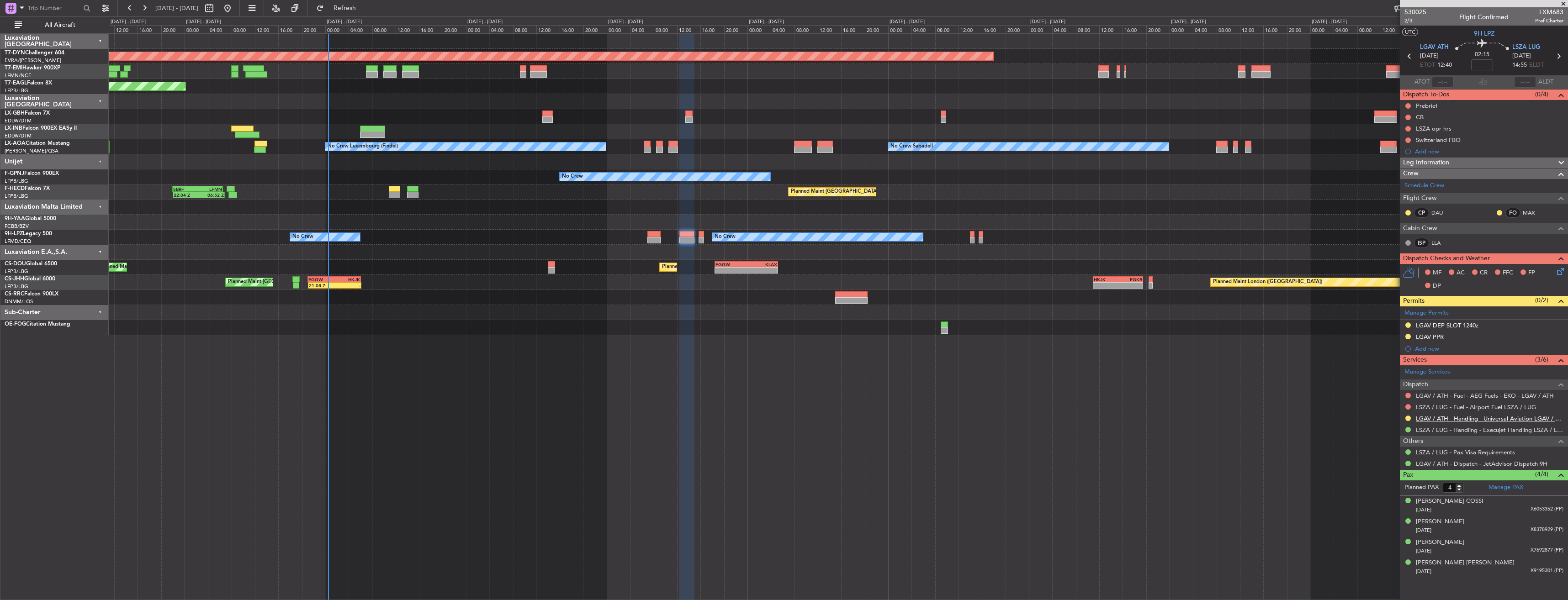
click at [1442, 419] on link "LGAV / ATH - Handling - Universal Aviation LGAV / ATH" at bounding box center [1489, 419] width 147 height 8
click at [1455, 427] on link "LSZA / LUG - Handling - Execujet Handling LSZA / LUG" at bounding box center [1489, 430] width 147 height 8
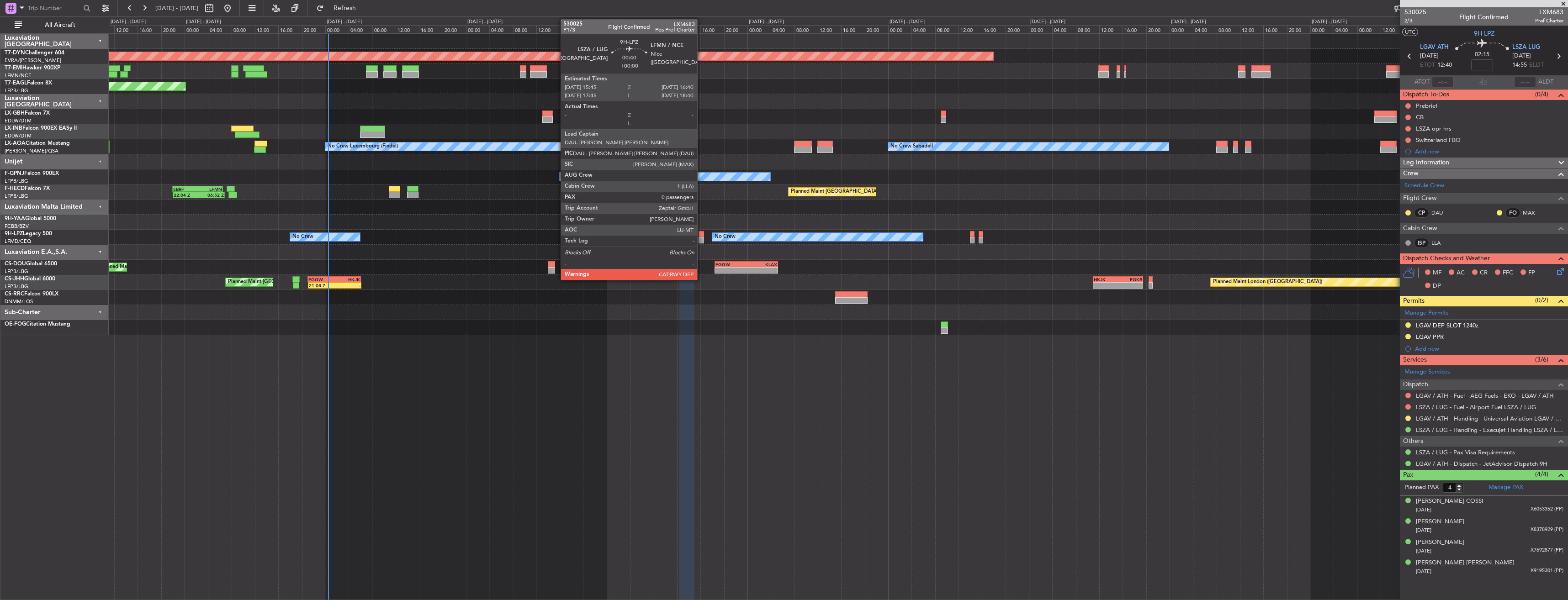
click at [701, 236] on div at bounding box center [701, 234] width 5 height 7
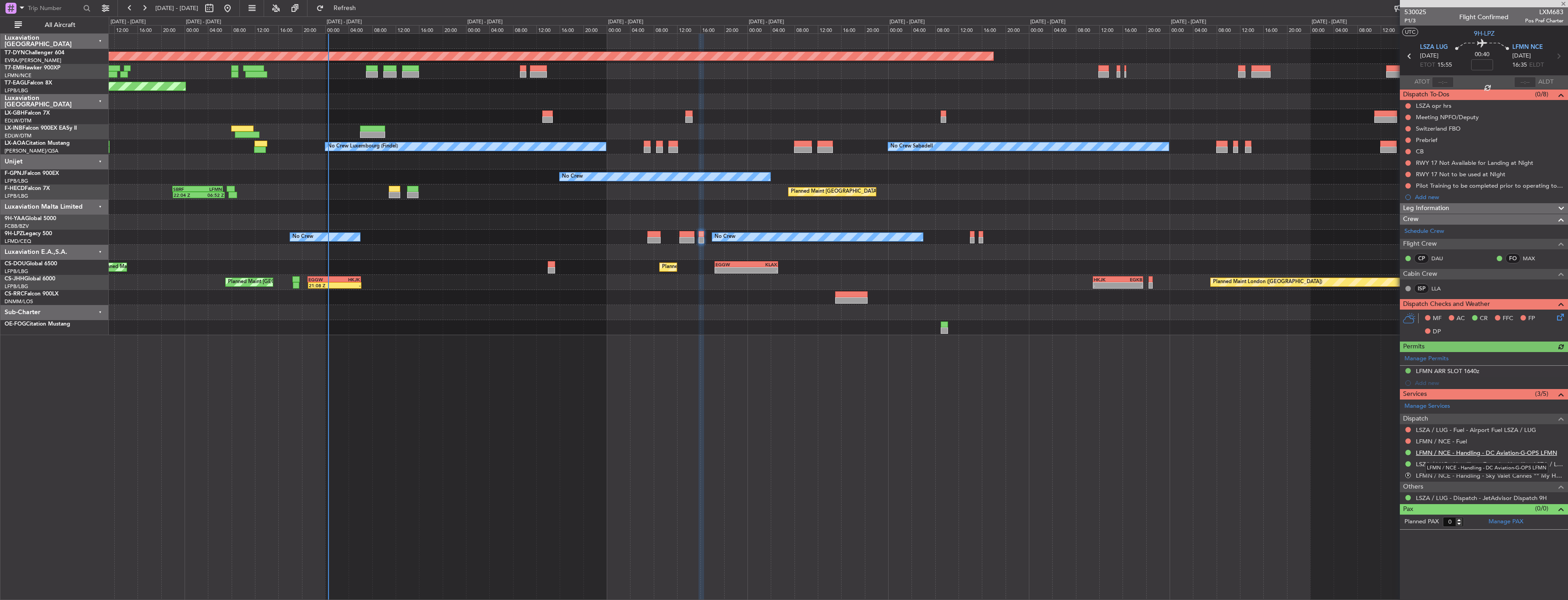
click at [1440, 449] on link "LFMN / NCE - Handling - DC Aviation-G-OPS LFMN" at bounding box center [1486, 453] width 141 height 8
click at [1558, 313] on icon at bounding box center [1559, 316] width 7 height 7
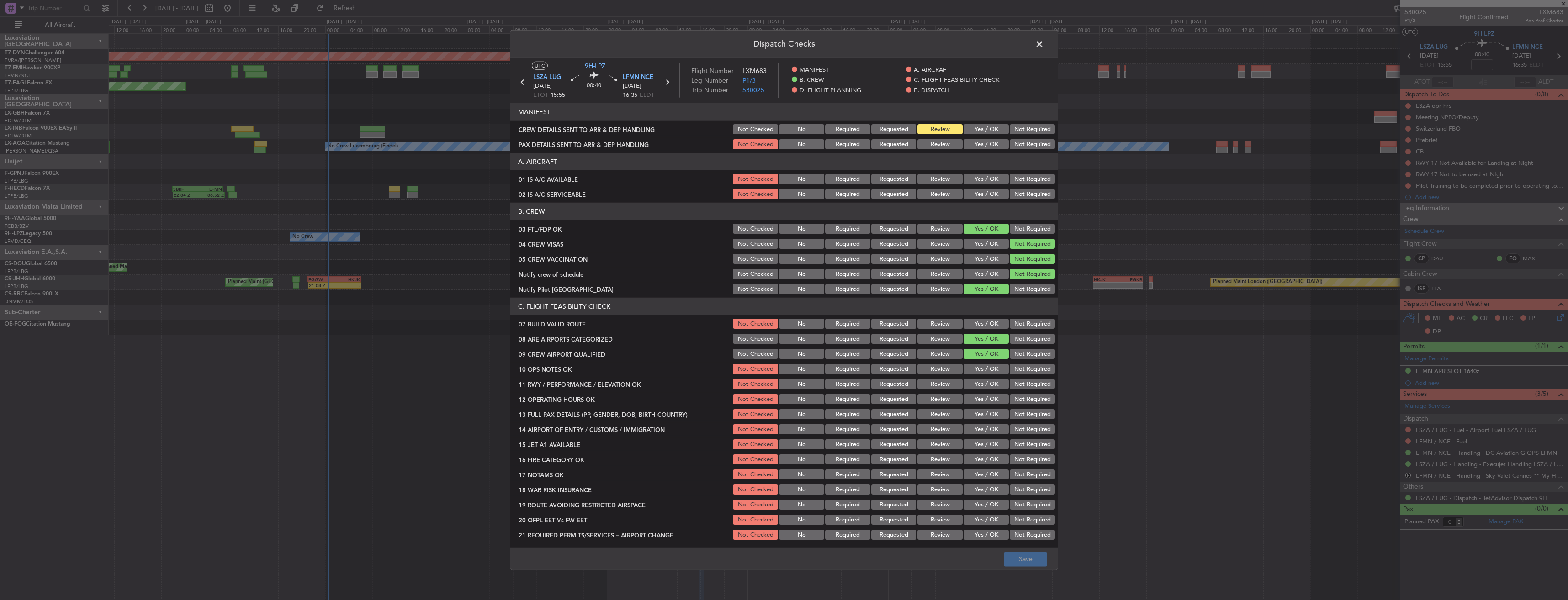
click at [992, 129] on button "Yes / OK" at bounding box center [986, 129] width 45 height 10
click at [984, 147] on button "Yes / OK" at bounding box center [986, 144] width 45 height 10
click at [1031, 555] on button "Save" at bounding box center [1025, 559] width 43 height 15
click at [1044, 41] on span at bounding box center [1044, 47] width 0 height 18
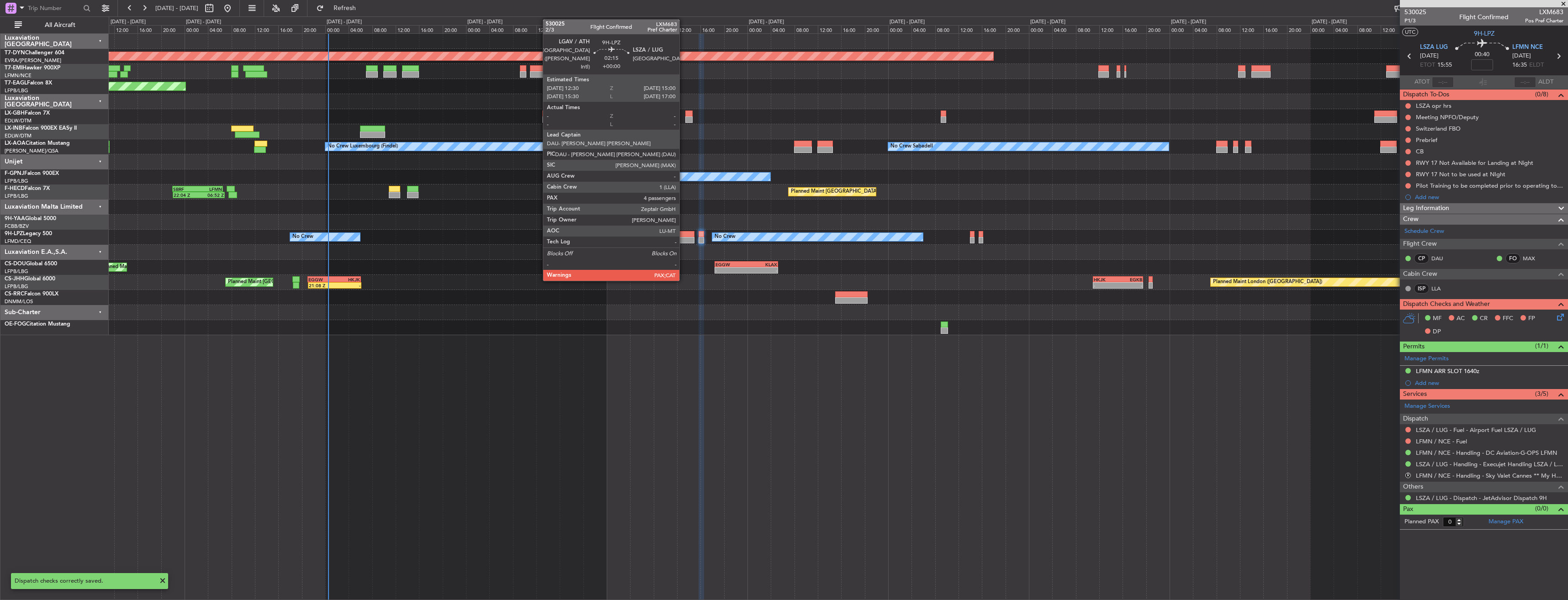
click at [684, 234] on div at bounding box center [687, 234] width 15 height 7
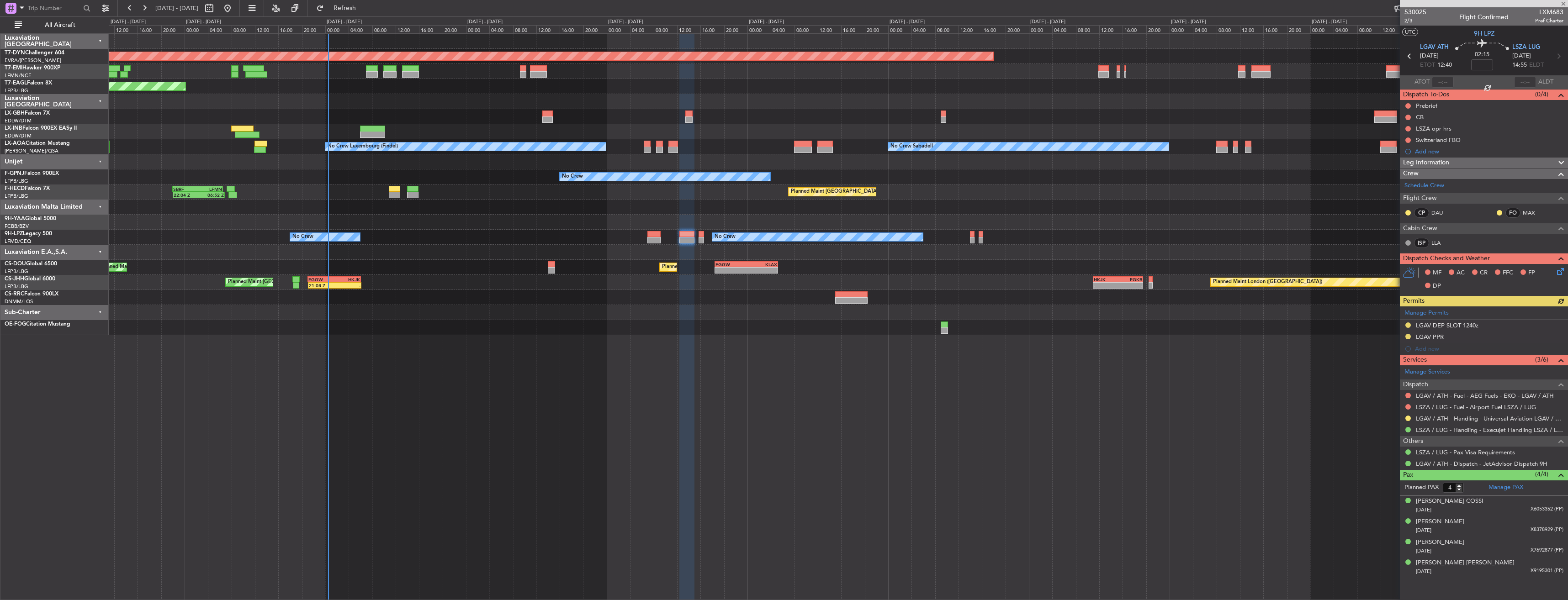
click at [1567, 270] on html "14 Aug 2025 - 24 Aug 2025 Refresh Quick Links All Aircraft Planned Maint Basel-…" at bounding box center [784, 300] width 1568 height 600
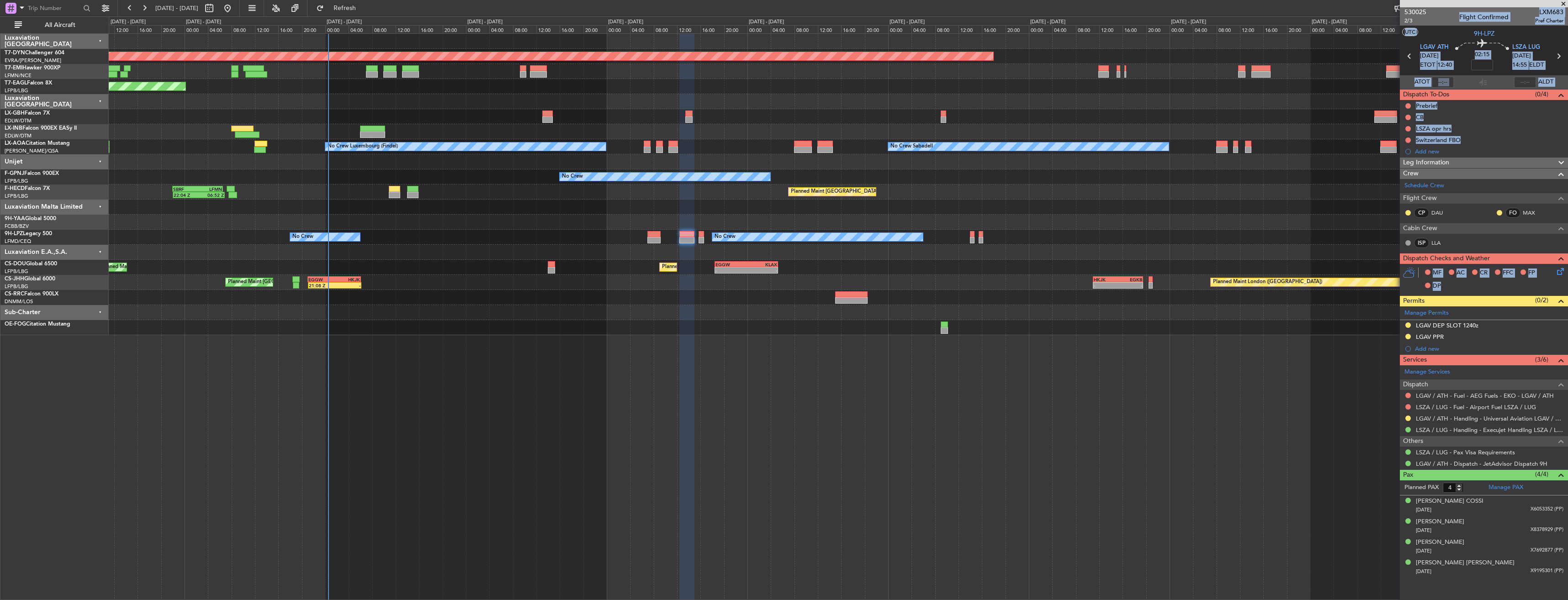
drag, startPoint x: 1568, startPoint y: 270, endPoint x: 1554, endPoint y: 279, distance: 16.6
click at [1554, 279] on div "MF AC CR FFC FP DP" at bounding box center [1488, 280] width 135 height 27
click at [1560, 270] on icon at bounding box center [1559, 270] width 7 height 7
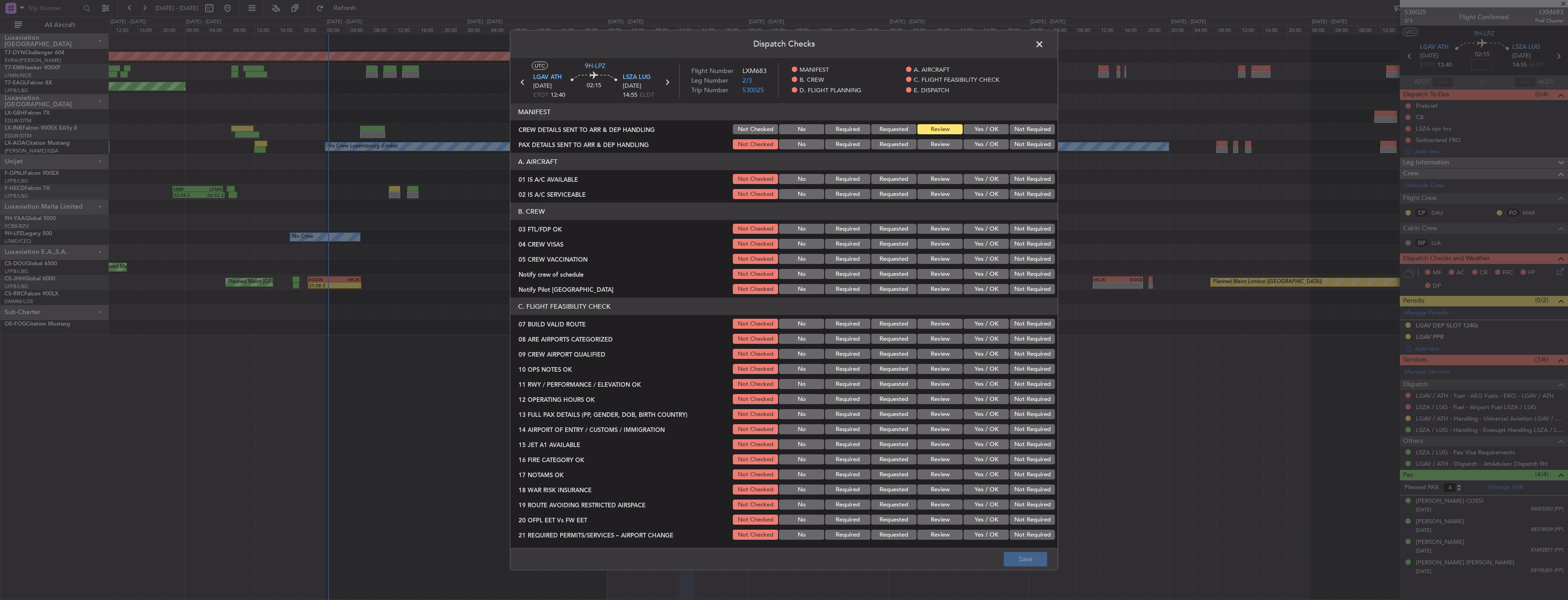
click at [983, 126] on button "Yes / OK" at bounding box center [986, 129] width 45 height 10
click at [981, 142] on button "Yes / OK" at bounding box center [986, 144] width 45 height 10
click at [1027, 554] on button "Save" at bounding box center [1025, 559] width 43 height 15
drag, startPoint x: 1038, startPoint y: 49, endPoint x: 979, endPoint y: 74, distance: 64.1
click at [1044, 49] on span at bounding box center [1044, 47] width 0 height 18
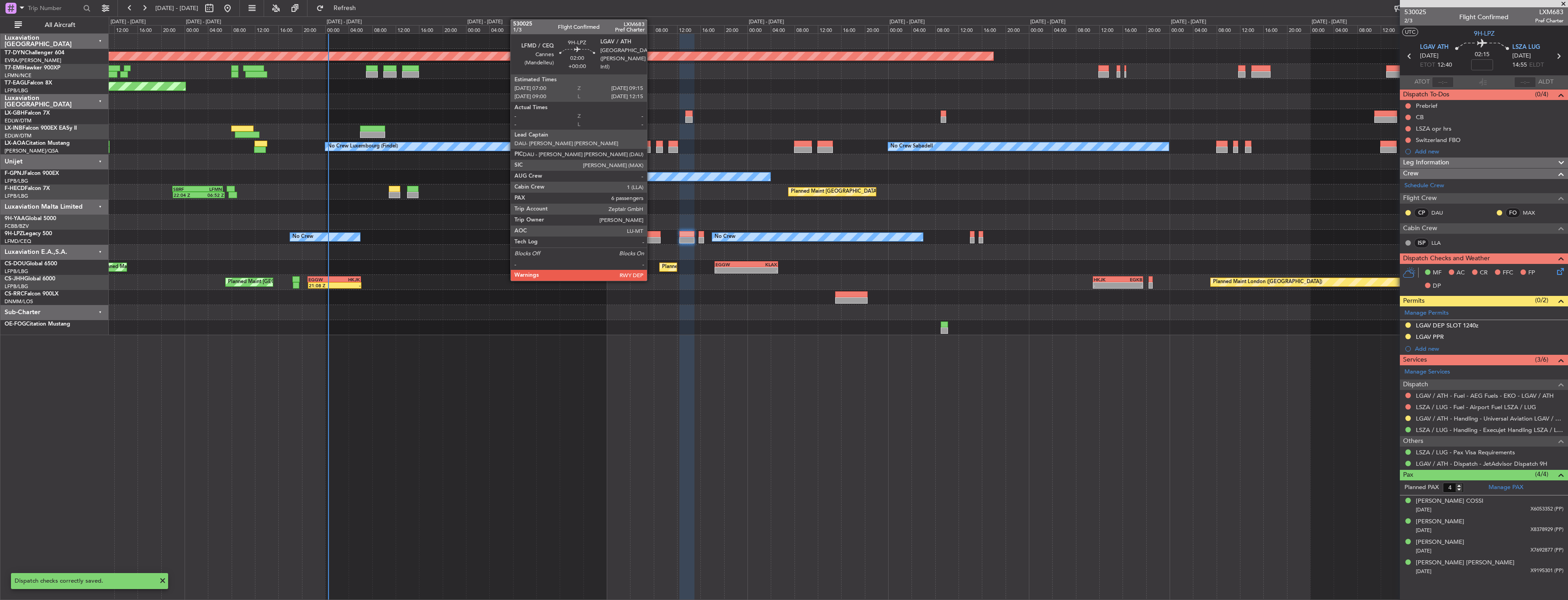
click at [651, 234] on div at bounding box center [654, 234] width 13 height 7
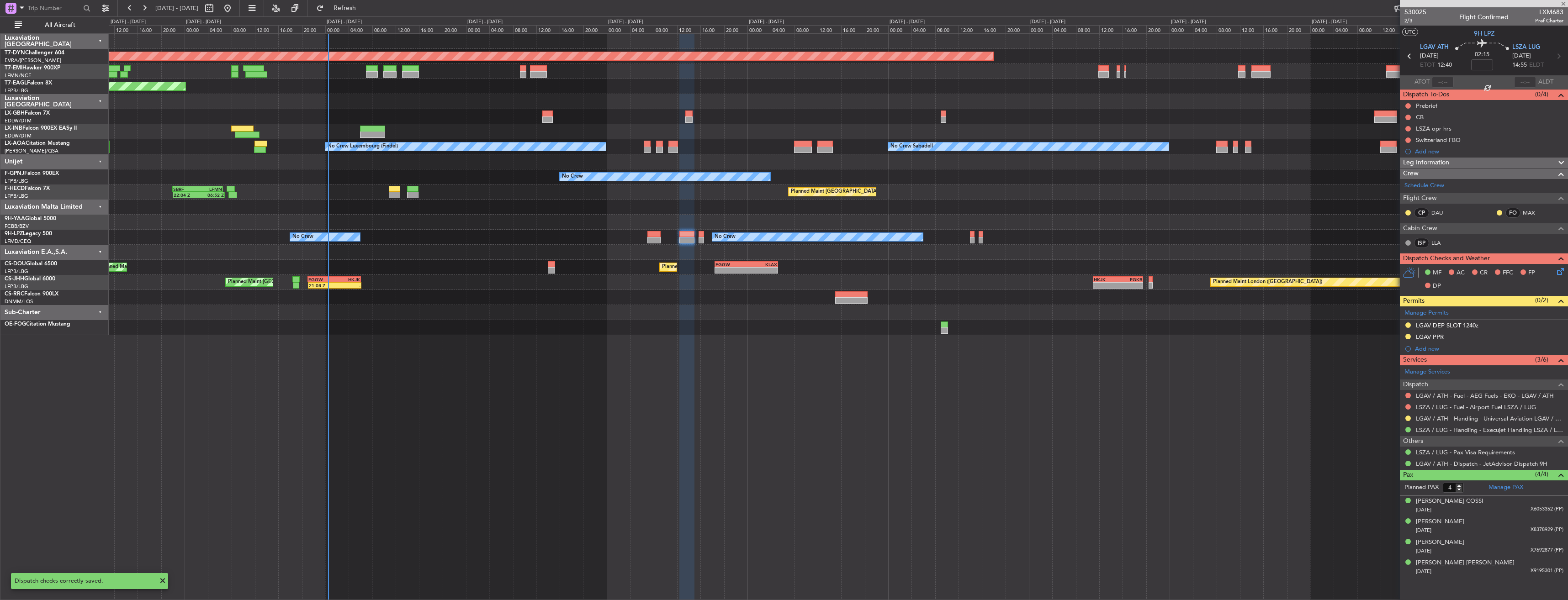
type input "6"
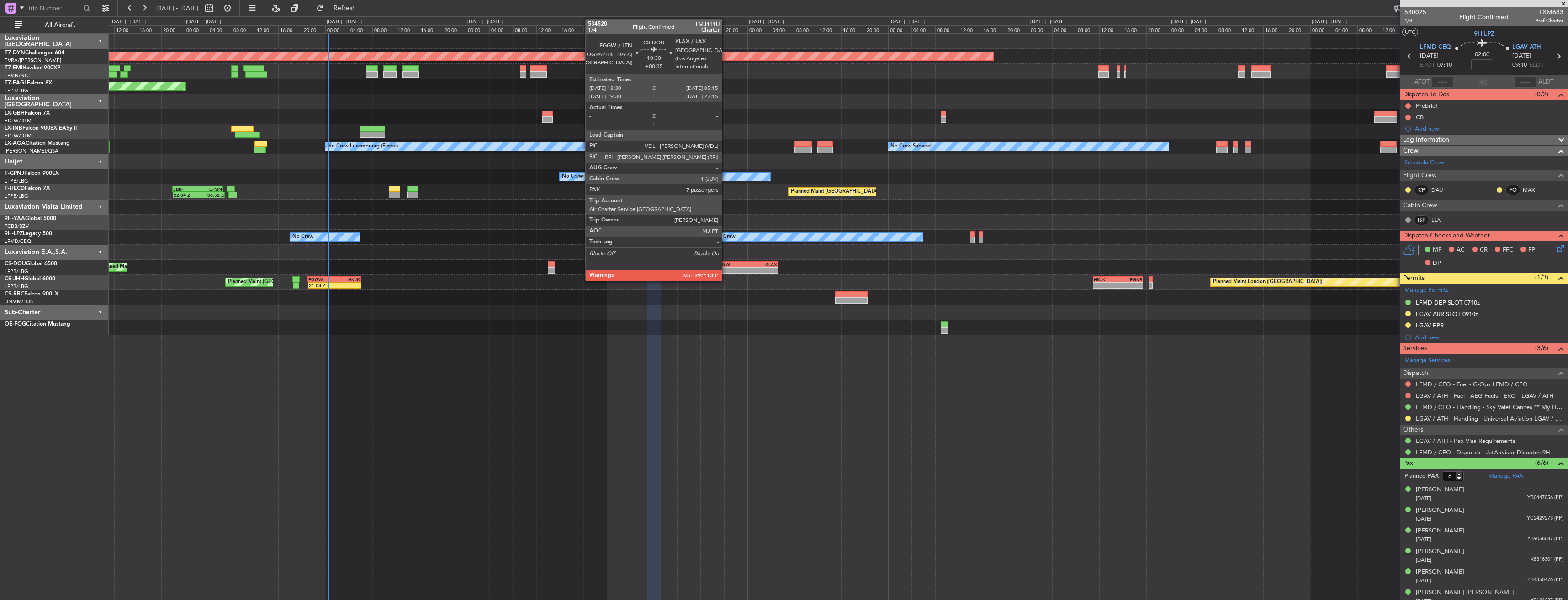
click at [726, 263] on div "EGGW" at bounding box center [730, 264] width 30 height 5
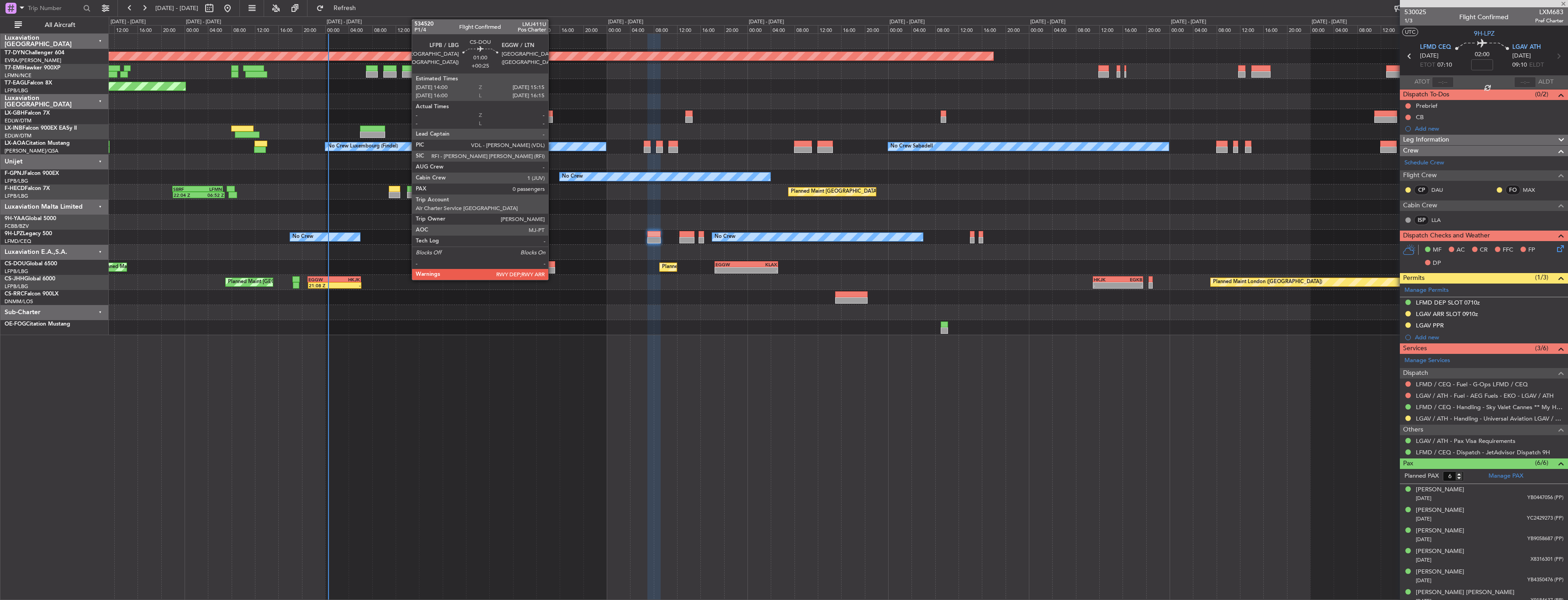
type input "+00:35"
type input "7"
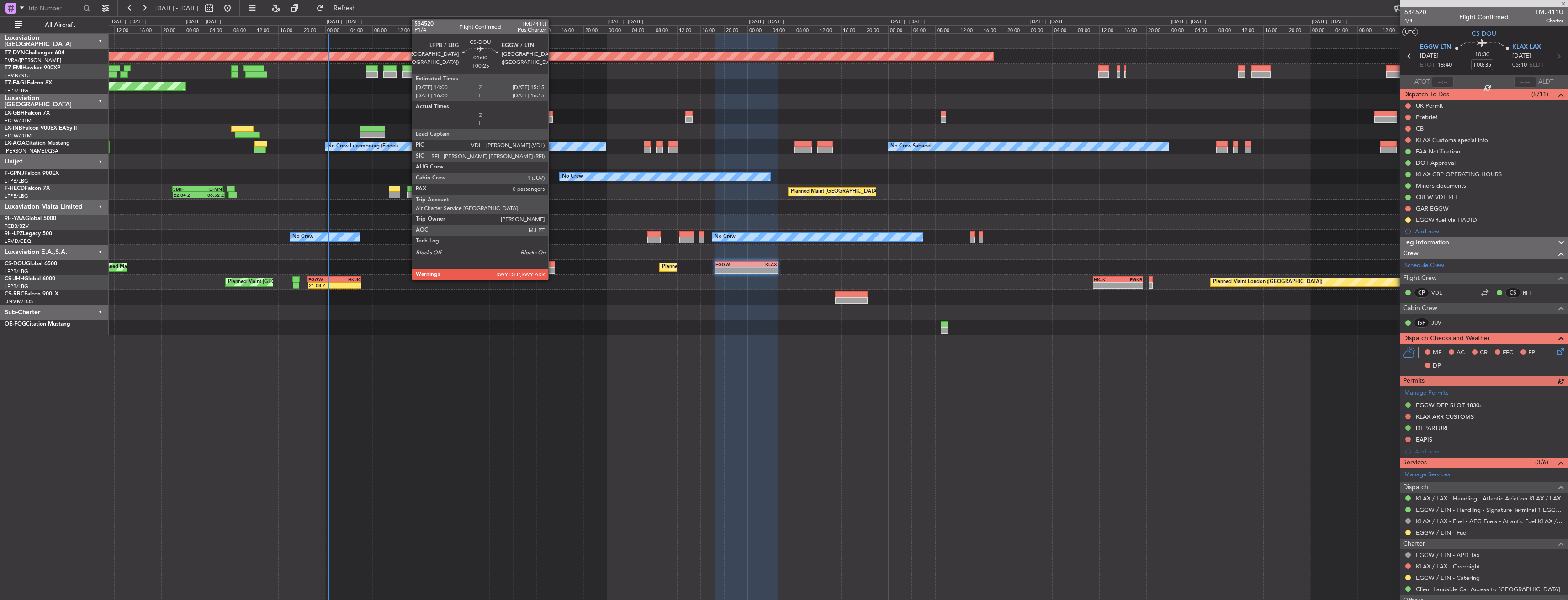
click at [552, 265] on div at bounding box center [551, 264] width 8 height 7
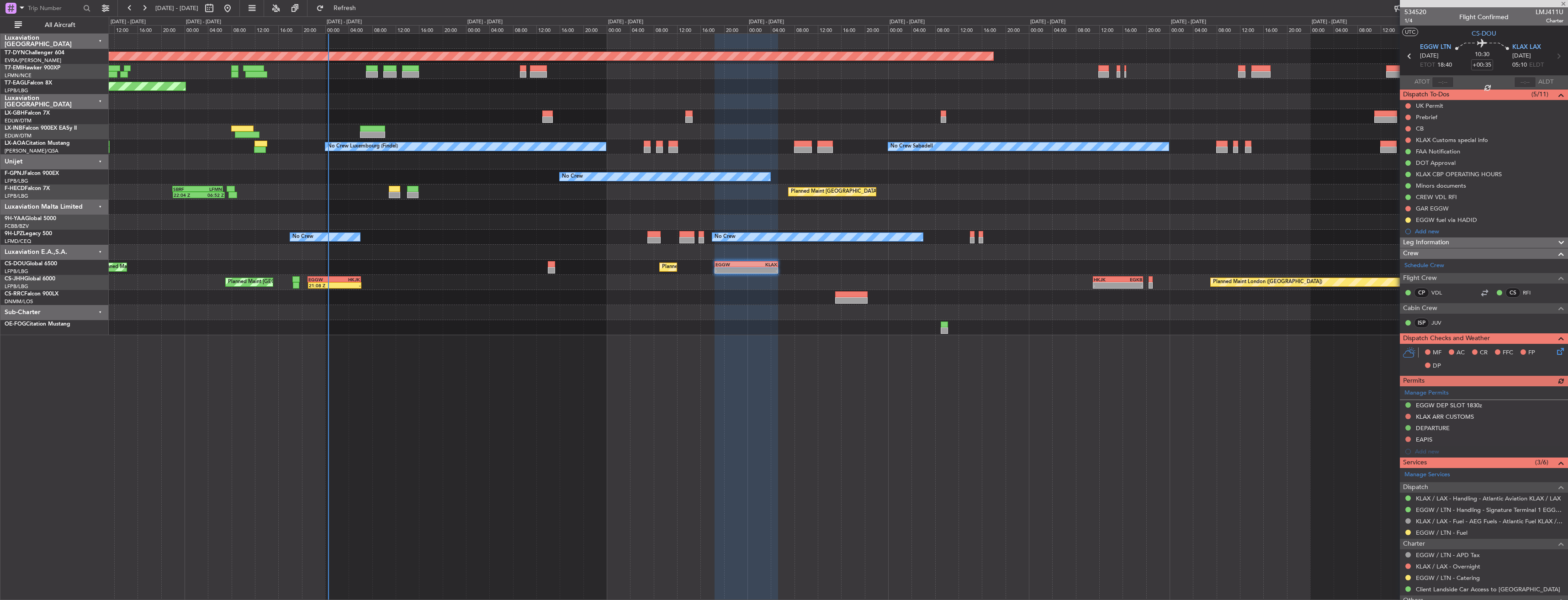
type input "+00:25"
type input "0"
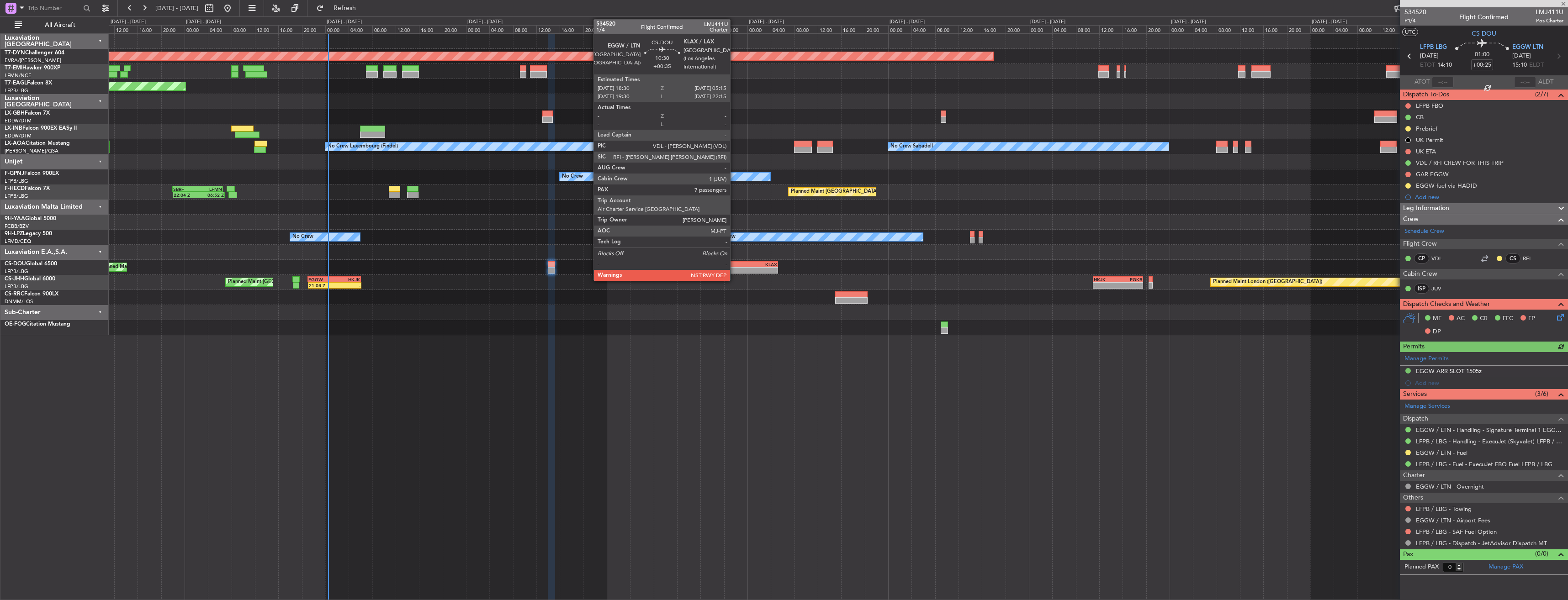
click at [734, 265] on div "EGGW" at bounding box center [730, 264] width 30 height 5
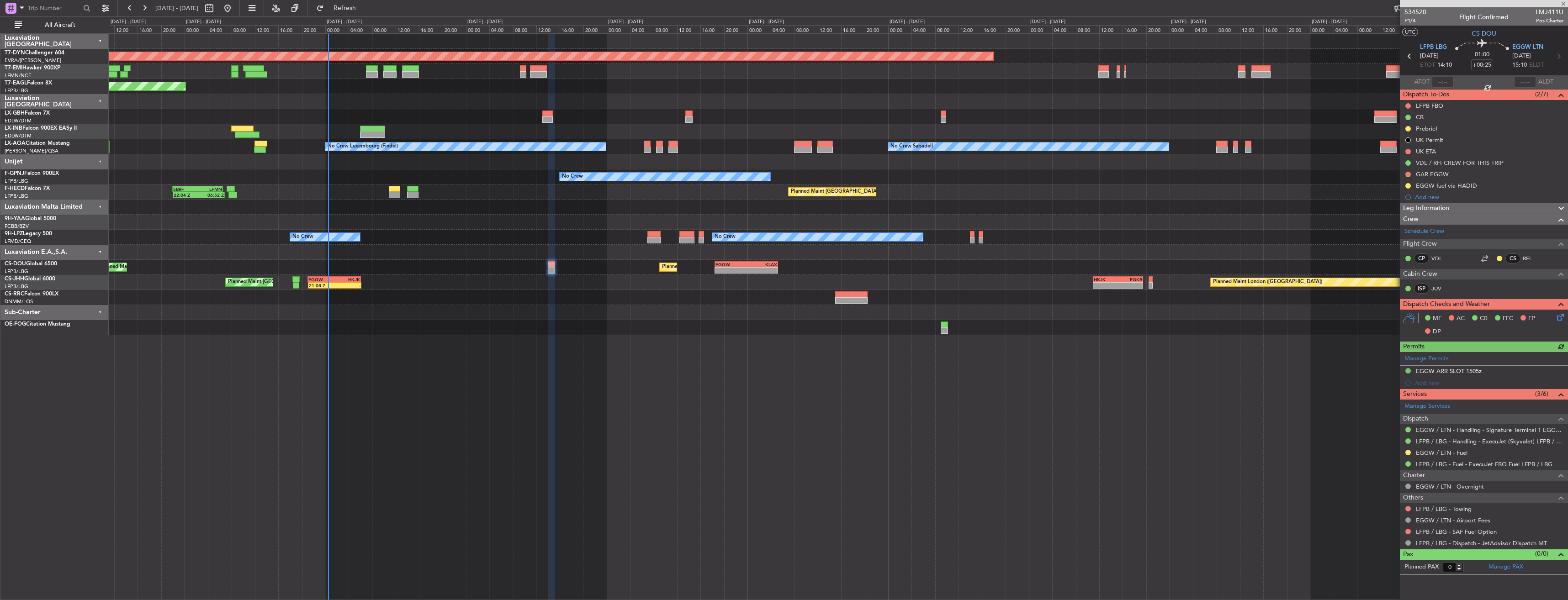
type input "+00:35"
type input "7"
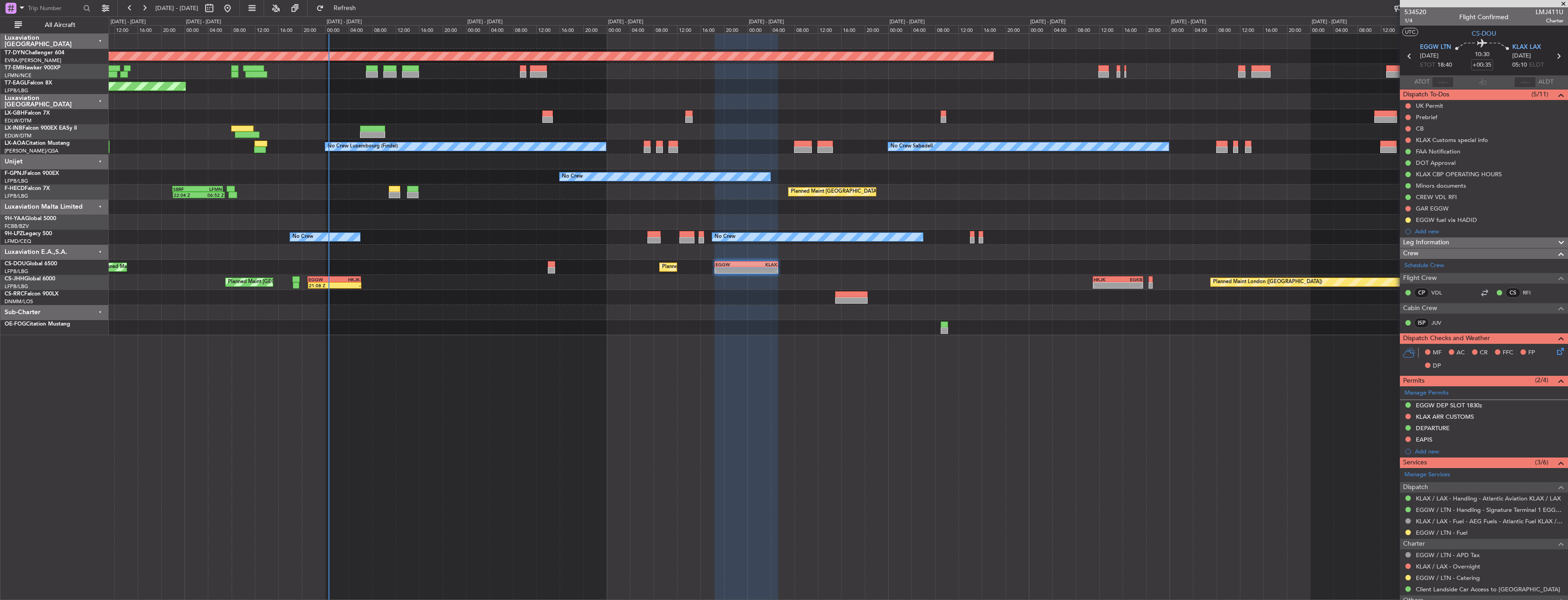
scroll to position [137, 0]
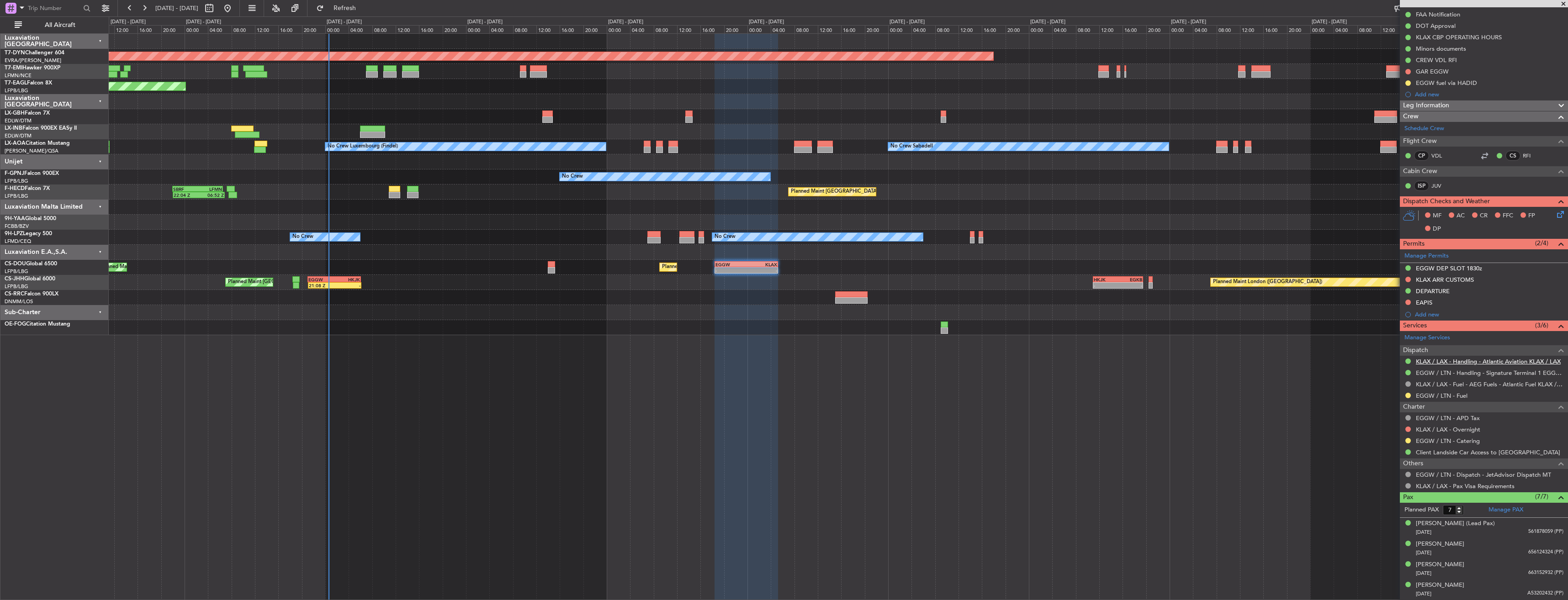
click at [1450, 363] on link "KLAX / LAX - Handling - Atlantic Aviation KLAX / LAX" at bounding box center [1488, 361] width 145 height 8
click at [1443, 373] on link "EGGW / LTN - Handling - Signature Terminal 1 EGGW / LTN" at bounding box center [1489, 372] width 147 height 8
click at [1446, 364] on link "KLAX / LAX - Handling - Atlantic Aviation KLAX / LAX" at bounding box center [1488, 361] width 145 height 8
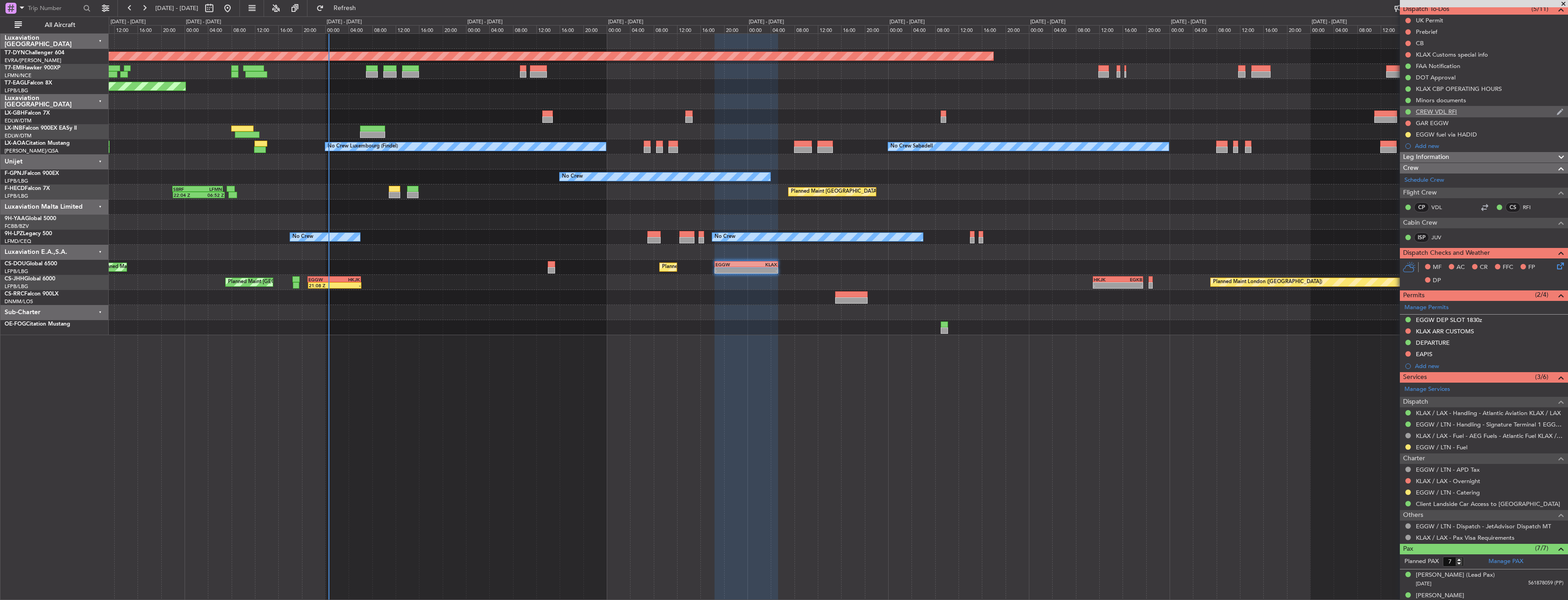
scroll to position [0, 0]
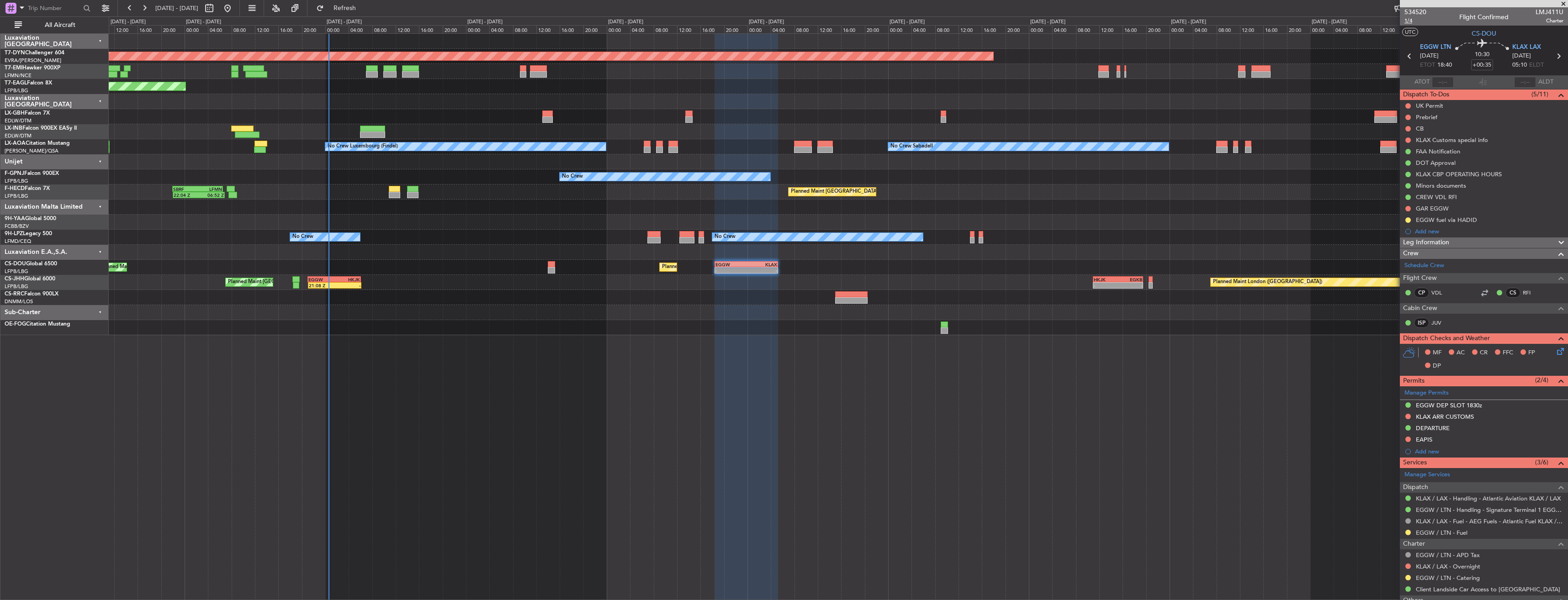
click at [1415, 19] on span "1/4" at bounding box center [1415, 21] width 22 height 8
click at [1555, 349] on icon at bounding box center [1559, 350] width 7 height 7
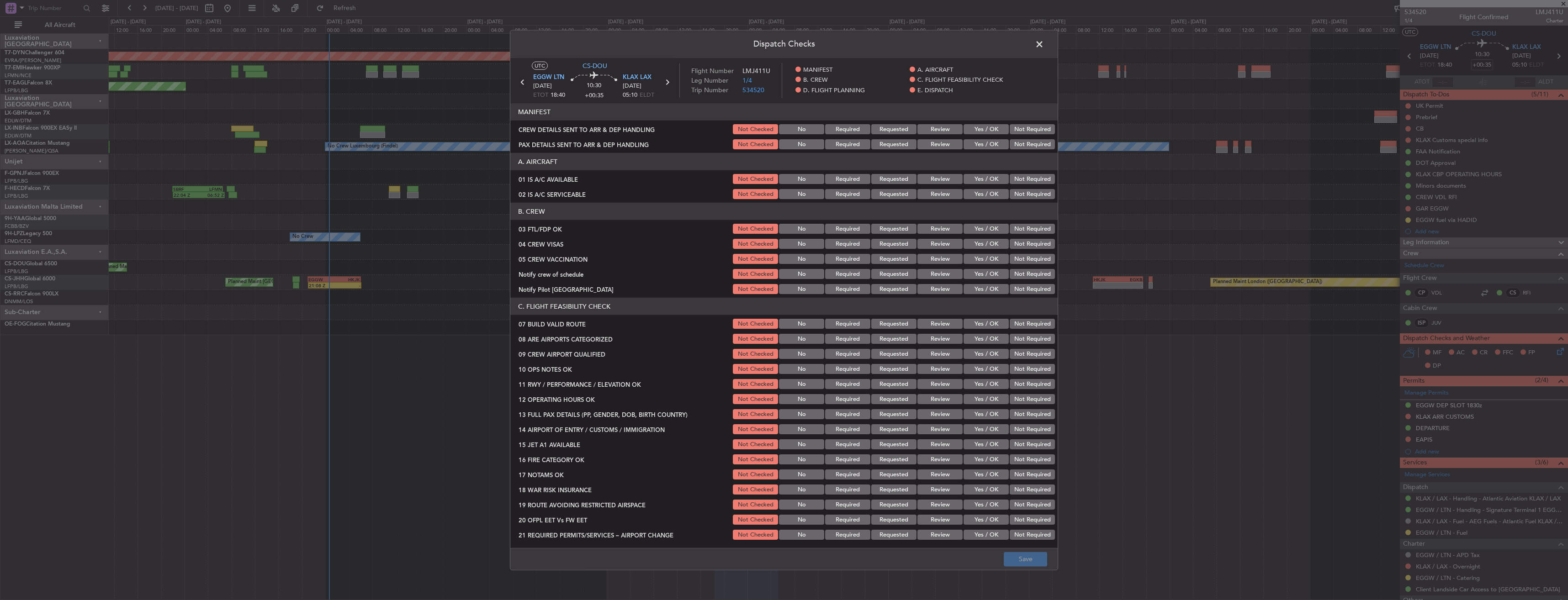
click at [983, 142] on button "Yes / OK" at bounding box center [986, 144] width 45 height 10
click at [983, 130] on button "Yes / OK" at bounding box center [986, 129] width 45 height 10
click at [1020, 559] on button "Save" at bounding box center [1025, 559] width 43 height 15
click at [1044, 47] on span at bounding box center [1044, 47] width 0 height 18
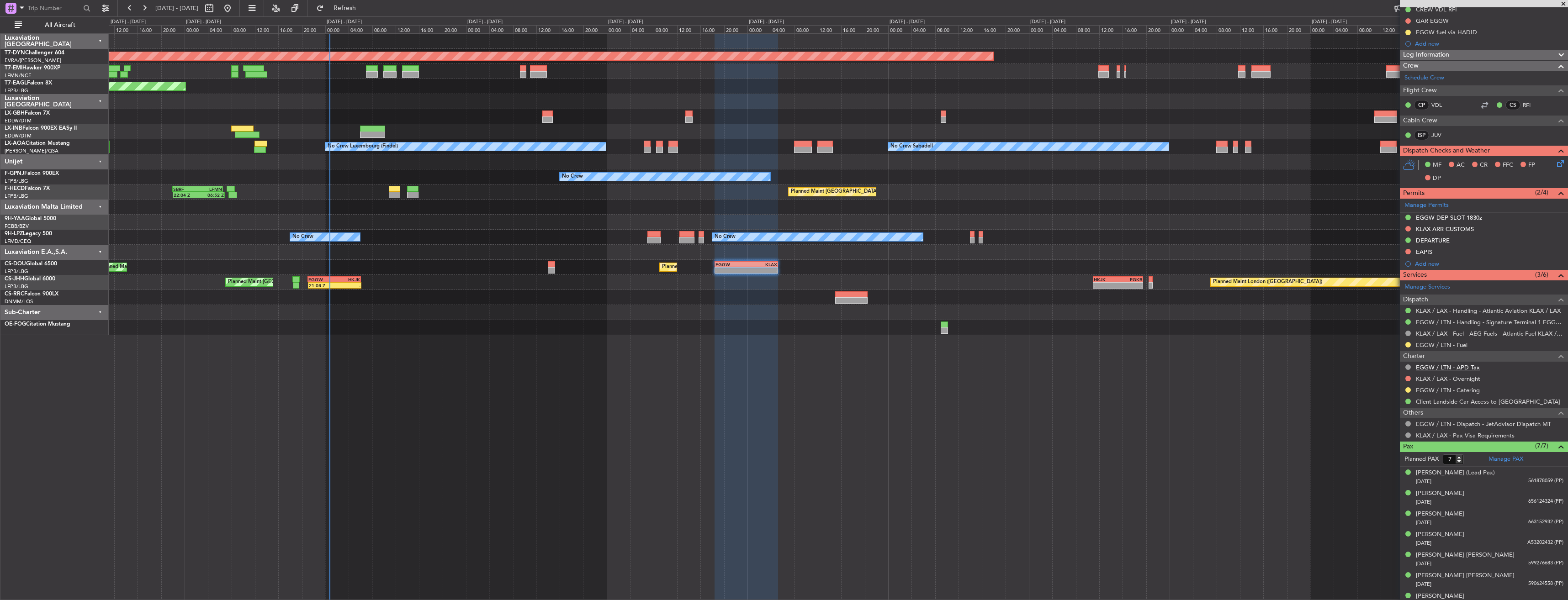
scroll to position [198, 0]
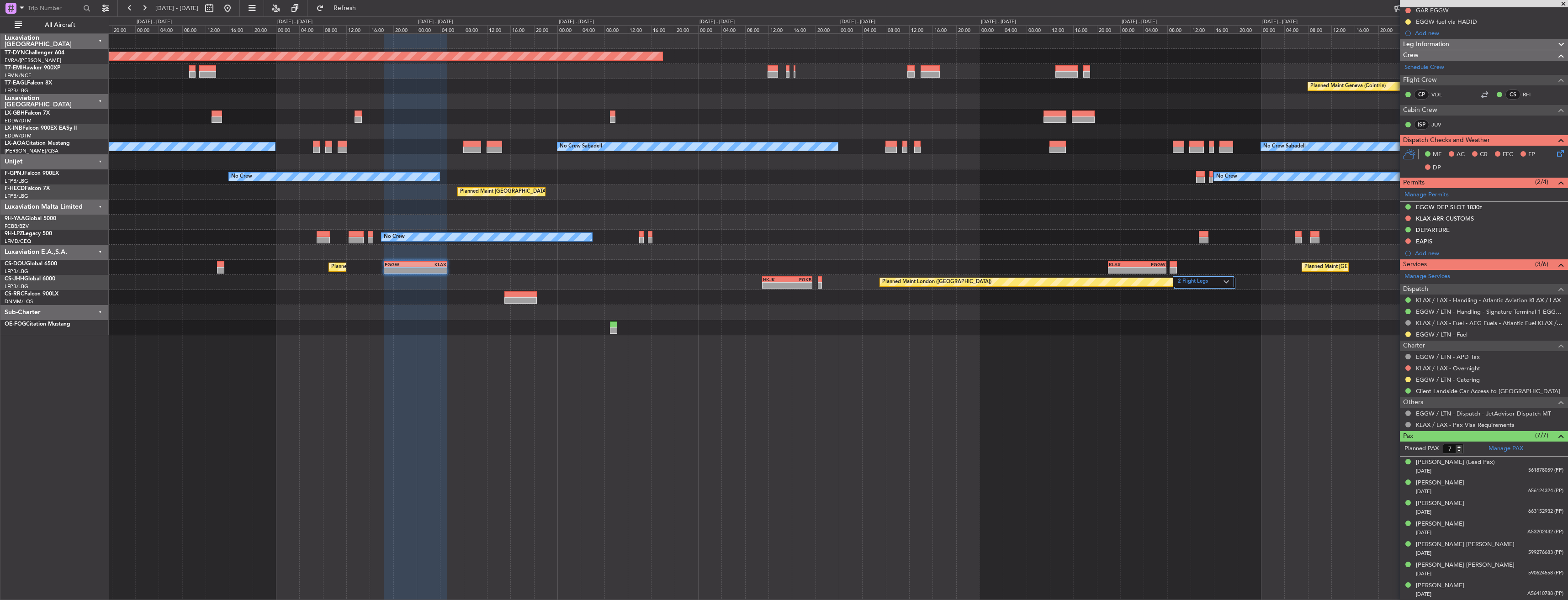
click at [702, 250] on div at bounding box center [838, 252] width 1459 height 15
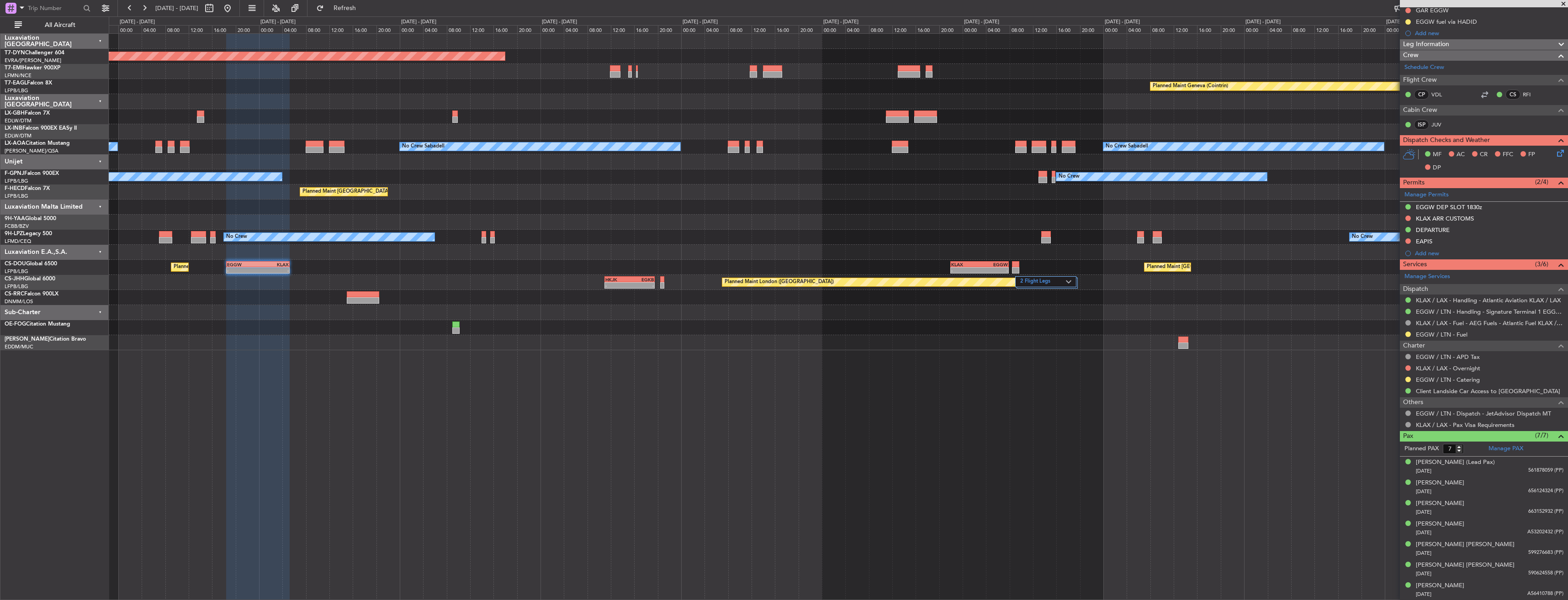
click at [895, 237] on div "Planned Maint Basel-Mulhouse Planned Maint Geneva (Cointrin) No Crew Luxembourg…" at bounding box center [838, 192] width 1459 height 316
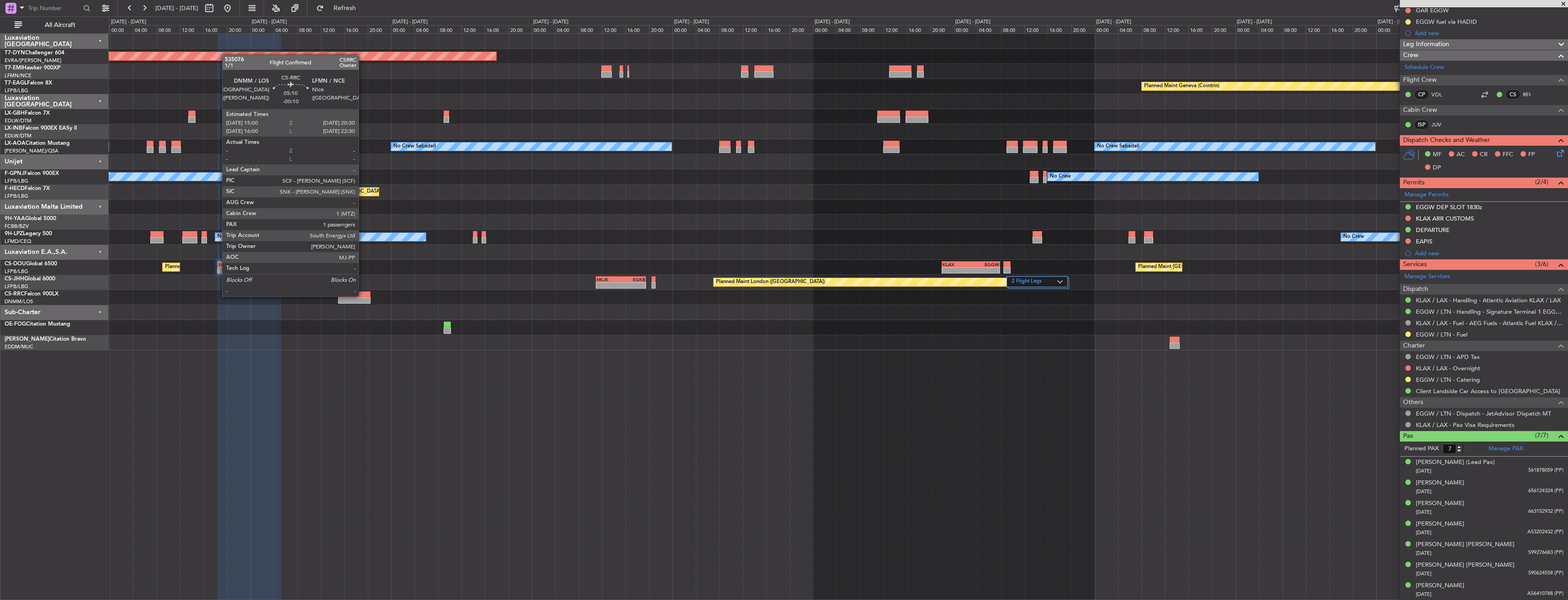
click at [363, 296] on div at bounding box center [354, 295] width 32 height 7
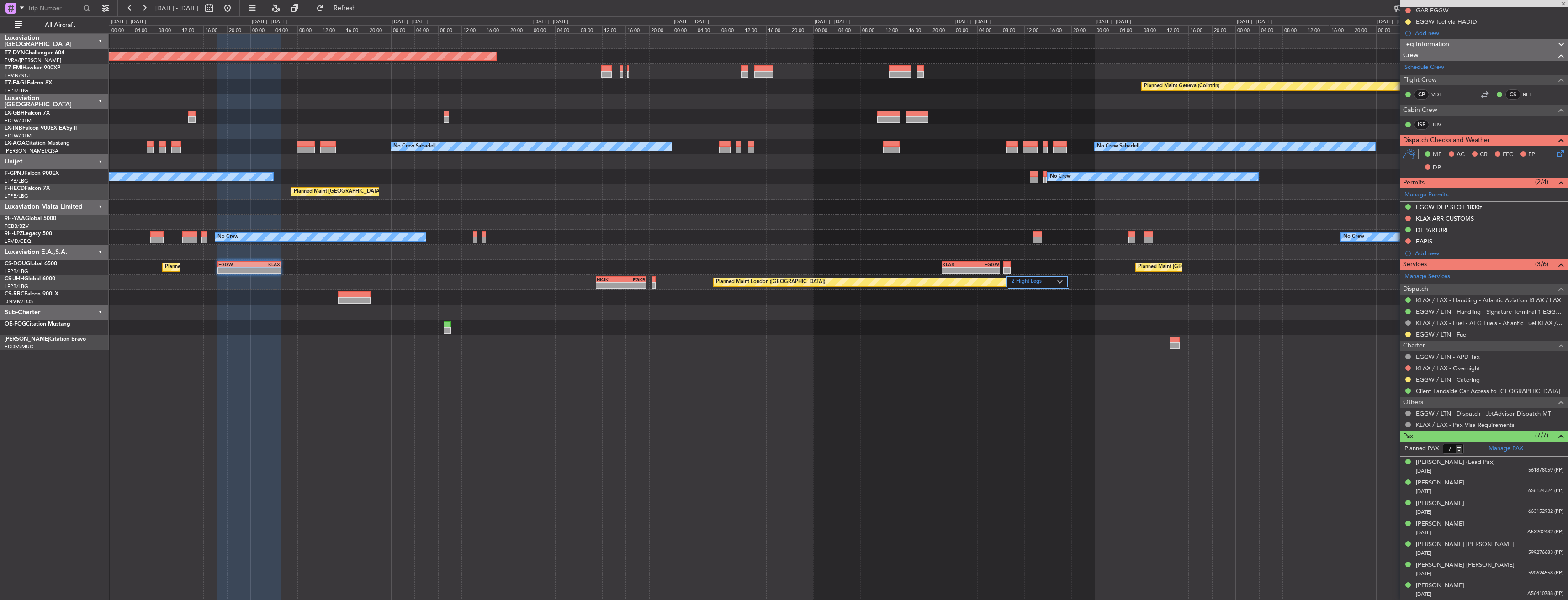
type input "-00:10"
type input "1"
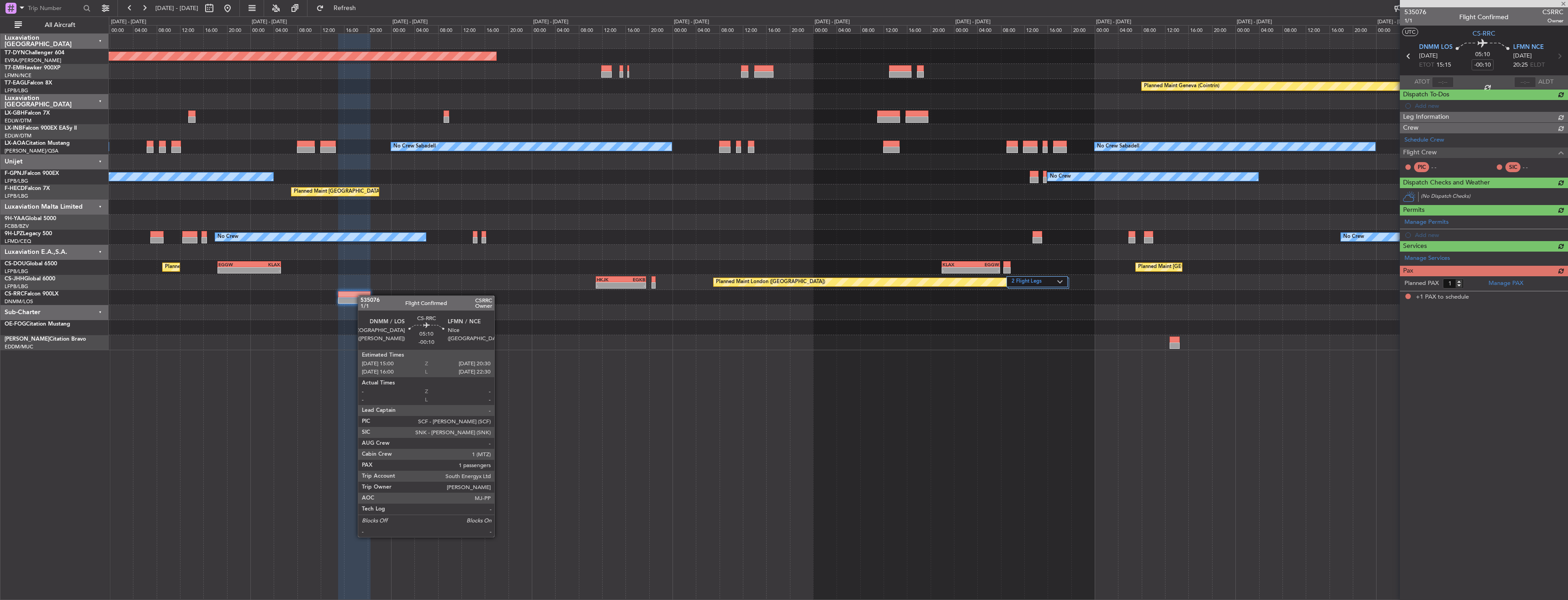
scroll to position [0, 0]
